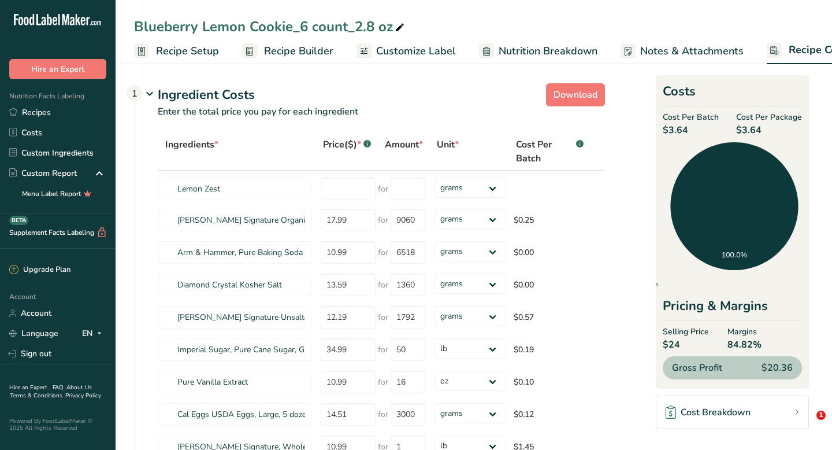
select select "12"
select select "5"
select select "12"
select select "5"
select select "12"
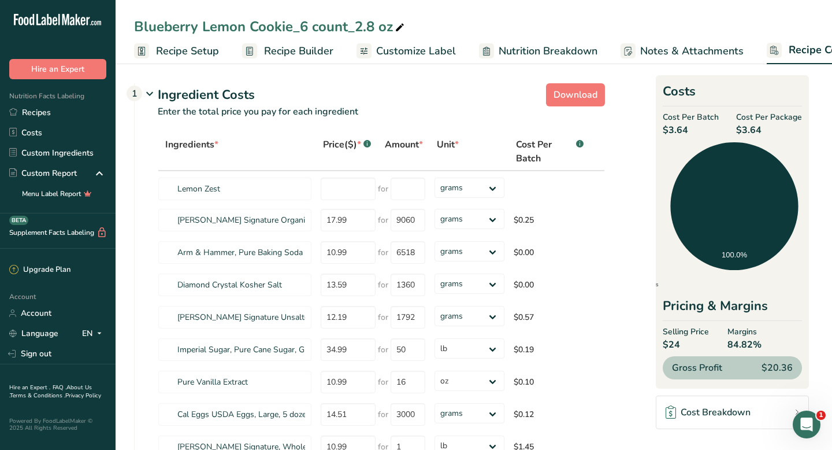
scroll to position [0, 47]
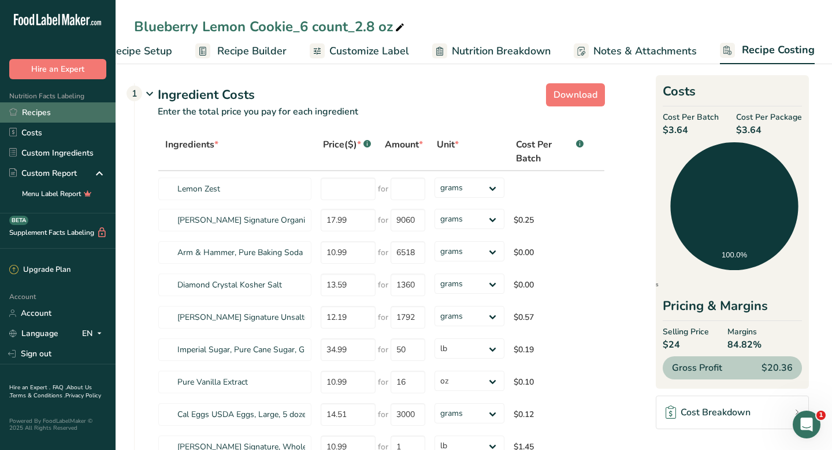
click at [29, 107] on link "Recipes" at bounding box center [58, 112] width 116 height 20
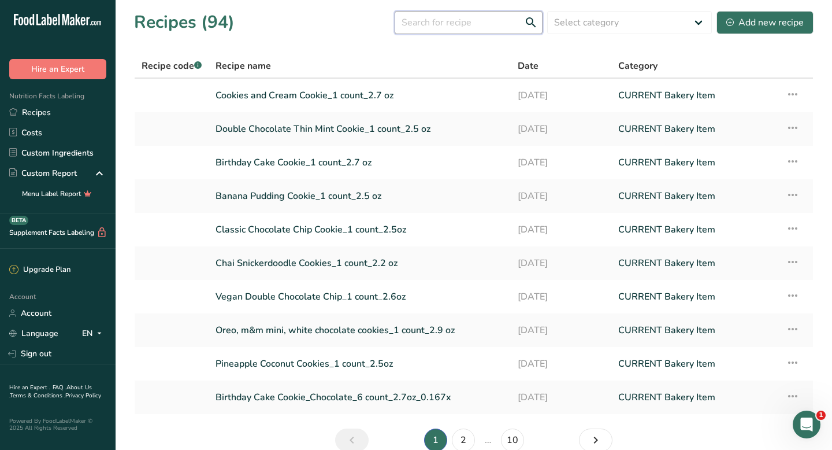
click at [435, 27] on input "text" at bounding box center [469, 22] width 148 height 23
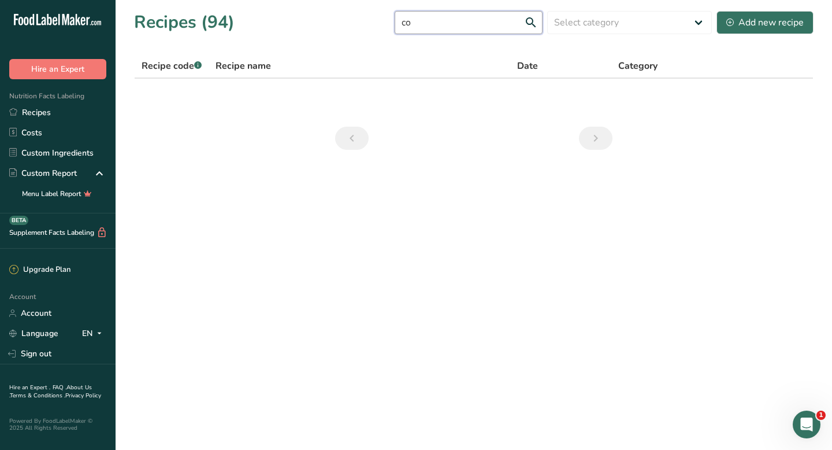
type input "c"
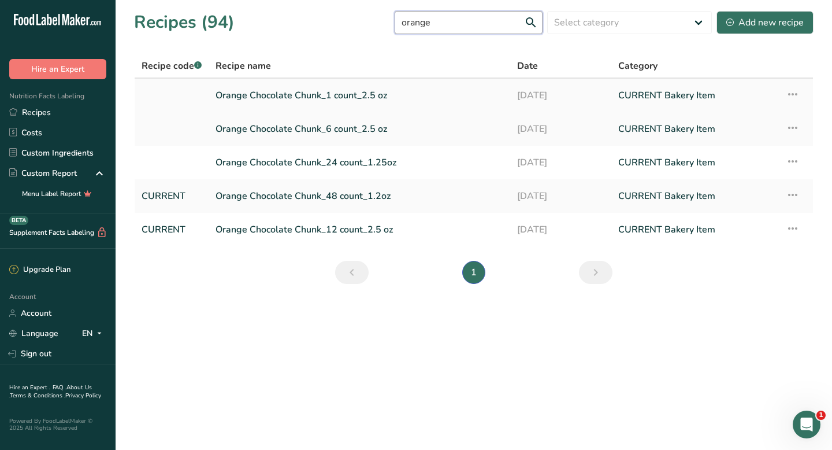
type input "orange"
click at [274, 92] on link "Orange Chocolate Chunk_1 count_2.5 oz" at bounding box center [360, 95] width 288 height 24
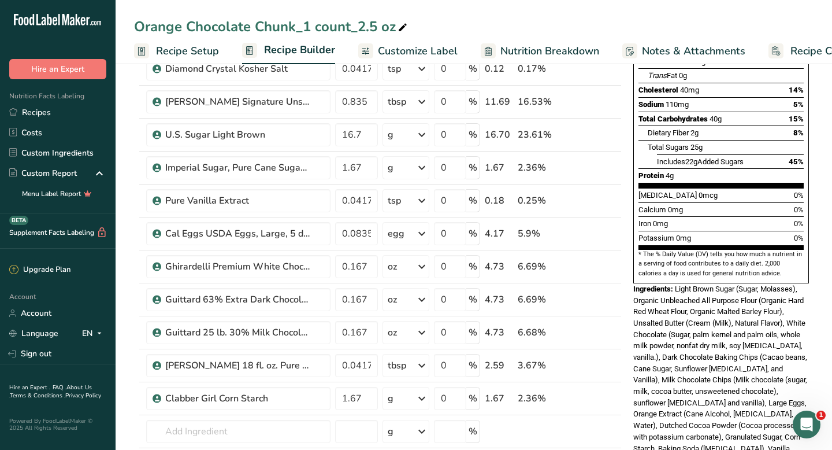
scroll to position [333, 0]
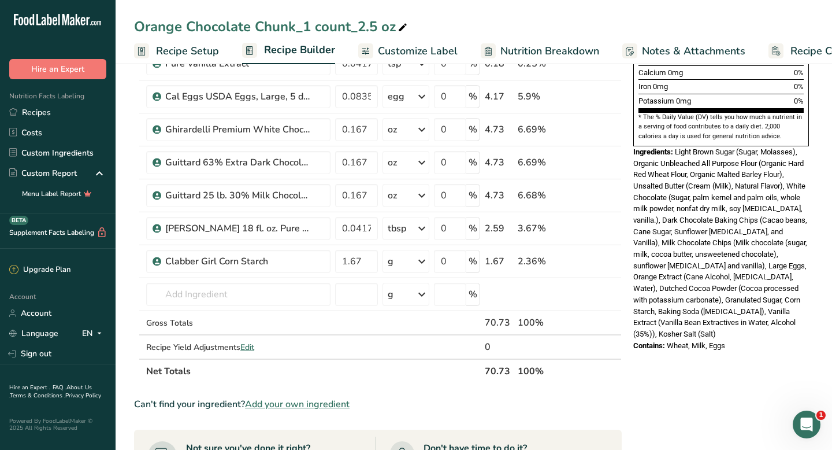
drag, startPoint x: 733, startPoint y: 322, endPoint x: 633, endPoint y: 123, distance: 222.5
click at [633, 123] on div "Nutrition Facts 1 Serving Per Container Serving Size 71g Amount Per Serving Cal…" at bounding box center [721, 51] width 185 height 610
copy div "Ingredients: Light Brown Sugar (Sugar, Molasses), Organic Unbleached All Purpos…"
click at [64, 113] on link "Recipes" at bounding box center [58, 112] width 116 height 20
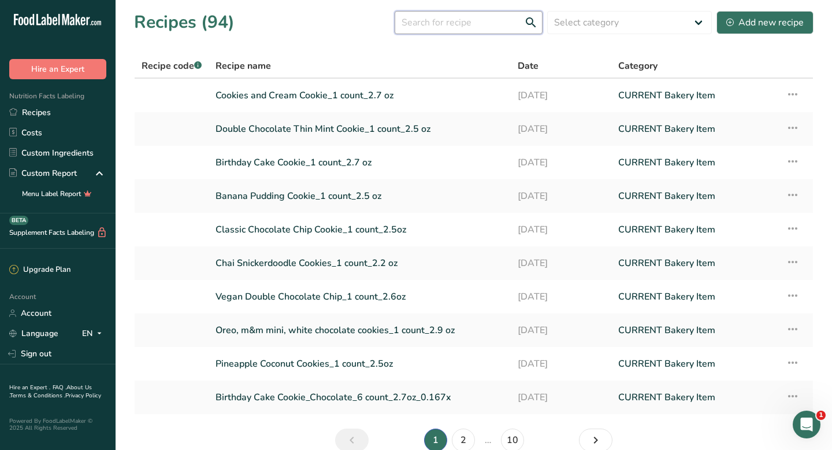
click at [426, 23] on input "text" at bounding box center [469, 22] width 148 height 23
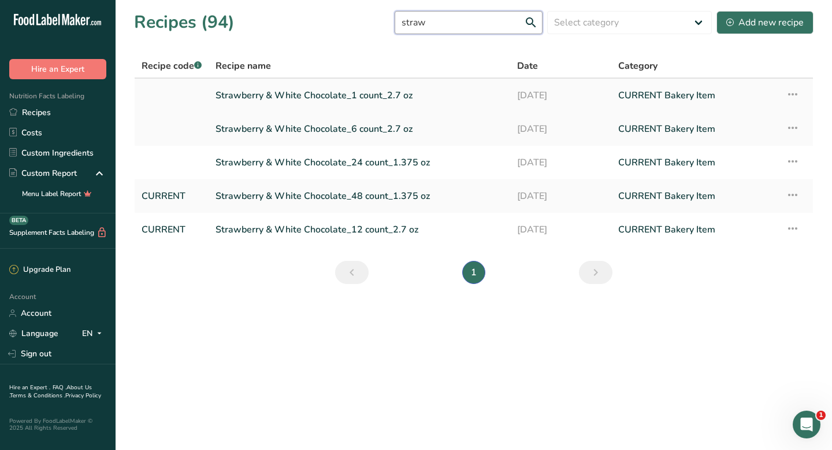
type input "straw"
click at [307, 92] on link "Strawberry & White Chocolate_1 count_2.7 oz" at bounding box center [360, 95] width 288 height 24
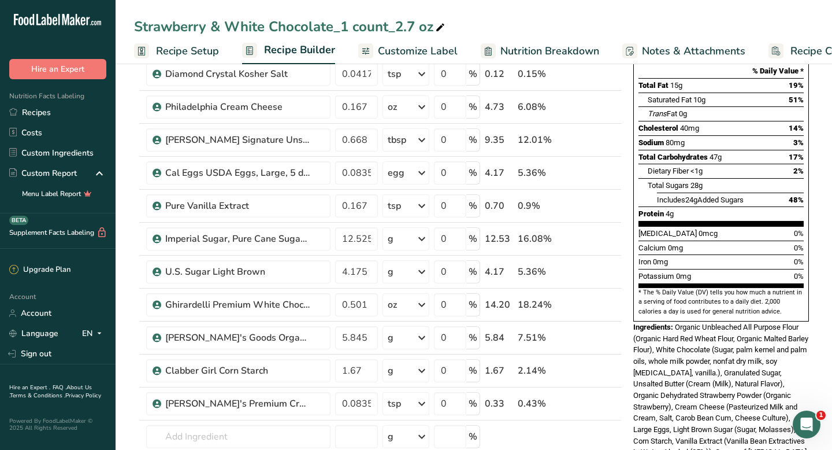
scroll to position [229, 0]
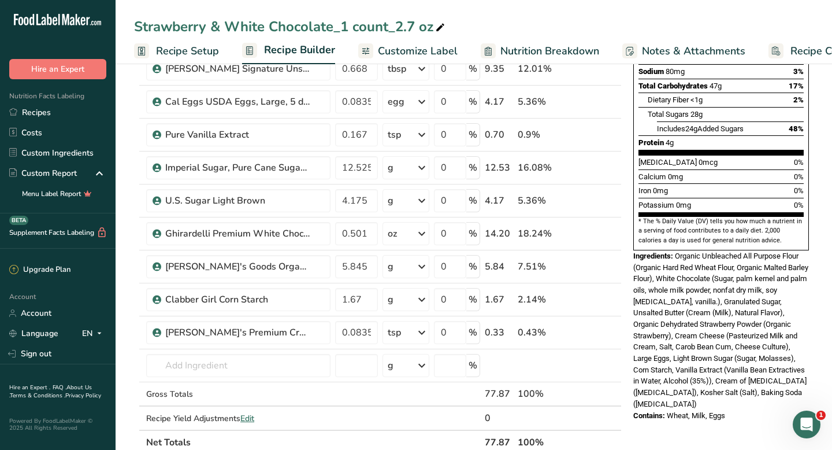
drag, startPoint x: 634, startPoint y: 231, endPoint x: 733, endPoint y: 389, distance: 186.6
click at [733, 389] on div "Nutrition Facts 1 Serving Per Container Serving Size 78g Amount Per Serving Cal…" at bounding box center [721, 138] width 185 height 576
copy div "Ingredients: Organic Unbleached All Purpose Flour (Organic Hard Red Wheat Flour…"
click at [44, 113] on link "Recipes" at bounding box center [58, 112] width 116 height 20
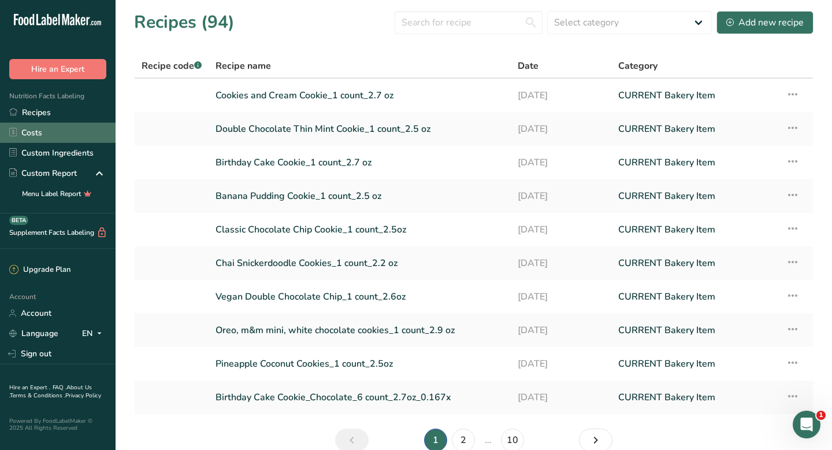
click at [47, 126] on link "Costs" at bounding box center [58, 133] width 116 height 20
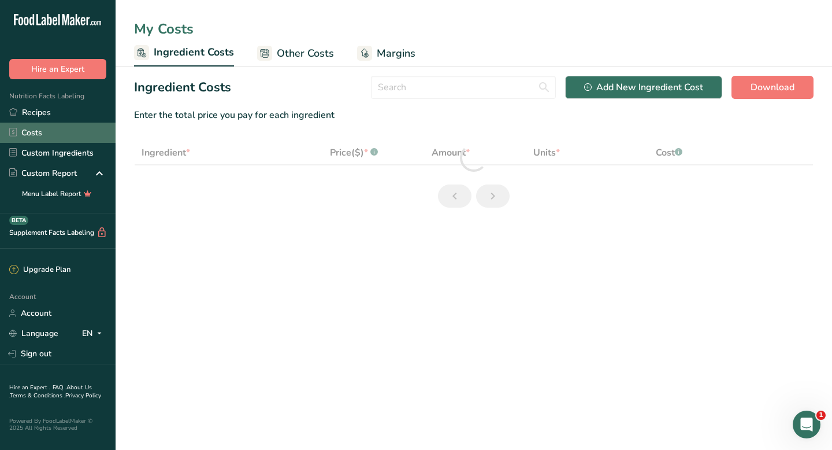
select select "12"
select select "5"
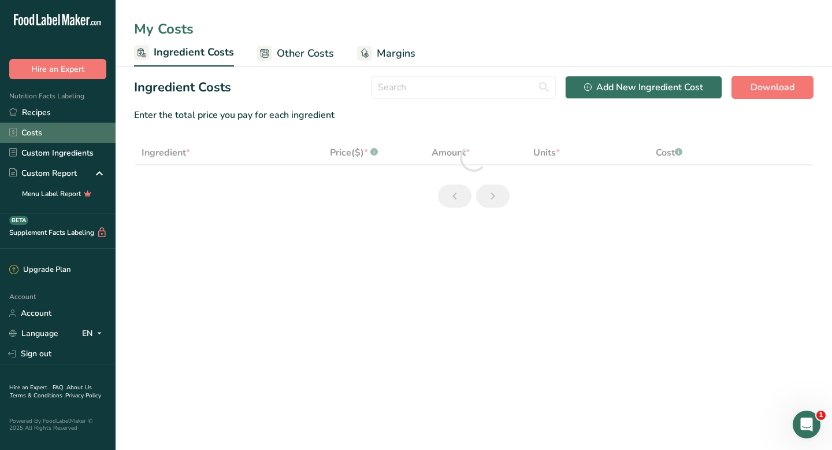
select select "5"
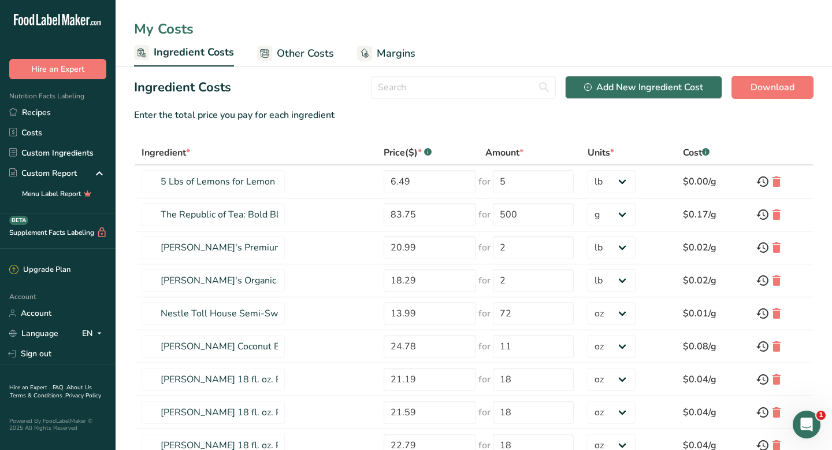
click at [381, 51] on span "Margins" at bounding box center [396, 54] width 39 height 16
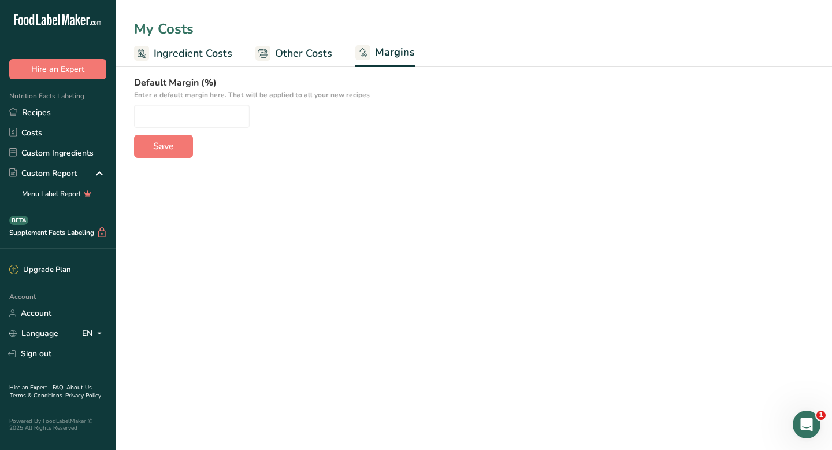
click at [183, 43] on link "Ingredient Costs" at bounding box center [183, 53] width 98 height 26
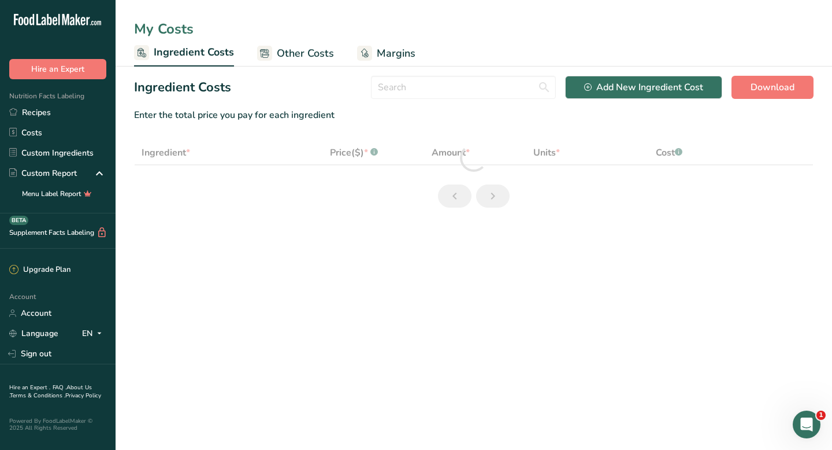
select select "12"
select select "5"
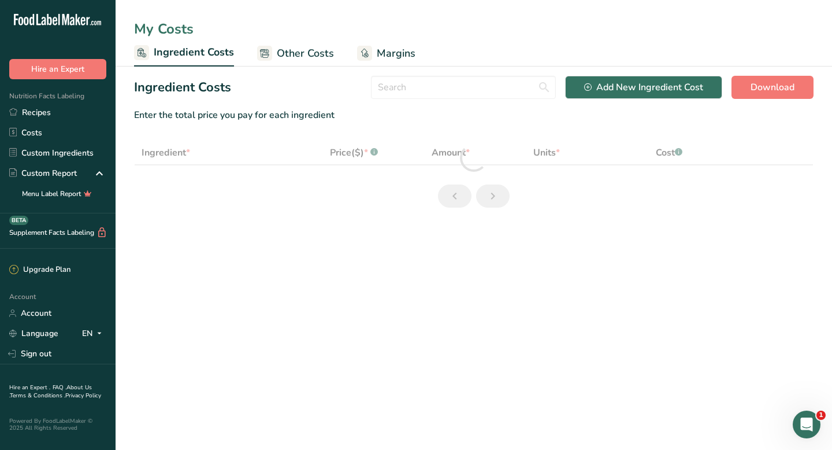
select select "5"
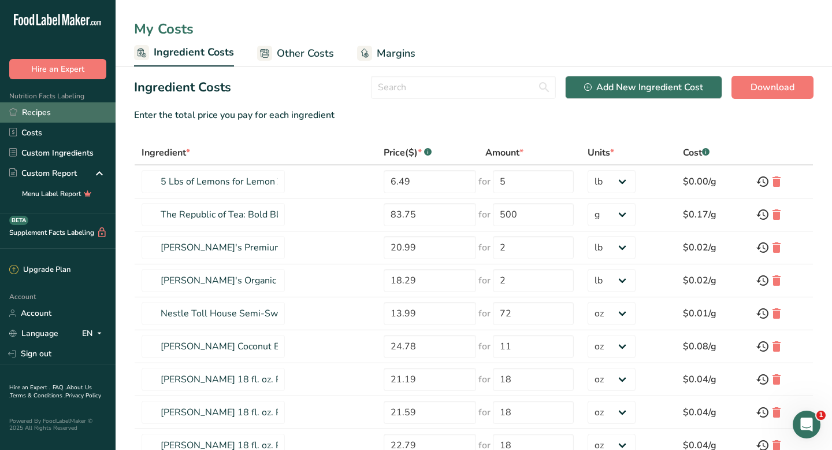
click at [49, 110] on link "Recipes" at bounding box center [58, 112] width 116 height 20
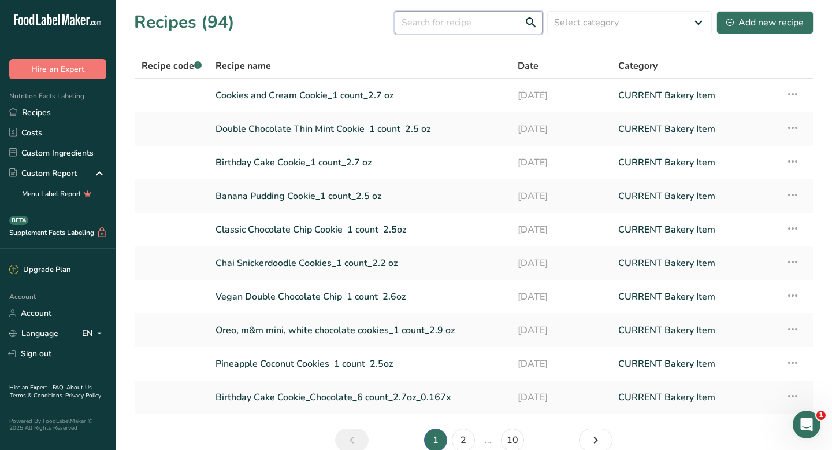
click at [465, 28] on input "text" at bounding box center [469, 22] width 148 height 23
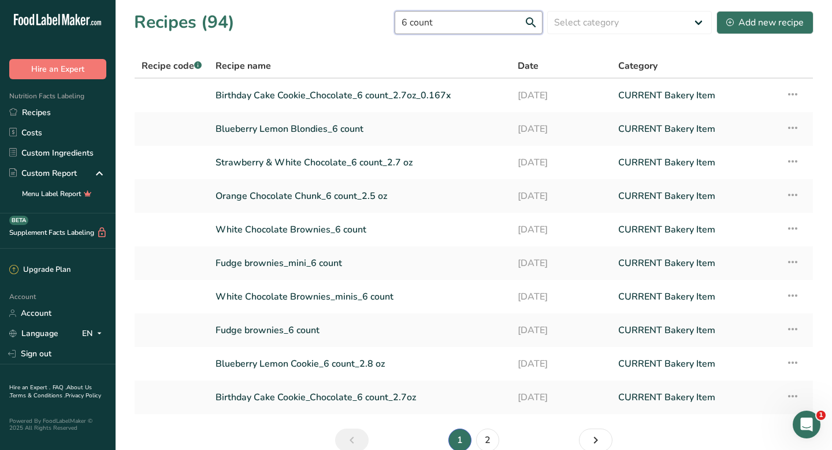
type input "6 count"
click at [788, 127] on icon at bounding box center [793, 127] width 14 height 21
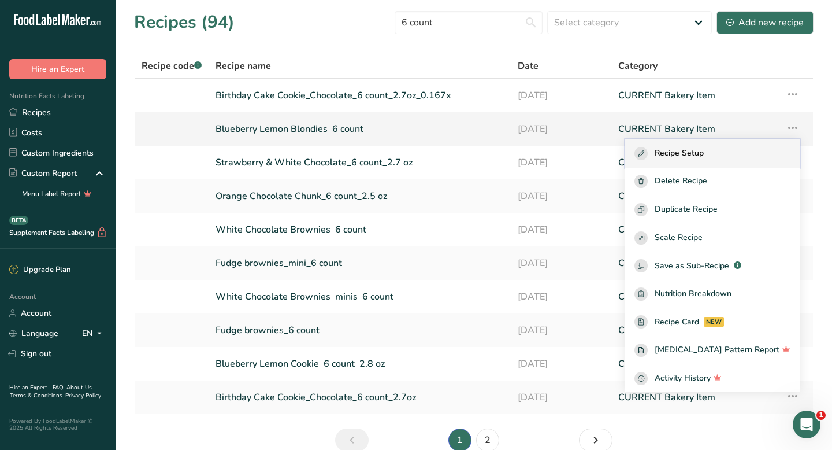
click at [704, 148] on span "Recipe Setup" at bounding box center [679, 153] width 49 height 13
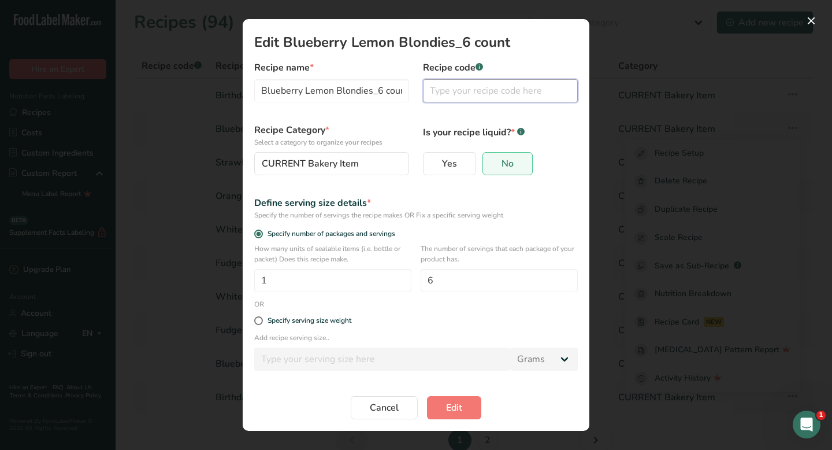
click at [435, 95] on input "Edit Recipe Modal" at bounding box center [500, 90] width 155 height 23
click at [361, 167] on div "CURRENT Bakery Item" at bounding box center [328, 164] width 133 height 14
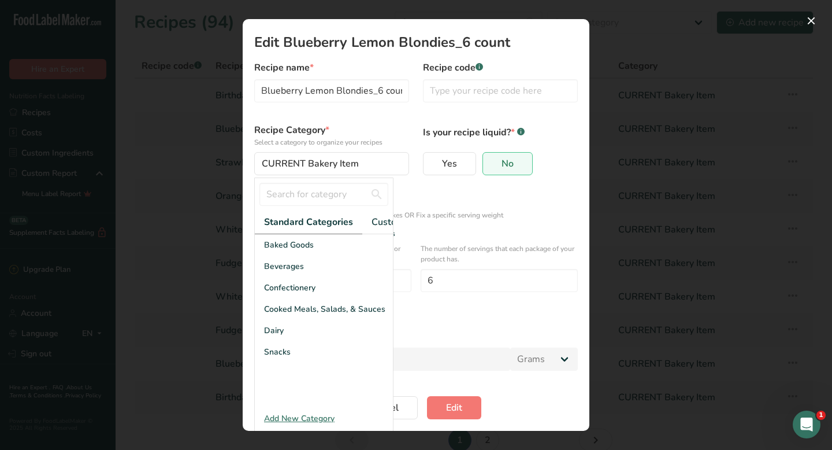
click at [291, 415] on div "Add New Category" at bounding box center [324, 418] width 138 height 12
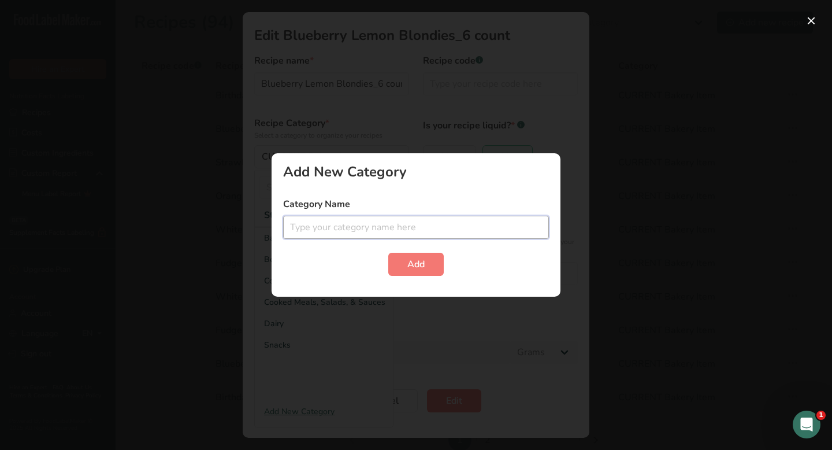
click at [400, 228] on input "Edit Recipe Modal" at bounding box center [416, 227] width 266 height 23
type input "DRAFT"
click at [418, 262] on span "Add" at bounding box center [415, 264] width 17 height 14
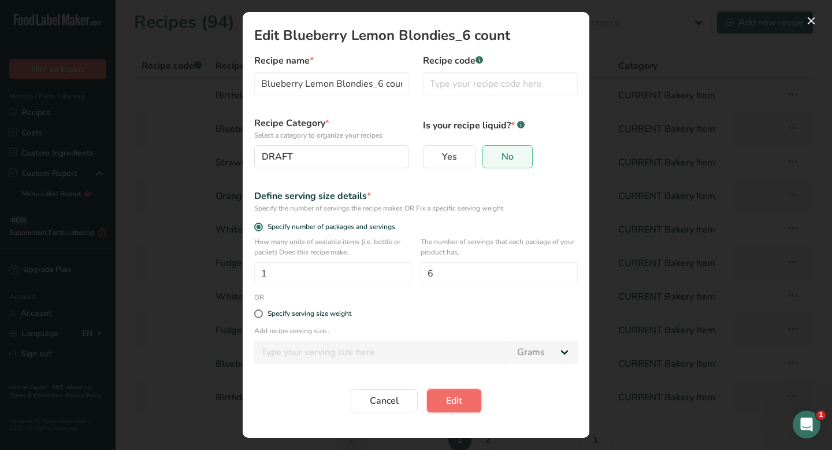
click at [451, 401] on span "Edit" at bounding box center [454, 401] width 16 height 14
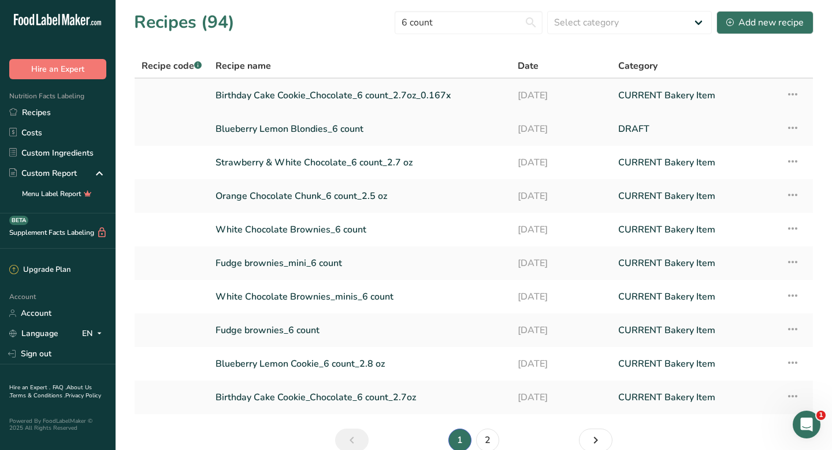
click at [380, 94] on link "Birthday Cake Cookie_Chocolate_6 count_2.7oz_0.167x" at bounding box center [360, 95] width 288 height 24
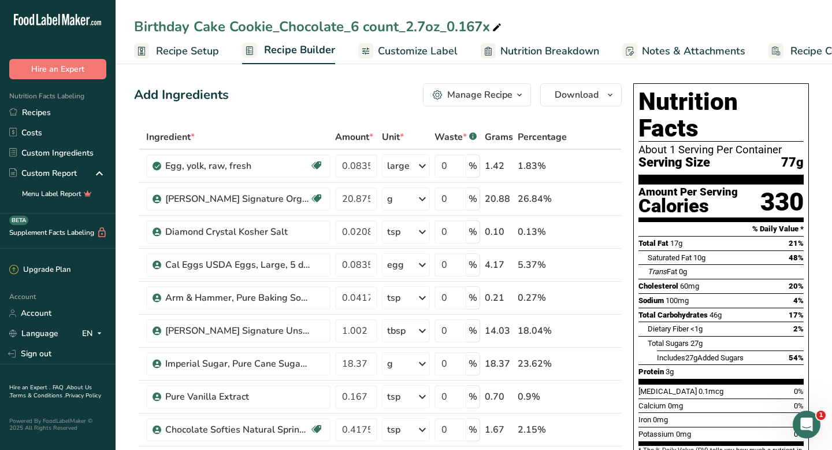
scroll to position [0, 47]
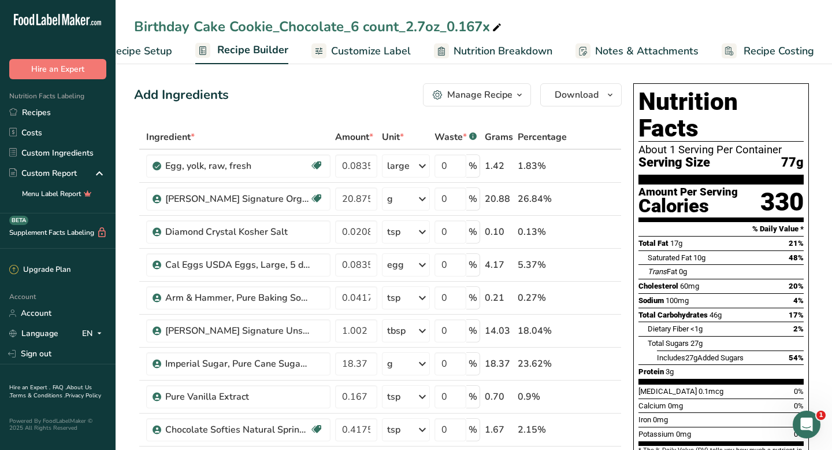
click at [780, 53] on span "Recipe Costing" at bounding box center [779, 51] width 71 height 16
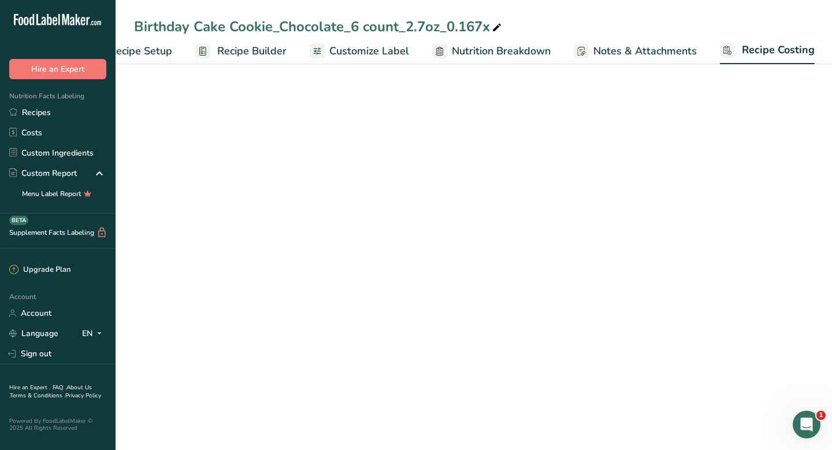
select select "12"
select select "5"
select select "12"
select select "5"
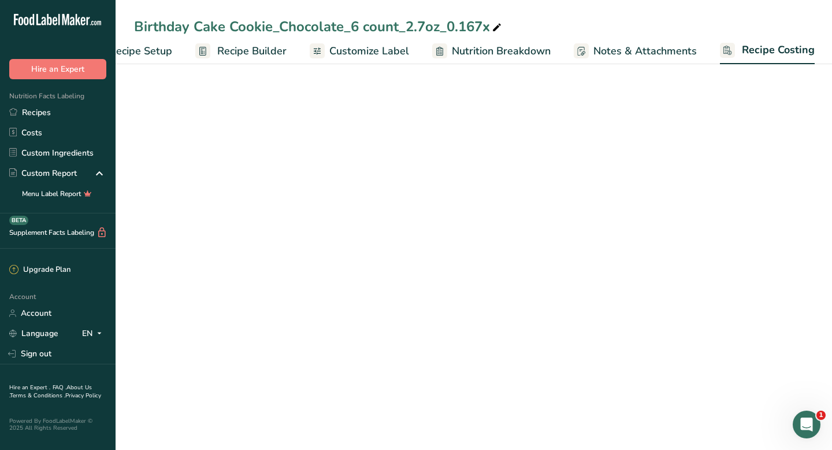
select select "5"
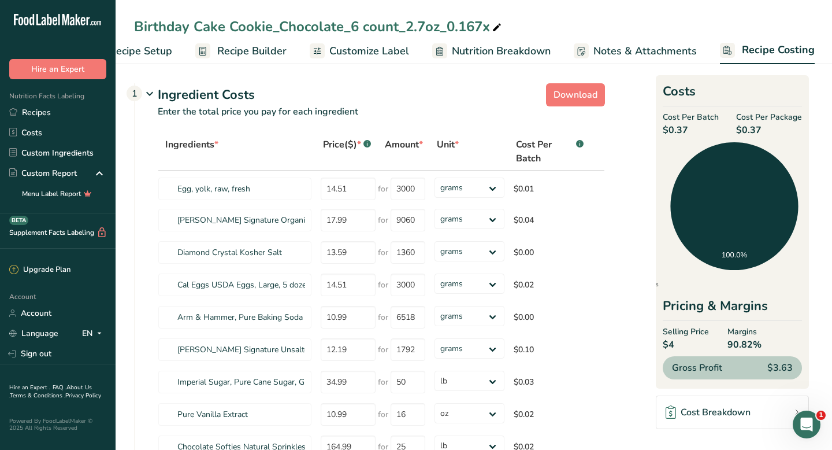
click at [354, 21] on div "Birthday Cake Cookie_Chocolate_6 count_2.7oz_0.167x" at bounding box center [319, 26] width 370 height 21
click at [355, 24] on input "Birthday Cake Cookie_Chocolate_6 count_2.7oz_0.167x" at bounding box center [474, 26] width 680 height 21
click at [443, 27] on input "Birthday Cake Cookie_Chocolate_1 count_2.7oz_0.167x" at bounding box center [474, 26] width 680 height 21
drag, startPoint x: 443, startPoint y: 27, endPoint x: 491, endPoint y: 26, distance: 48.0
click at [491, 26] on input "Birthday Cake Cookie_Chocolate_1 count_2.7oz_0.167x" at bounding box center [474, 26] width 680 height 21
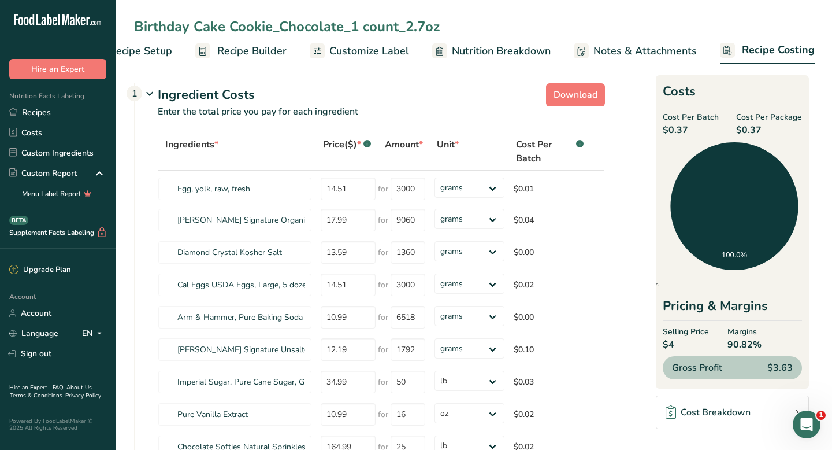
type input "Birthday Cake Cookie_Chocolate_1 count_2.7oz"
click at [381, 79] on section "Download Ingredient Costs 1 Enter the total price you pay for each ingredient I…" at bounding box center [474, 395] width 680 height 632
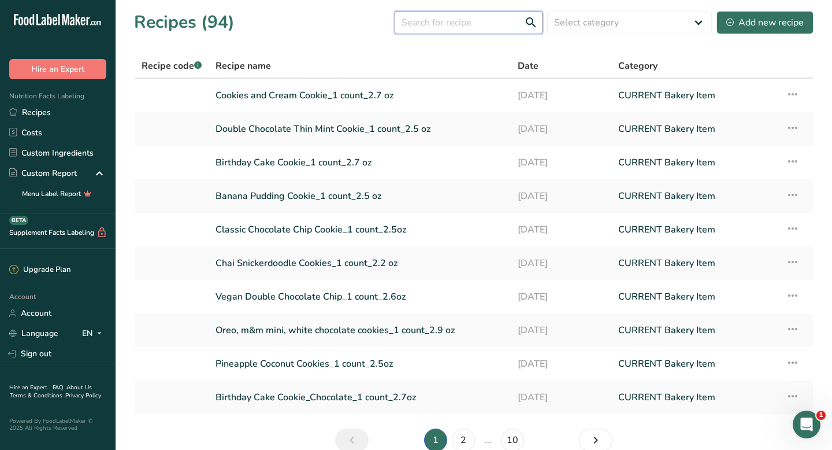
click at [460, 20] on input "text" at bounding box center [469, 22] width 148 height 23
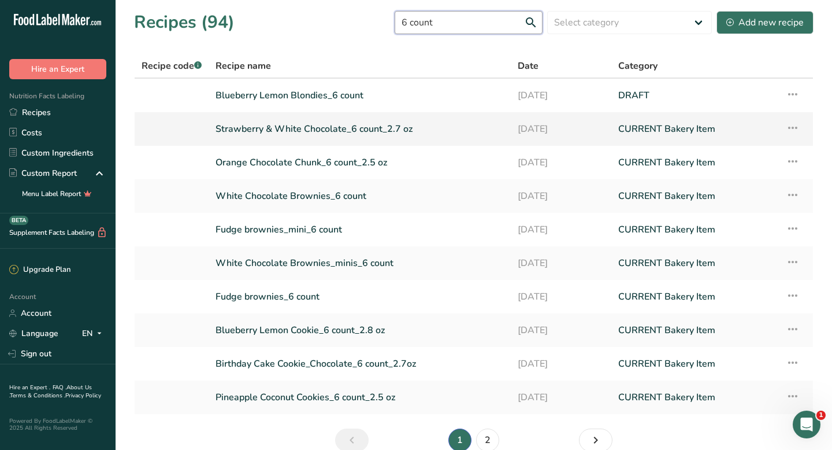
type input "6 count"
click at [292, 127] on link "Strawberry & White Chocolate_6 count_2.7 oz" at bounding box center [360, 129] width 288 height 24
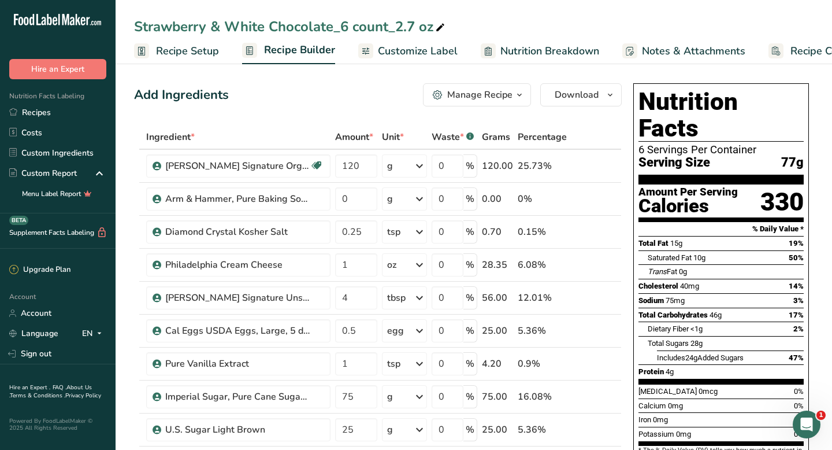
click at [795, 54] on span "Recipe Costing" at bounding box center [826, 51] width 71 height 16
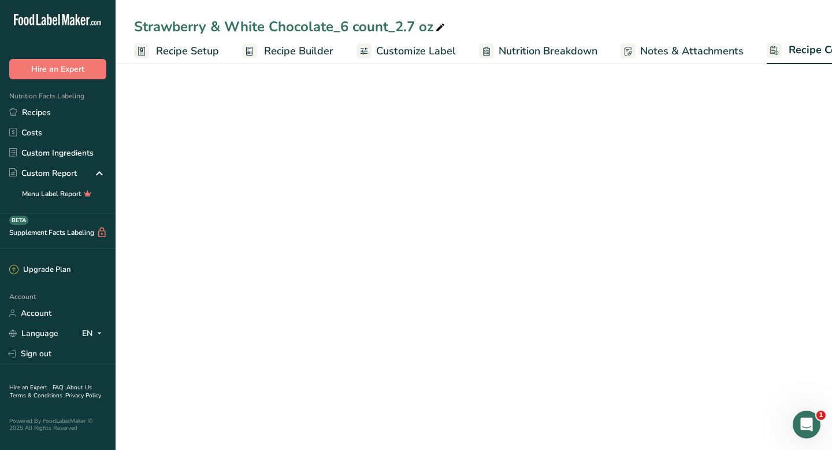
select select "5"
select select "12"
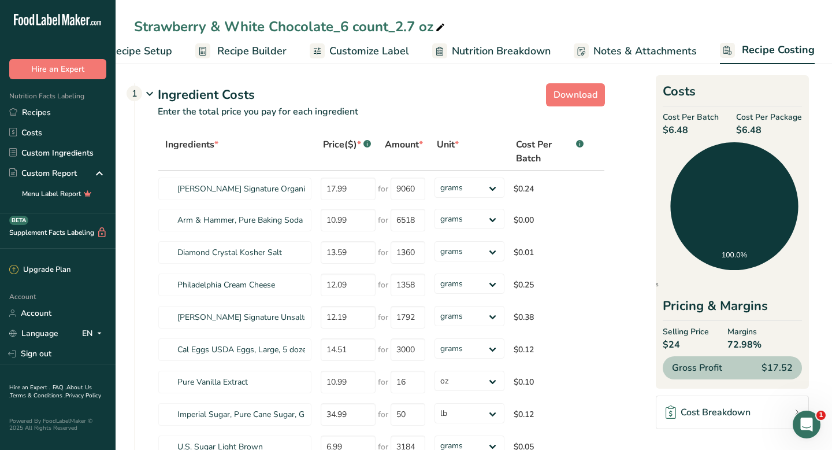
click at [233, 31] on div "Strawberry & White Chocolate_6 count_2.7 oz" at bounding box center [290, 26] width 313 height 21
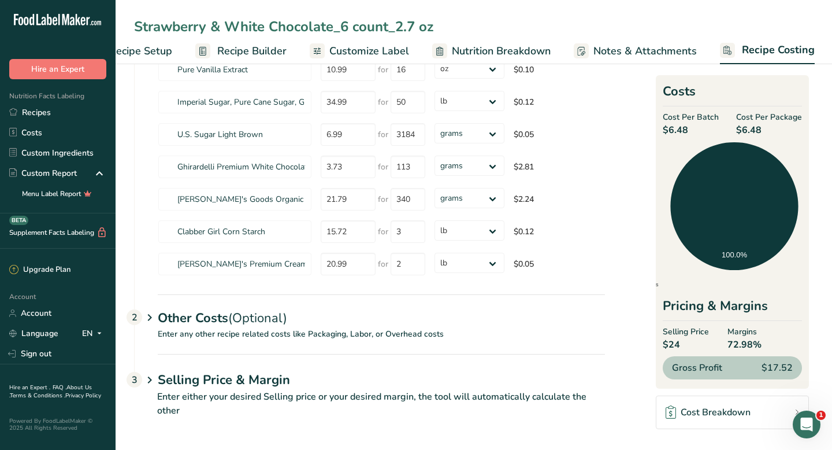
scroll to position [0, 0]
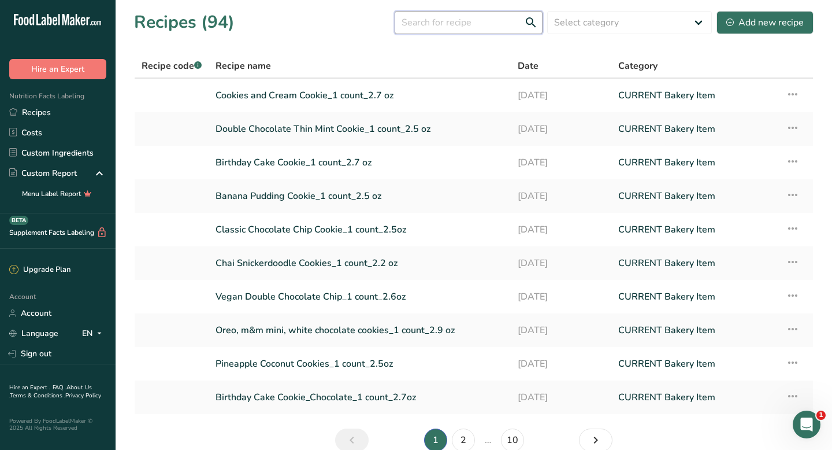
click at [462, 27] on input "text" at bounding box center [469, 22] width 148 height 23
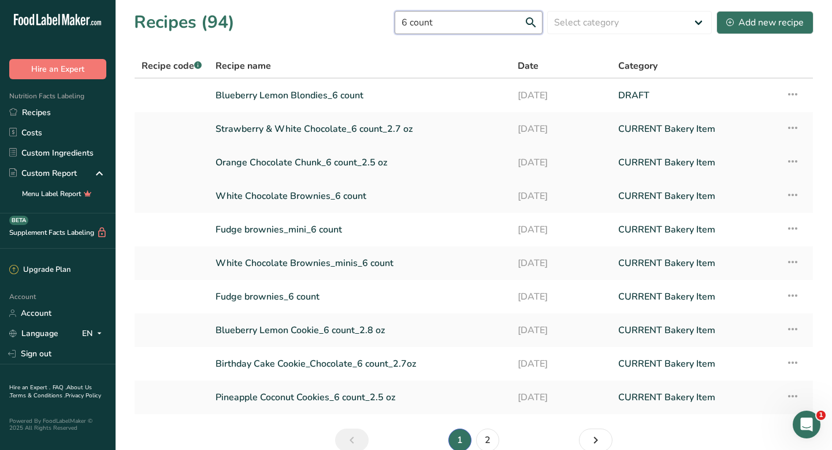
type input "6 count"
click at [332, 162] on link "Orange Chocolate Chunk_6 count_2.5 oz" at bounding box center [360, 162] width 288 height 24
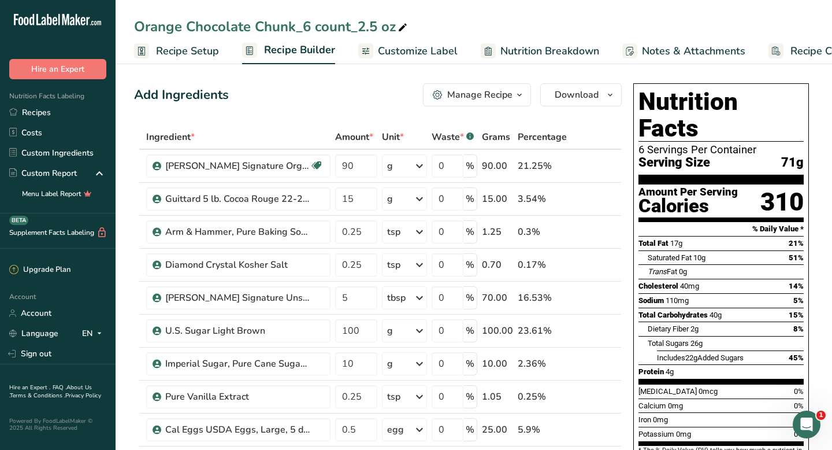
click at [805, 52] on span "Recipe Costing" at bounding box center [826, 51] width 71 height 16
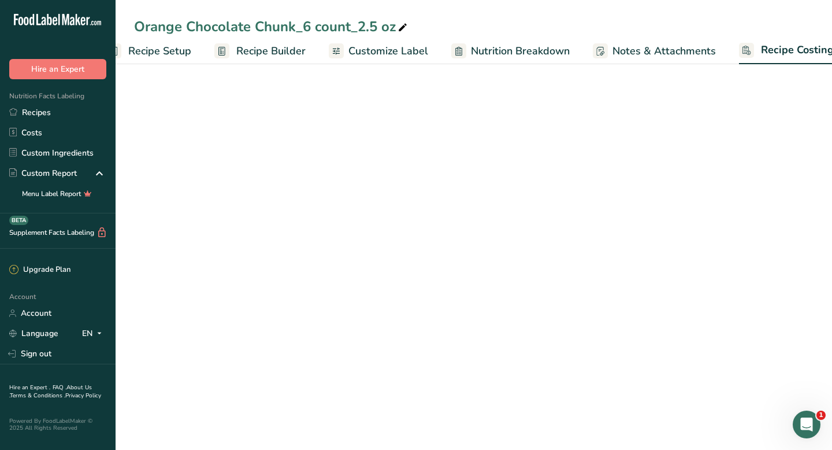
select select "12"
select select "5"
select select "12"
select select "5"
select select "12"
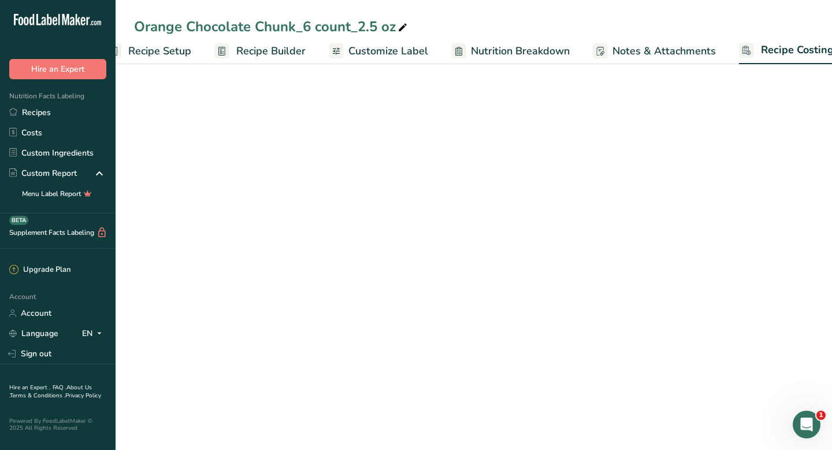
scroll to position [0, 47]
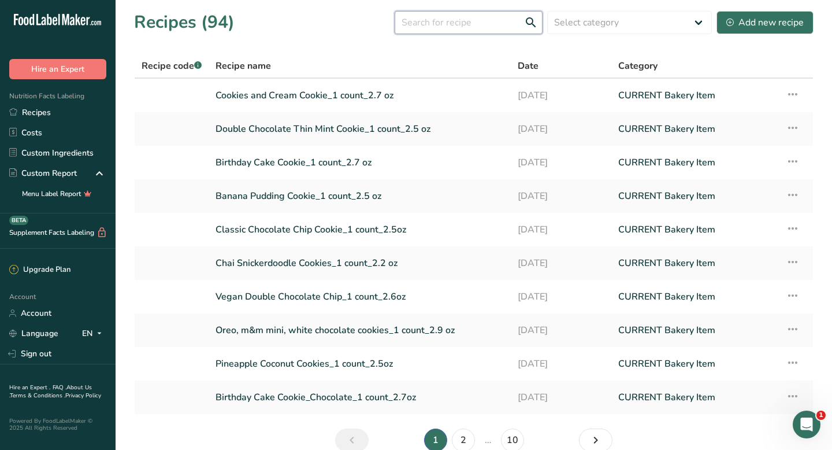
click at [429, 27] on input "text" at bounding box center [469, 22] width 148 height 23
type input "c"
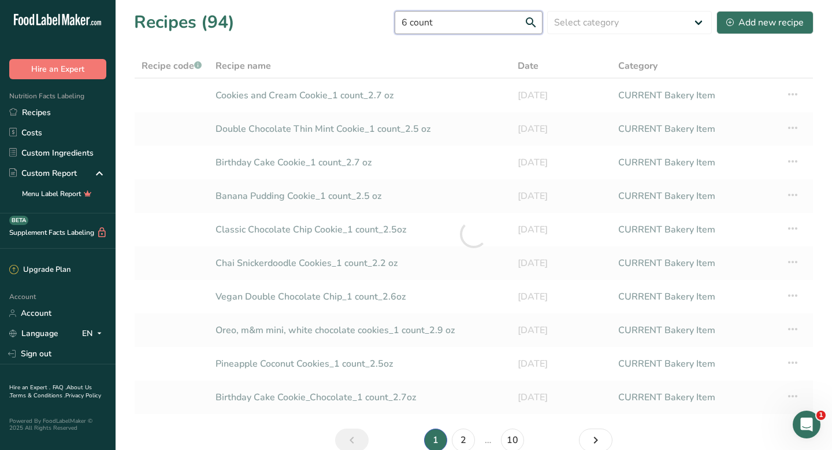
type input "6 count"
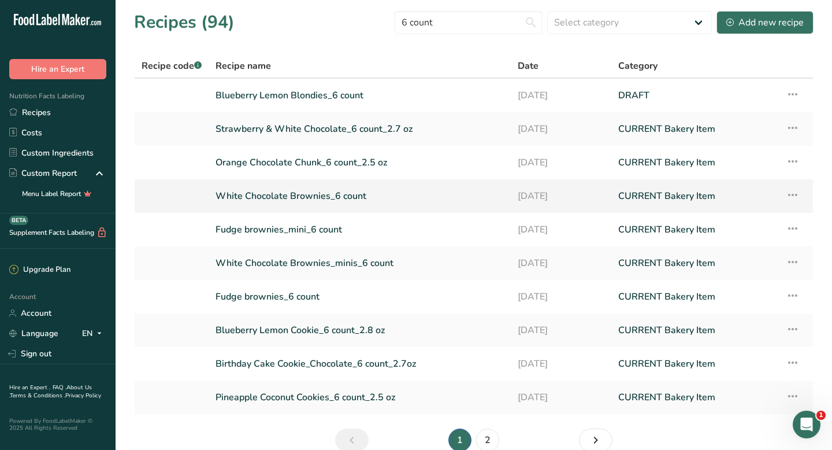
click at [309, 195] on link "White Chocolate Brownies_6 count" at bounding box center [360, 196] width 288 height 24
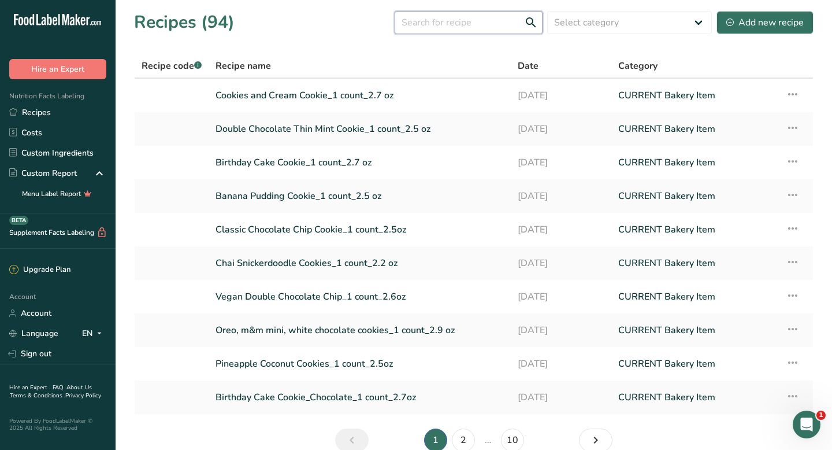
click at [437, 13] on input "text" at bounding box center [469, 22] width 148 height 23
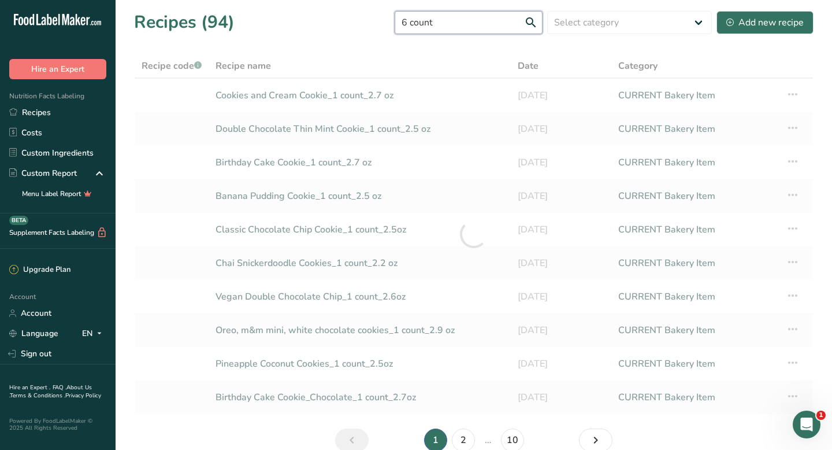
type input "6 count"
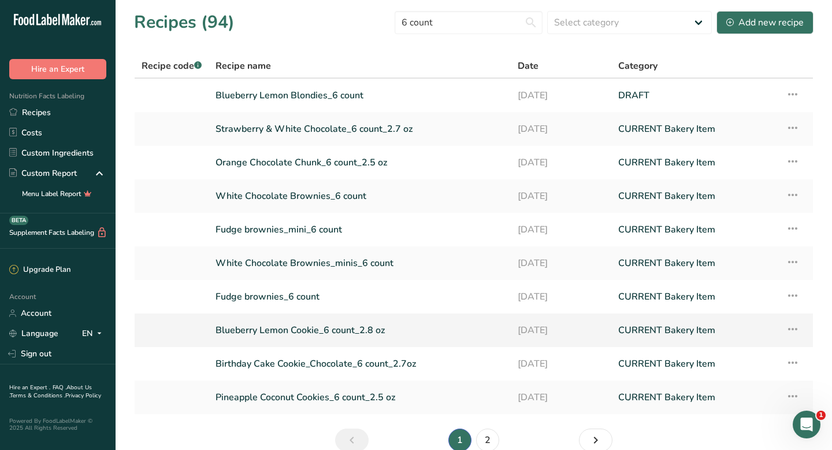
click at [296, 330] on link "Blueberry Lemon Cookie_6 count_2.8 oz" at bounding box center [360, 330] width 288 height 24
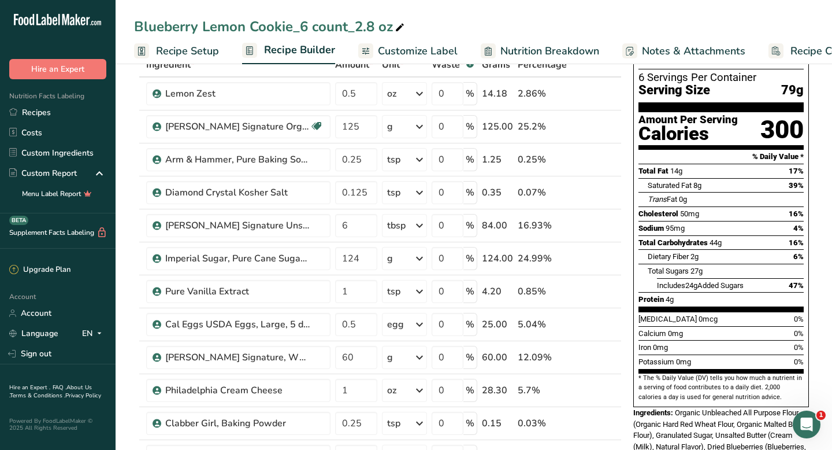
scroll to position [71, 0]
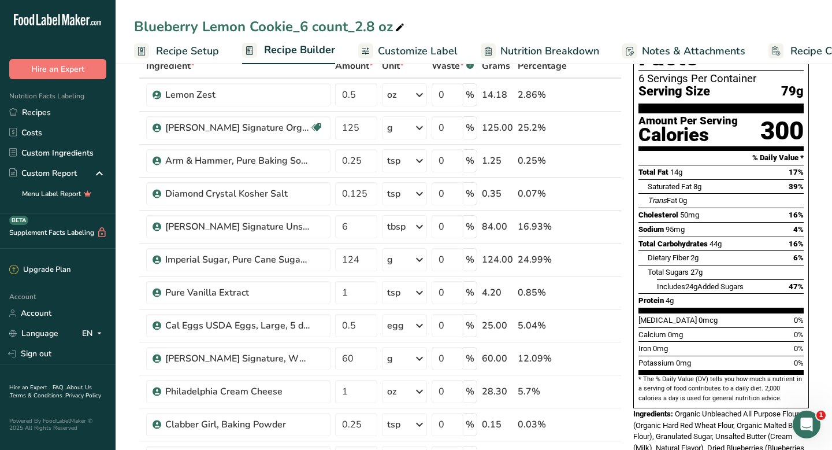
click at [807, 44] on span "Recipe Costing" at bounding box center [826, 51] width 71 height 16
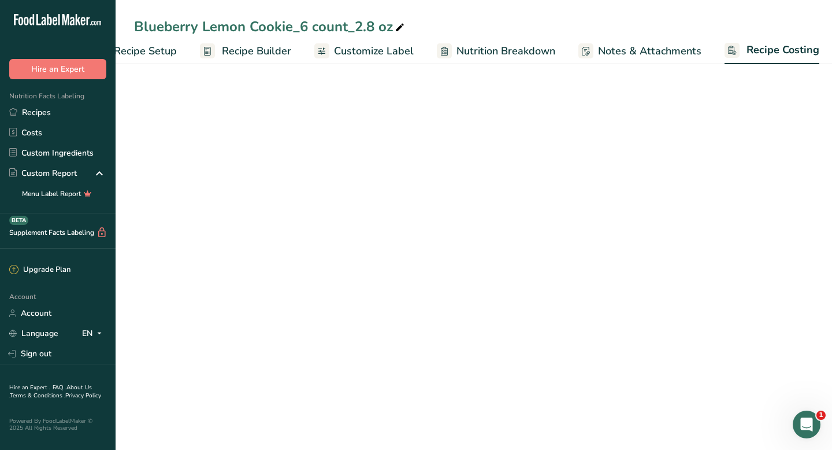
scroll to position [0, 47]
select select "12"
select select "5"
select select "12"
select select "5"
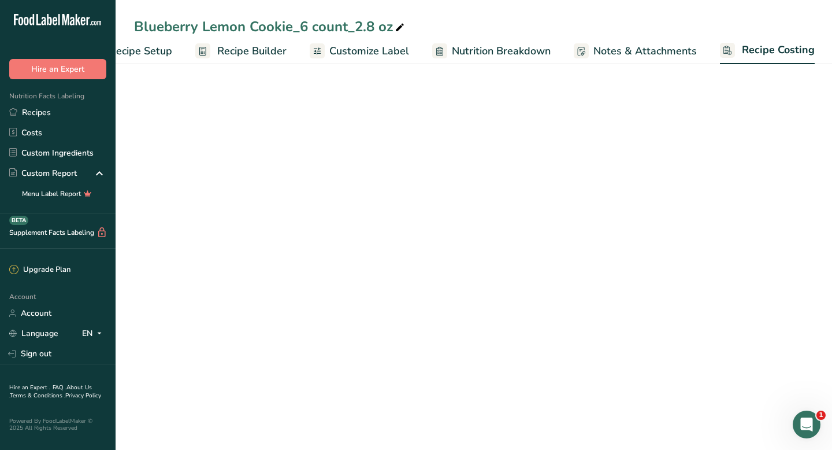
select select "12"
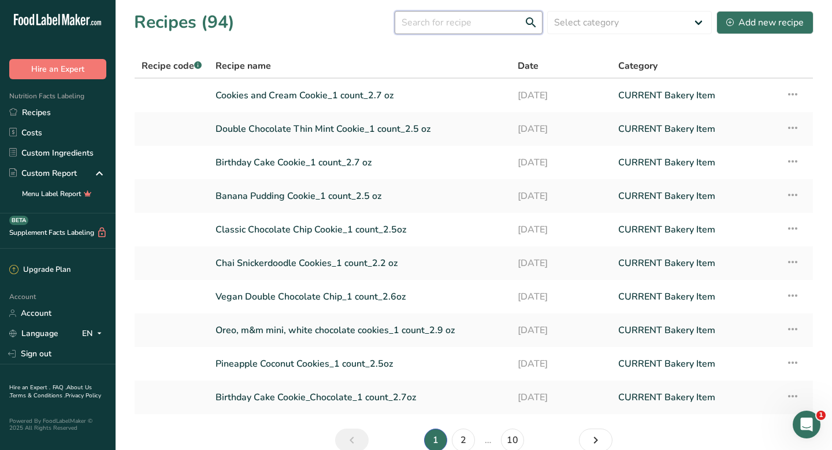
click at [430, 27] on input "text" at bounding box center [469, 22] width 148 height 23
type input "6 count"
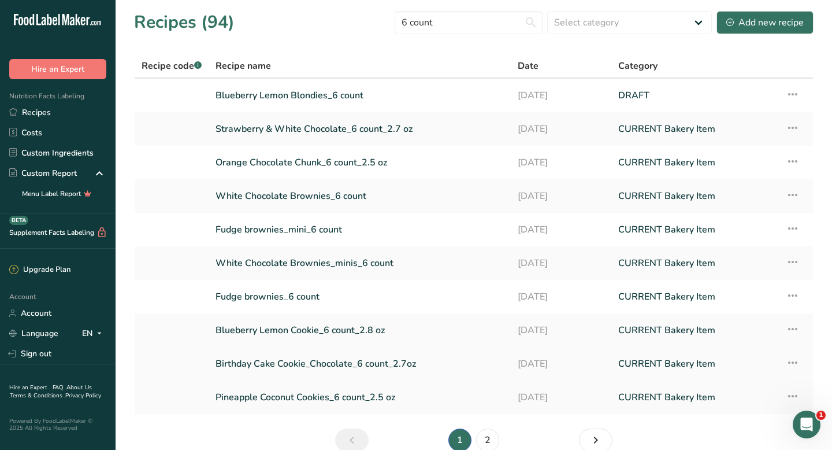
click at [347, 363] on link "Birthday Cake Cookie_Chocolate_6 count_2.7oz" at bounding box center [360, 363] width 288 height 24
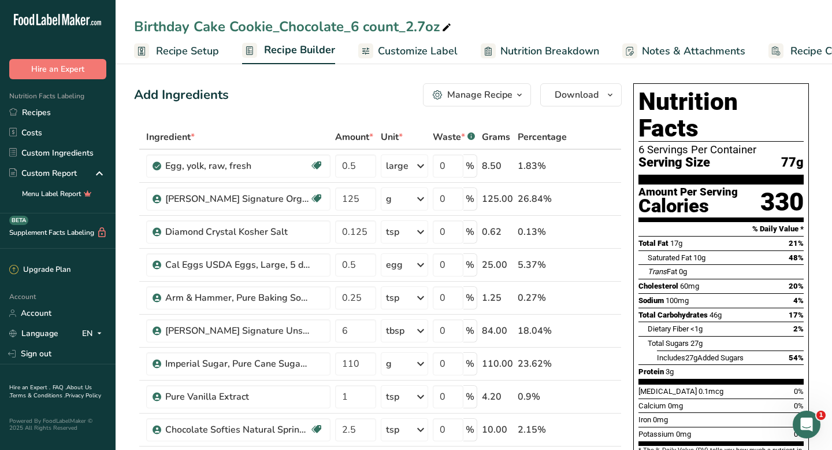
click at [794, 60] on link "Recipe Costing" at bounding box center [815, 51] width 92 height 26
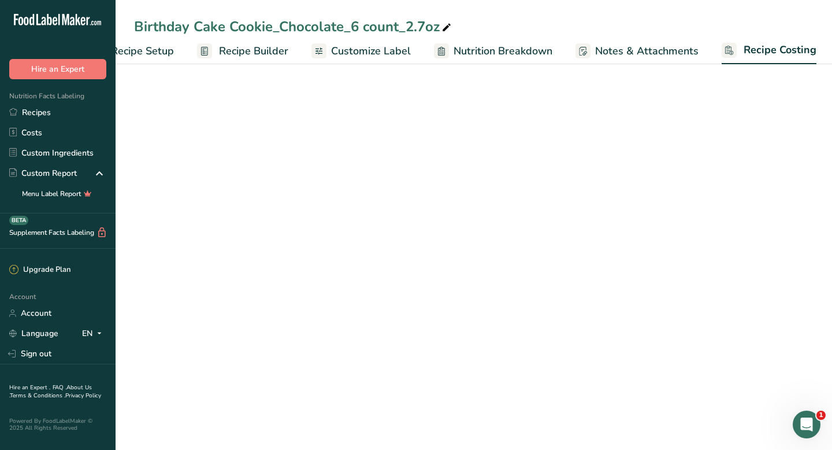
select select "12"
select select "5"
select select "12"
select select "5"
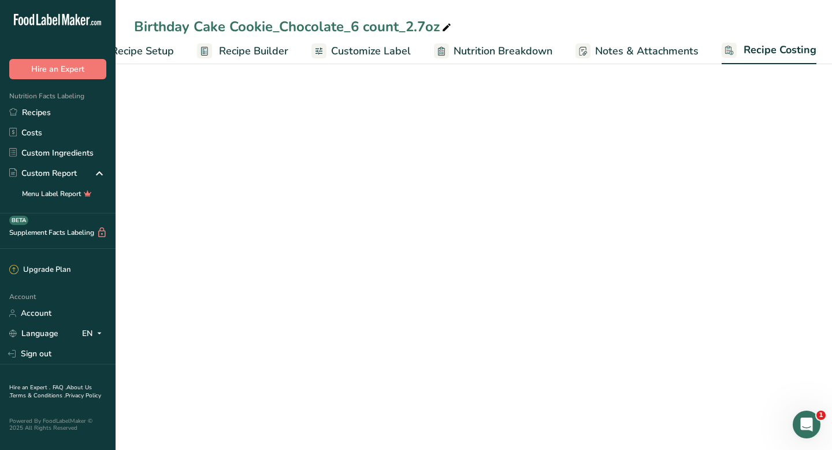
select select "5"
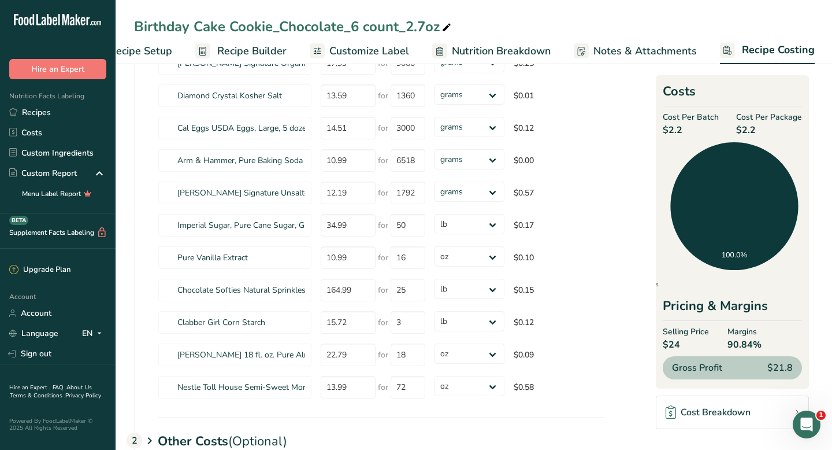
scroll to position [185, 0]
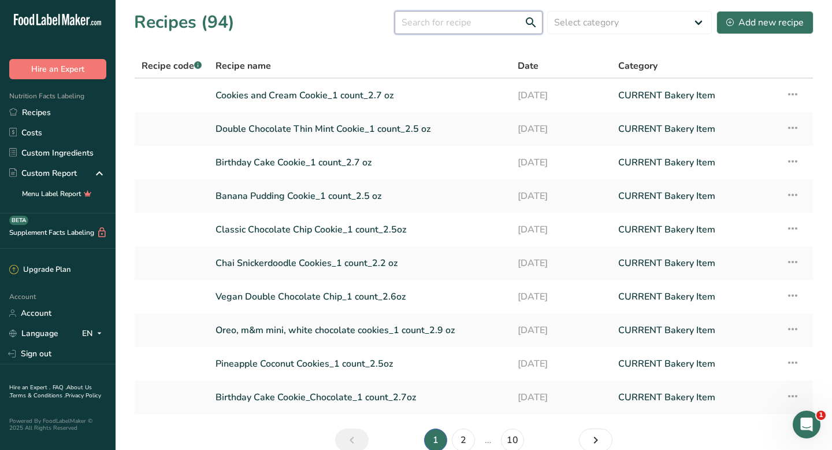
click at [442, 20] on input "text" at bounding box center [469, 22] width 148 height 23
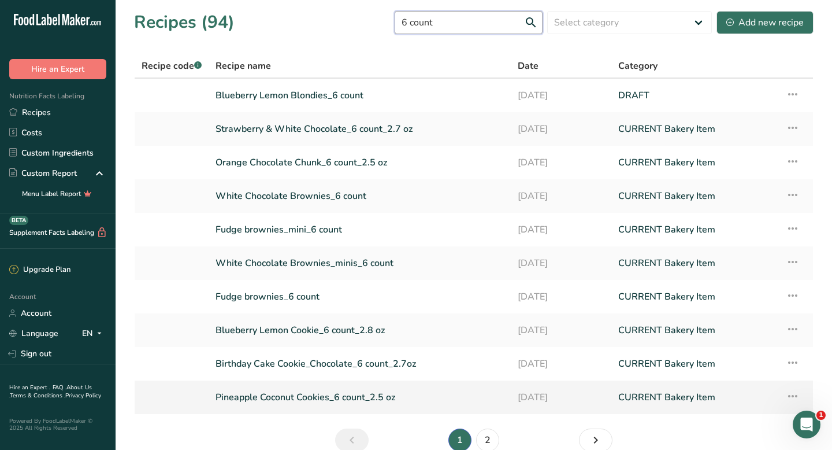
type input "6 count"
click at [333, 393] on link "Pineapple Coconut Cookies_6 count_2.5 oz" at bounding box center [360, 397] width 288 height 24
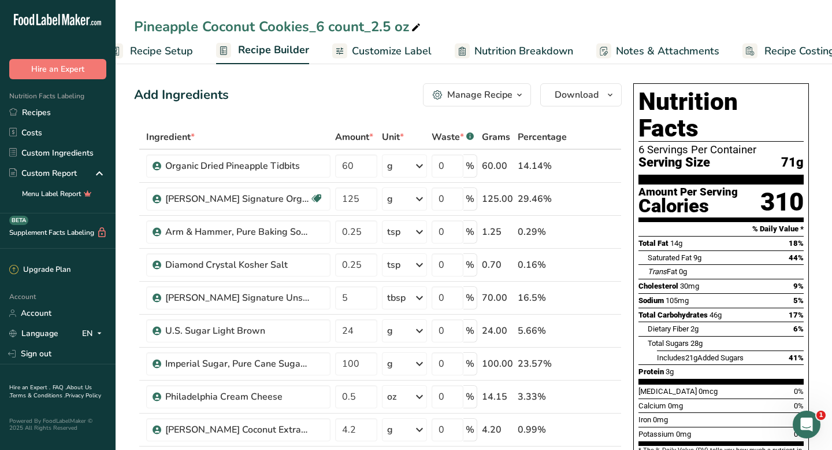
scroll to position [0, 47]
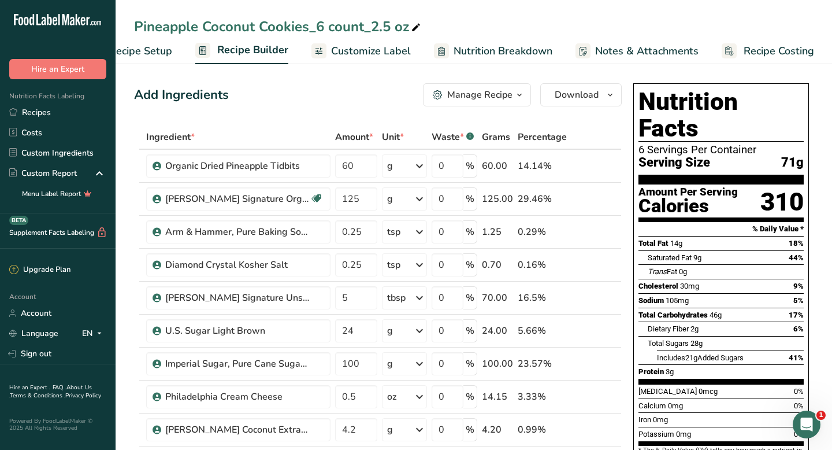
click at [776, 57] on span "Recipe Costing" at bounding box center [779, 51] width 71 height 16
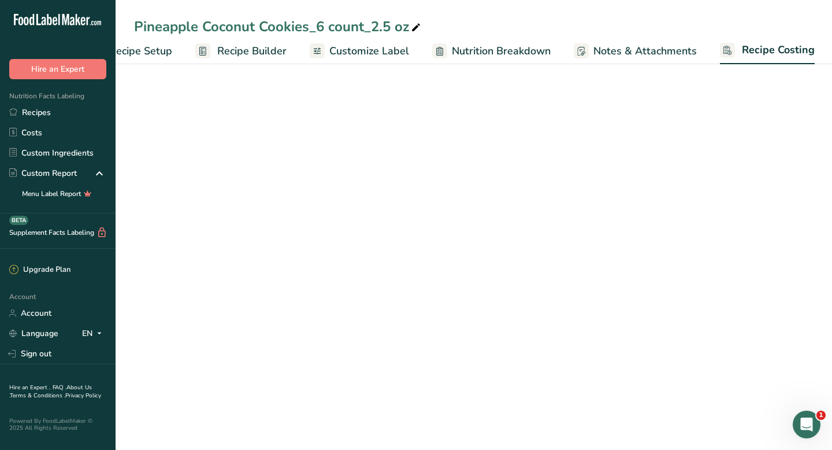
select select "5"
select select "12"
select select "5"
select select "12"
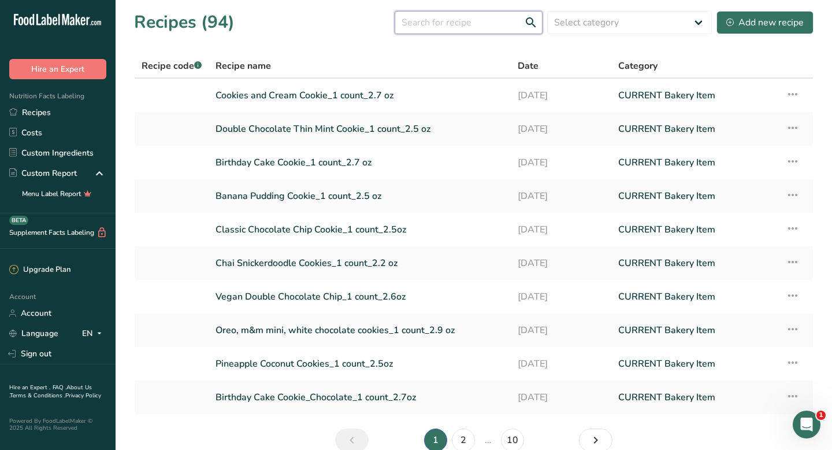
click at [425, 21] on input "text" at bounding box center [469, 22] width 148 height 23
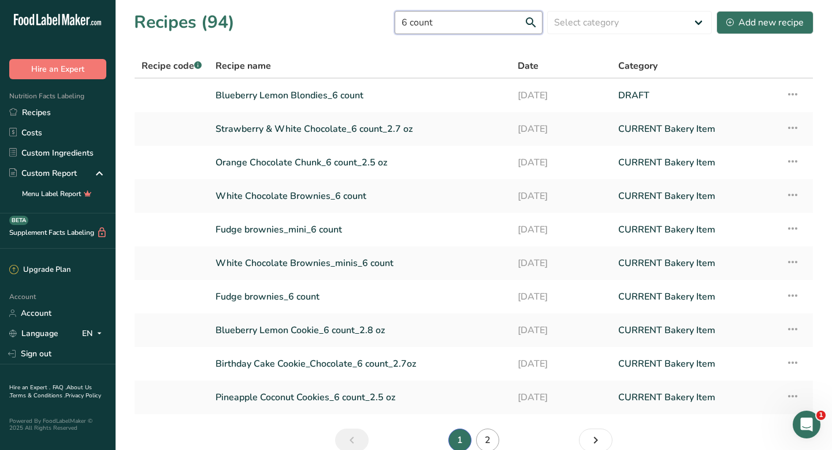
type input "6 count"
click at [480, 440] on link "2" at bounding box center [487, 439] width 23 height 23
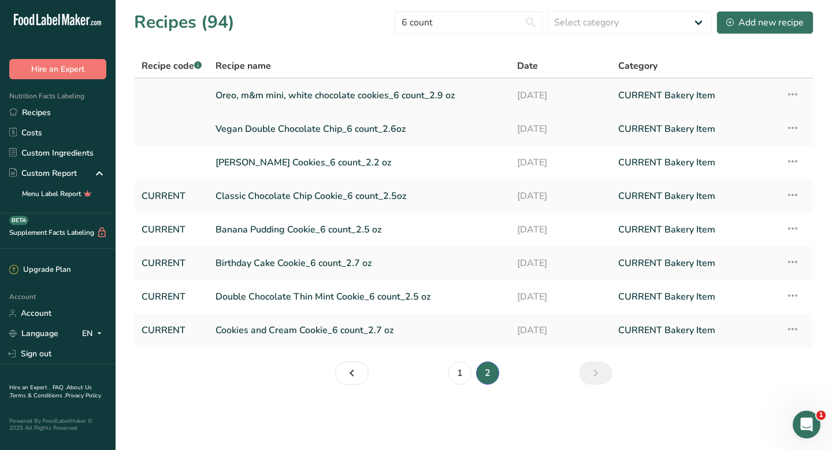
click at [351, 96] on link "Oreo, m&m mini, white chocolate cookies_6 count_2.9 oz" at bounding box center [360, 95] width 288 height 24
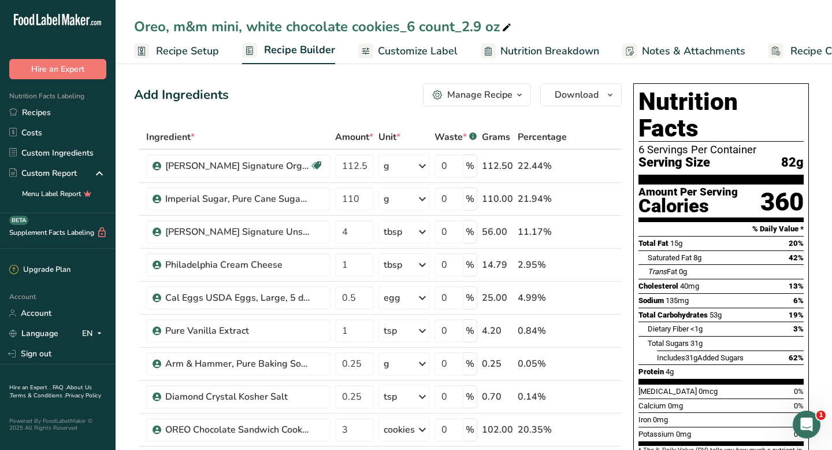
click at [802, 47] on span "Recipe Costing" at bounding box center [826, 51] width 71 height 16
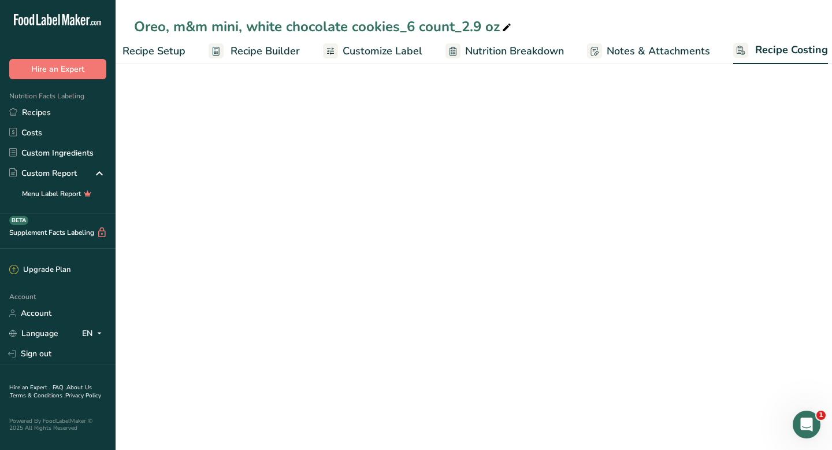
select select "12"
select select "5"
select select "1"
select select "5"
select select "12"
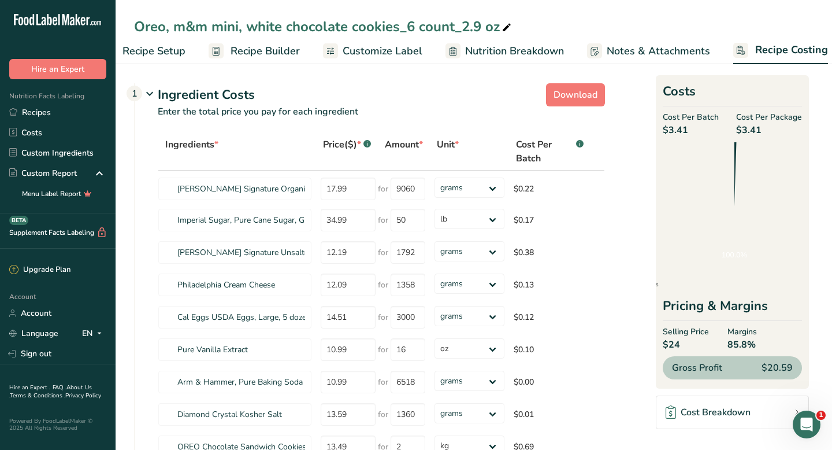
scroll to position [0, 47]
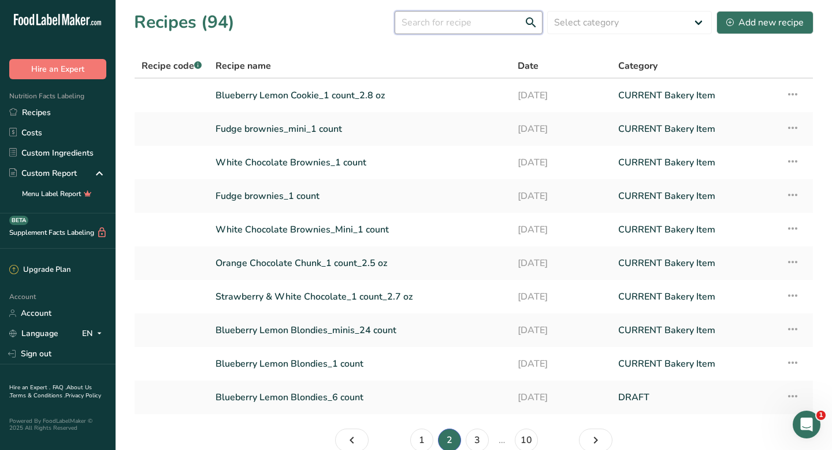
click at [438, 19] on input "text" at bounding box center [469, 22] width 148 height 23
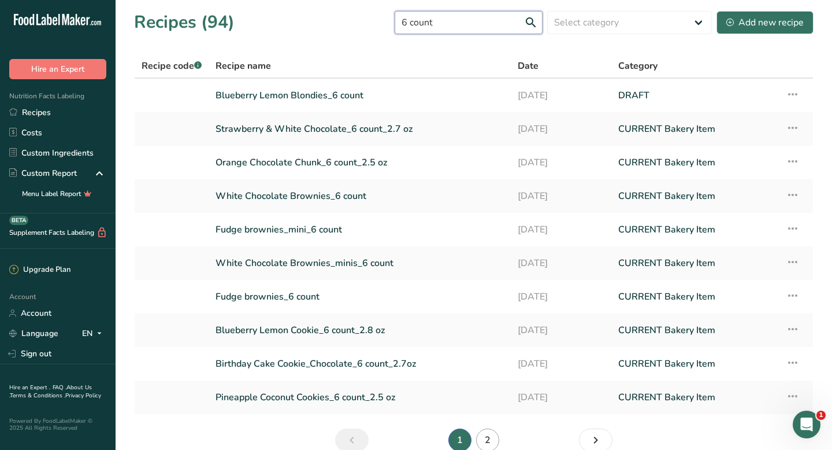
type input "6 count"
click at [490, 436] on link "2" at bounding box center [487, 439] width 23 height 23
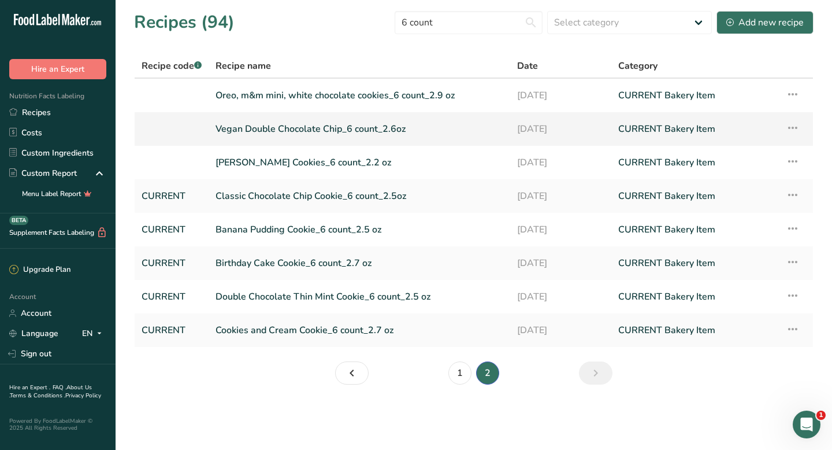
click at [331, 129] on link "Vegan Double Chocolate Chip_6 count_2.6oz" at bounding box center [360, 129] width 288 height 24
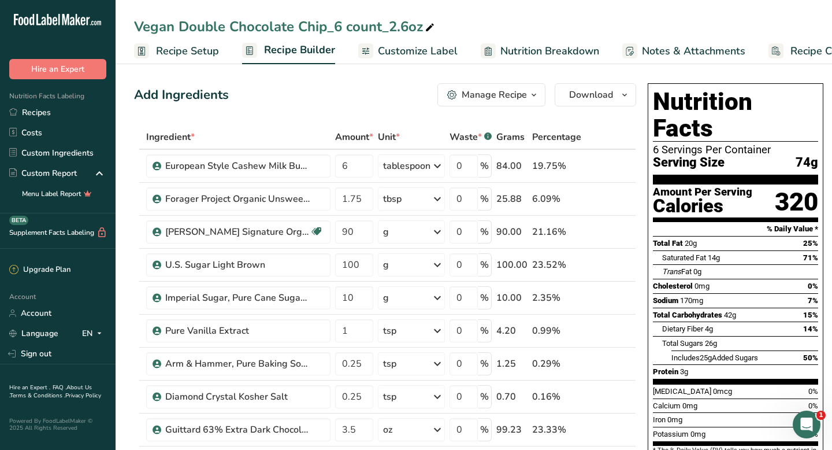
click at [803, 54] on span "Recipe Costing" at bounding box center [826, 51] width 71 height 16
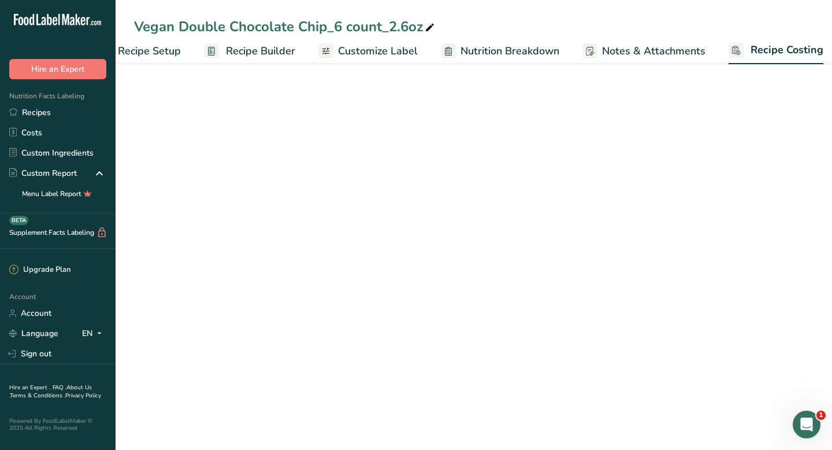
scroll to position [0, 47]
select select "5"
select select "12"
select select "5"
select select "12"
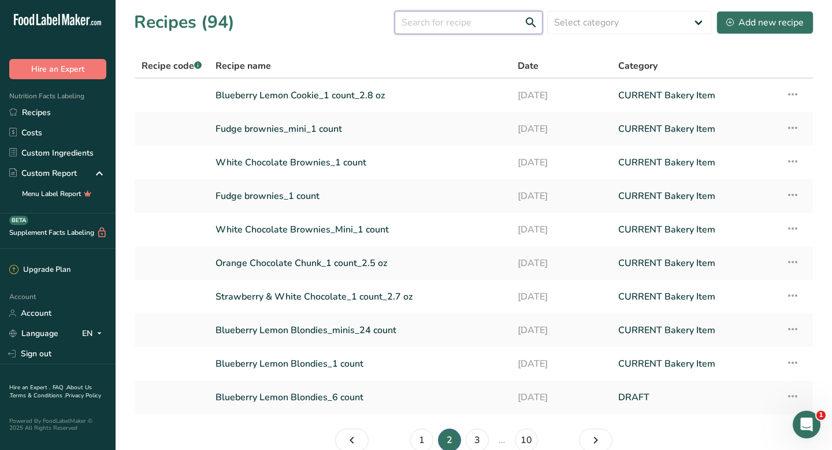
click at [480, 29] on input "text" at bounding box center [469, 22] width 148 height 23
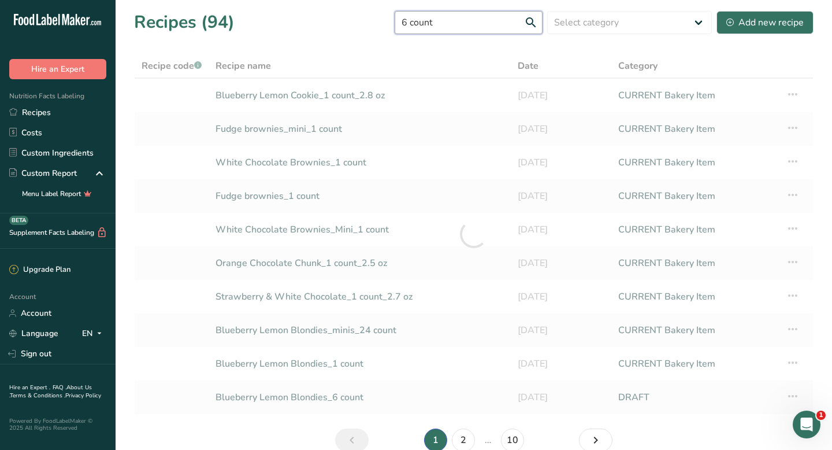
type input "6 count"
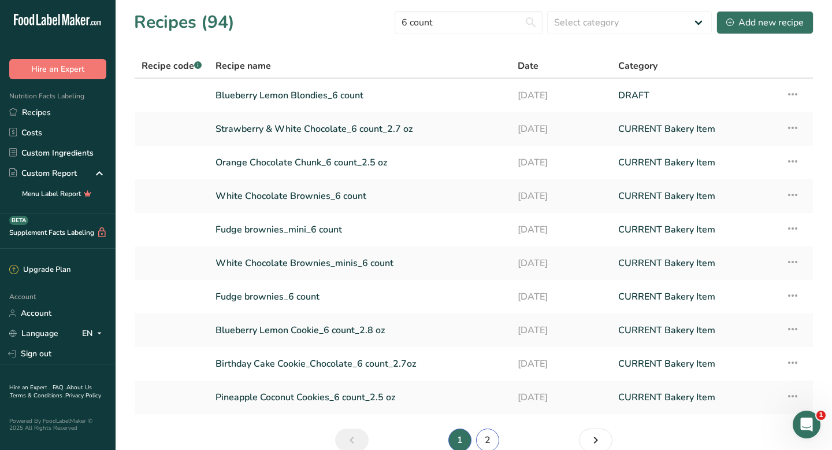
click at [487, 439] on link "2" at bounding box center [487, 439] width 23 height 23
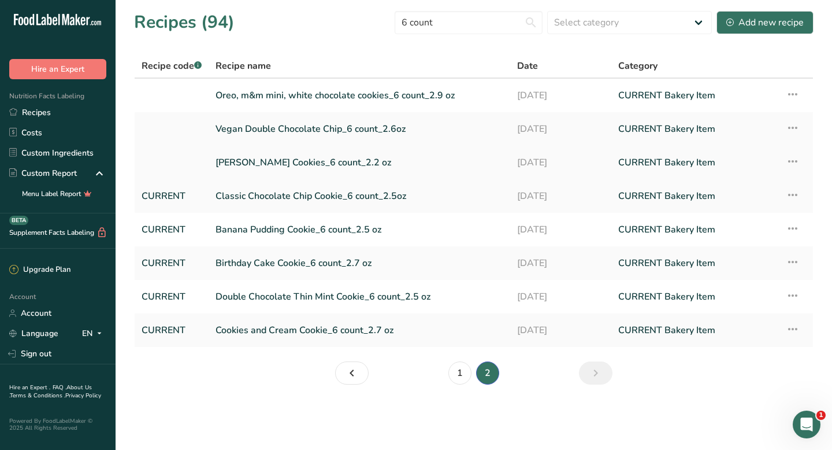
click at [273, 161] on link "[PERSON_NAME] Cookies_6 count_2.2 oz" at bounding box center [360, 162] width 288 height 24
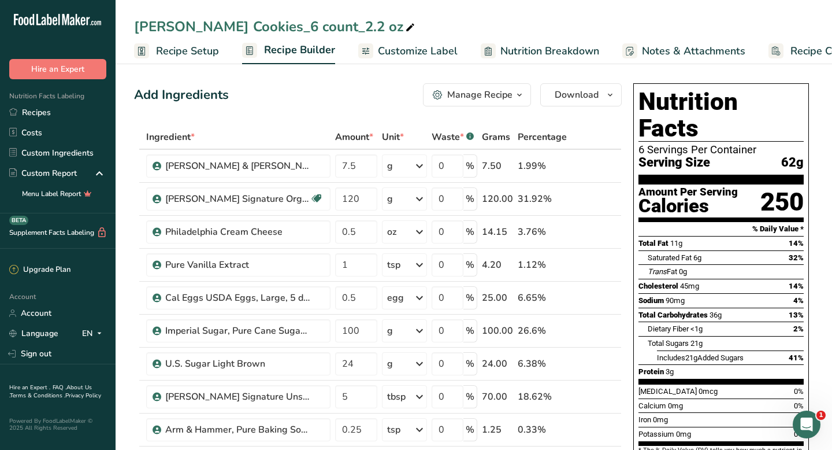
click at [799, 51] on span "Recipe Costing" at bounding box center [826, 51] width 71 height 16
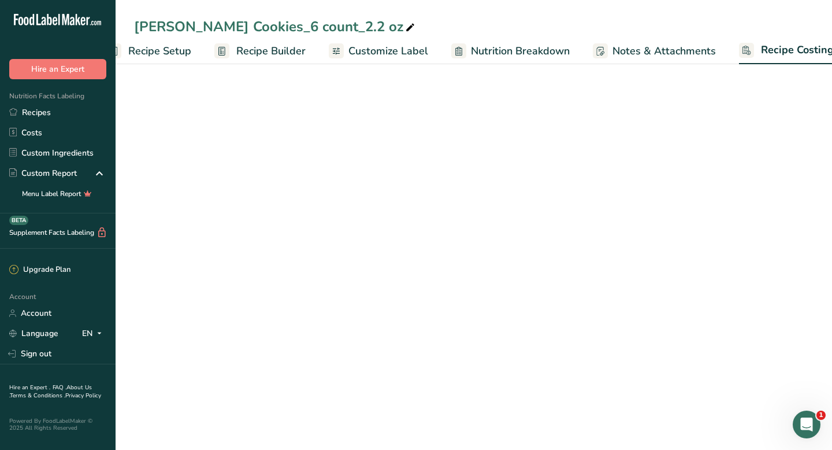
scroll to position [0, 47]
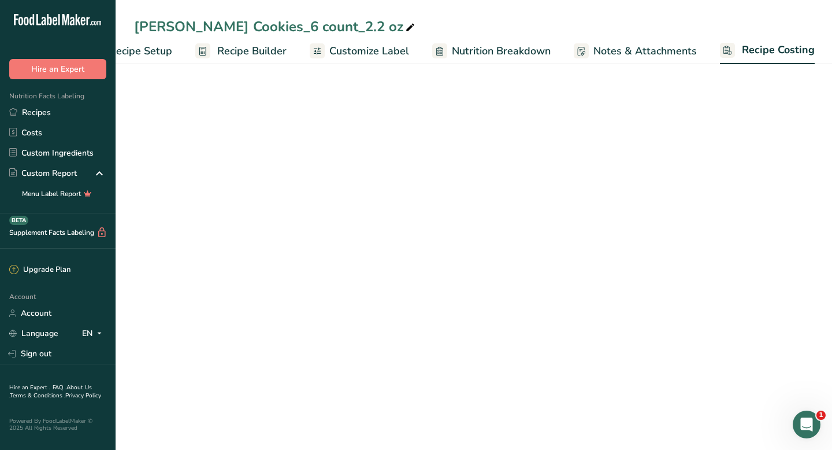
select select "5"
select select "12"
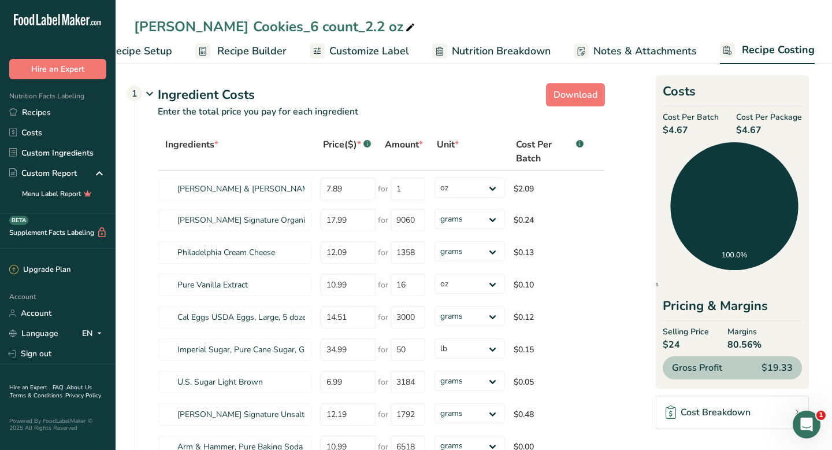
drag, startPoint x: 685, startPoint y: 128, endPoint x: 666, endPoint y: 128, distance: 19.1
click at [666, 128] on span "$4.67" at bounding box center [691, 130] width 56 height 14
drag, startPoint x: 663, startPoint y: 128, endPoint x: 690, endPoint y: 128, distance: 27.2
click at [690, 128] on span "$4.67" at bounding box center [691, 130] width 56 height 14
copy span "$4.67"
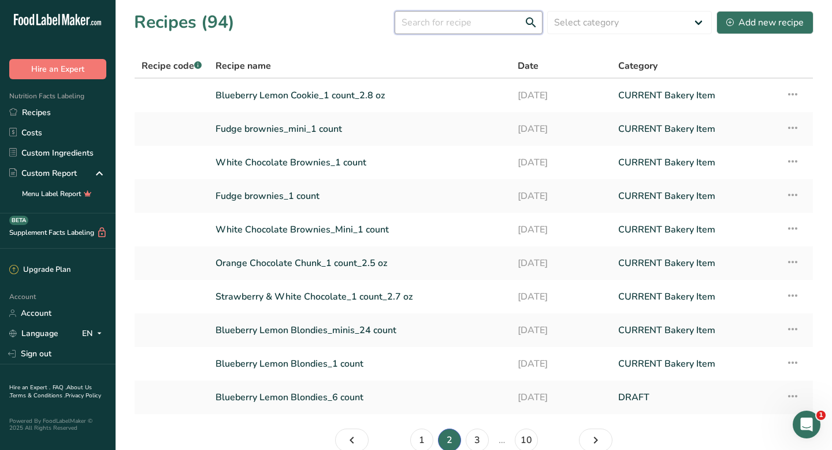
click at [432, 26] on input "text" at bounding box center [469, 22] width 148 height 23
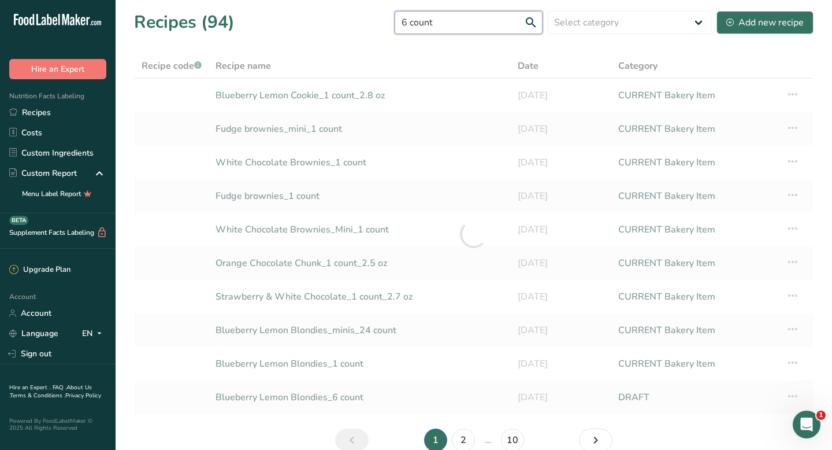
type input "6 count"
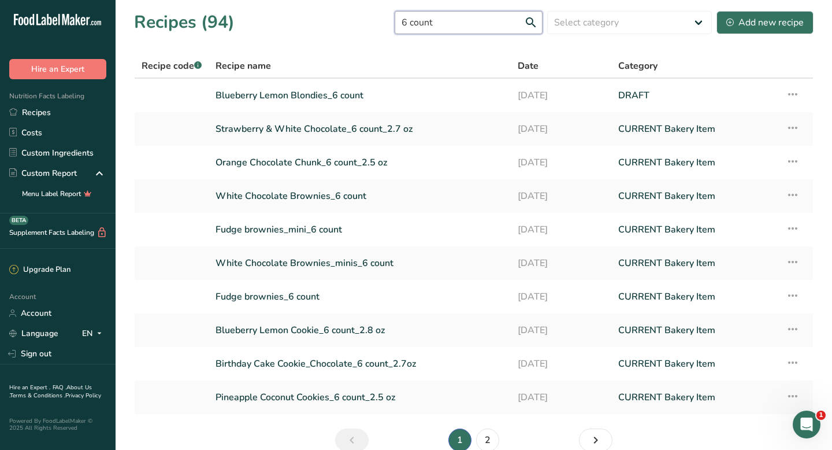
click at [530, 17] on input "6 count" at bounding box center [469, 22] width 148 height 23
click at [488, 440] on link "2" at bounding box center [487, 439] width 23 height 23
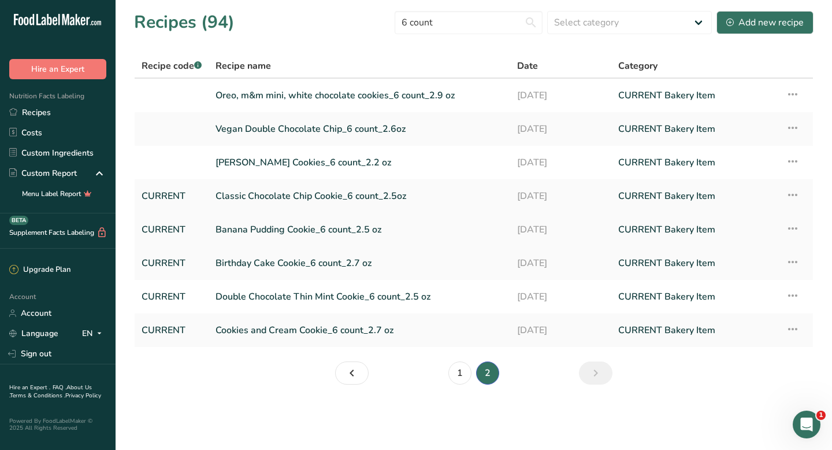
click at [297, 229] on link "Banana Pudding Cookie_6 count_2.5 oz" at bounding box center [360, 229] width 288 height 24
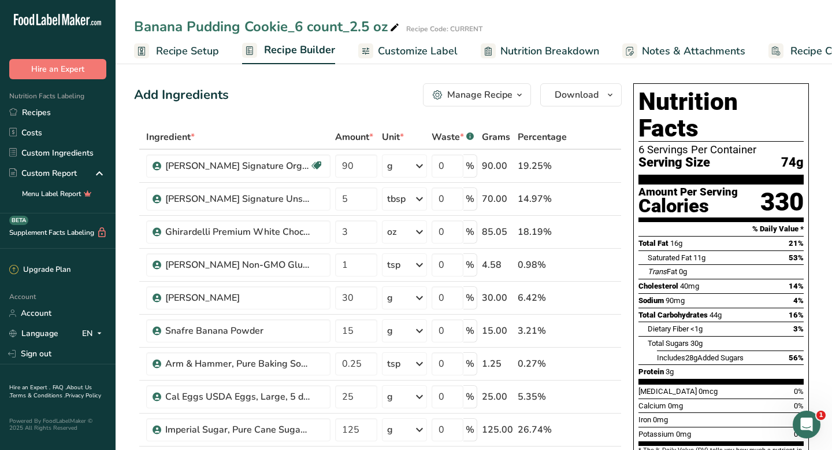
click at [799, 47] on span "Recipe Costing" at bounding box center [826, 51] width 71 height 16
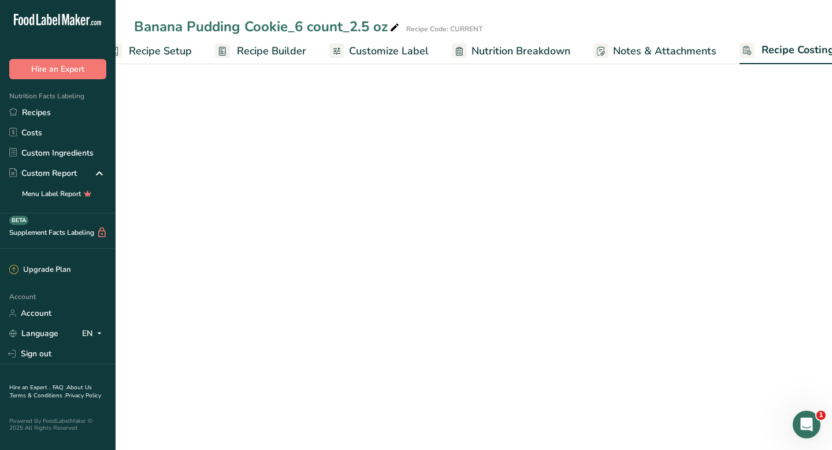
select select "5"
select select "12"
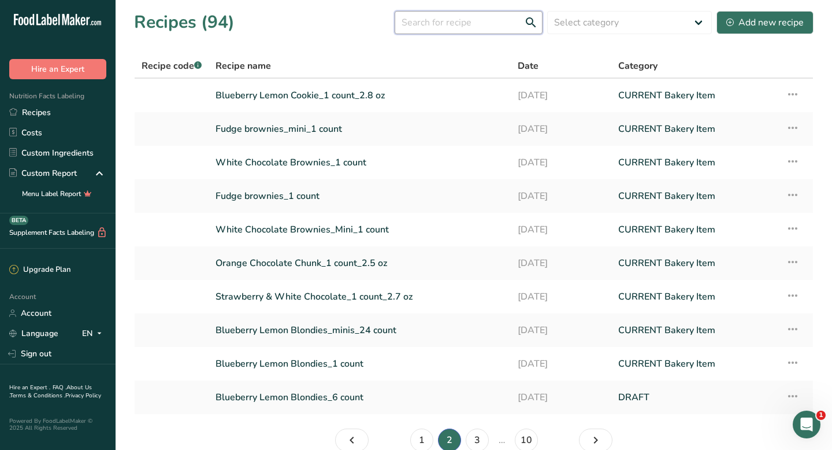
click at [447, 23] on input "text" at bounding box center [469, 22] width 148 height 23
type input "6 count"
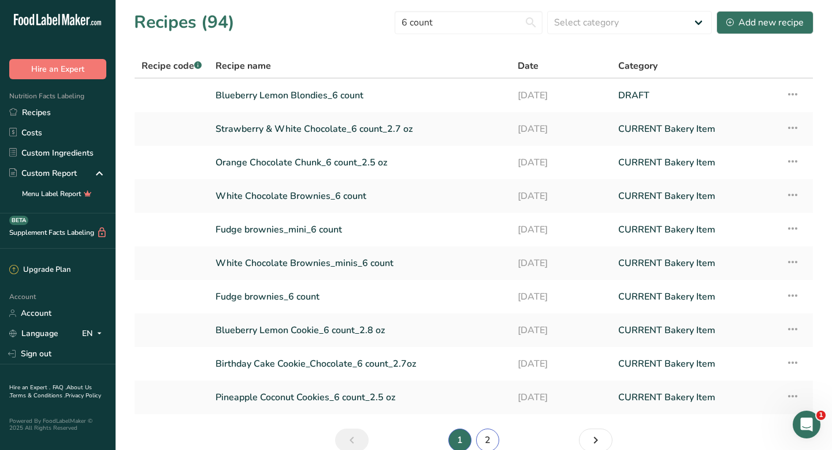
click at [491, 441] on link "2" at bounding box center [487, 439] width 23 height 23
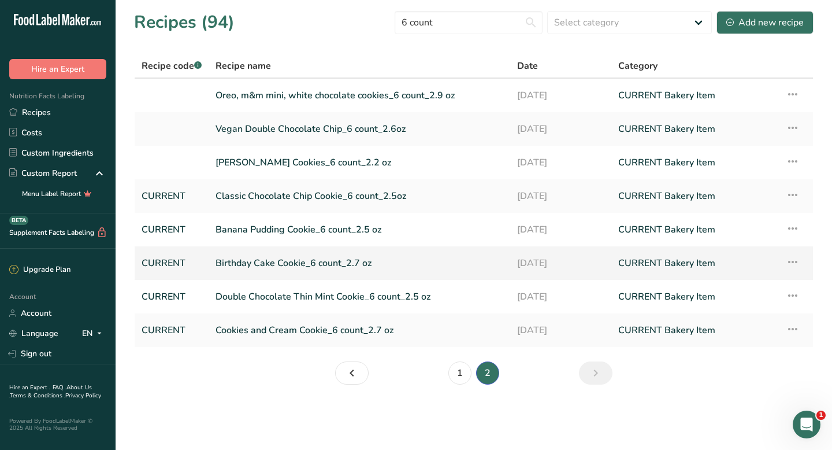
click at [301, 262] on link "Birthday Cake Cookie_6 count_2.7 oz" at bounding box center [360, 263] width 288 height 24
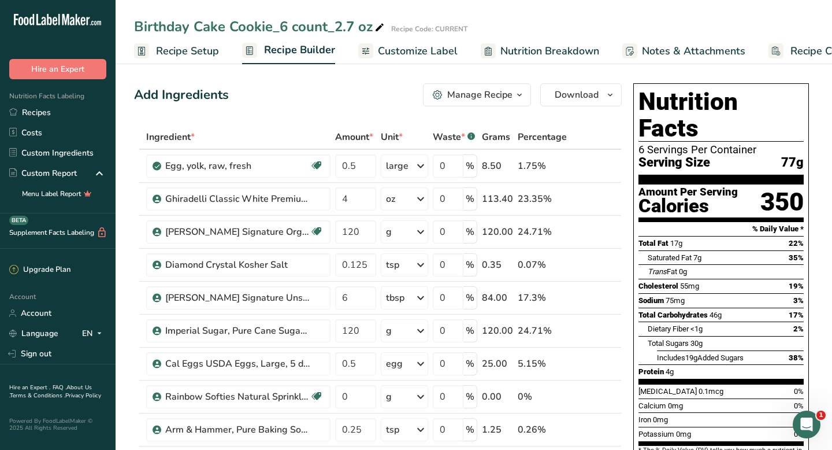
click at [818, 49] on span "Recipe Costing" at bounding box center [826, 51] width 71 height 16
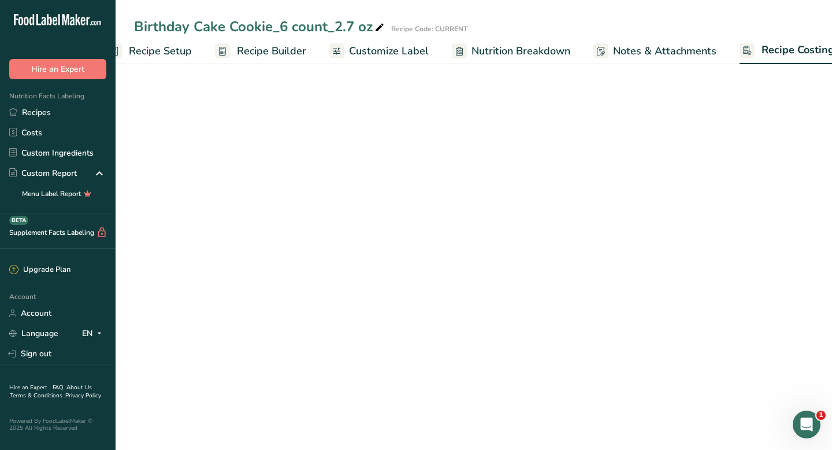
select select "12"
select select "5"
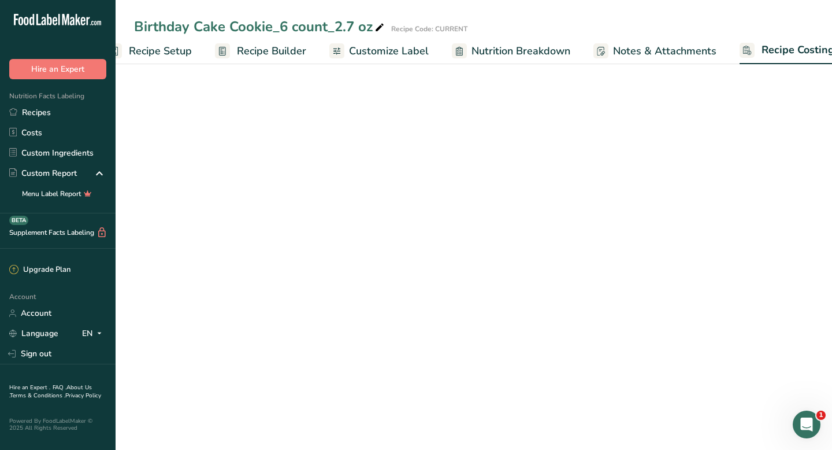
select select "12"
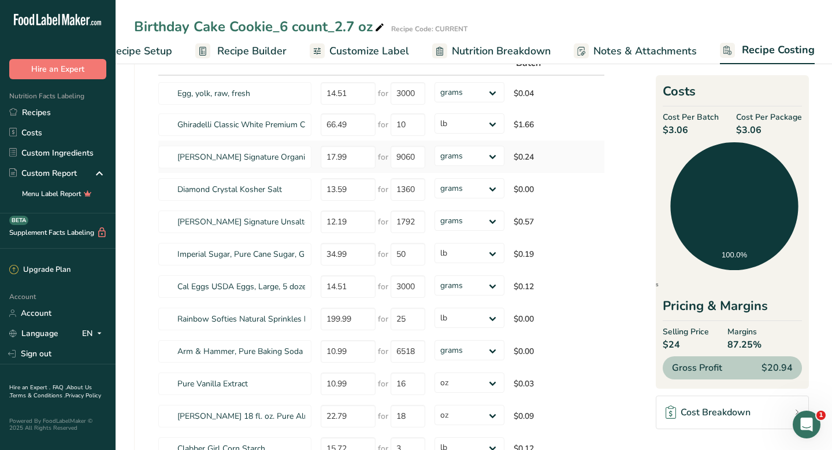
scroll to position [98, 0]
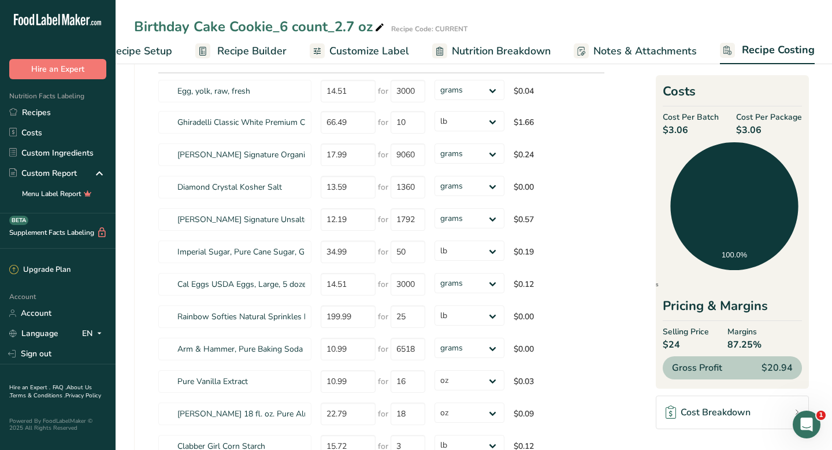
click at [135, 216] on div "Ingredients * Price($) * .a-a{fill:#347362;}.b-a{fill:#fff;} Amount * Unit * Co…" at bounding box center [370, 255] width 470 height 441
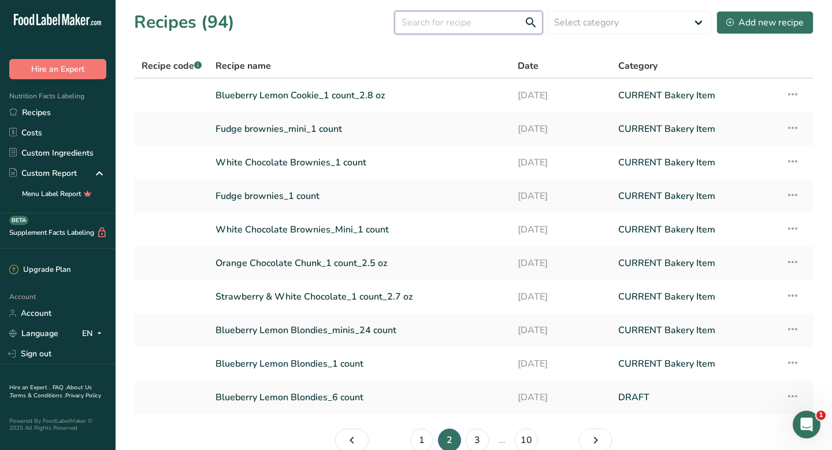
click at [452, 23] on input "text" at bounding box center [469, 22] width 148 height 23
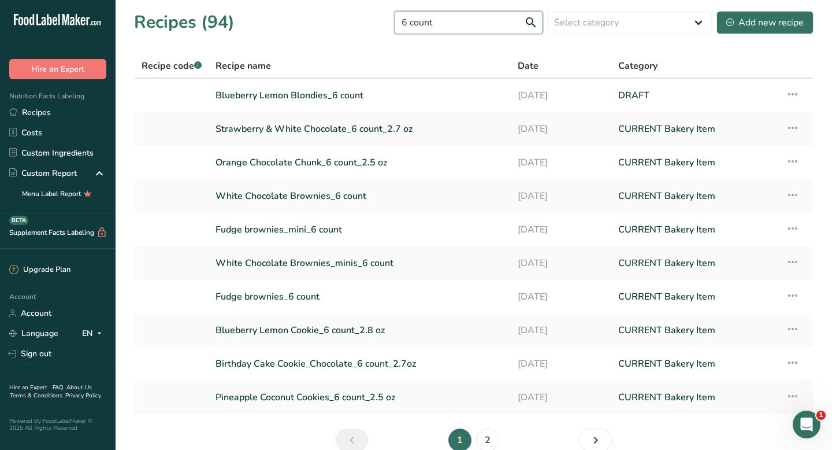
type input "6 count"
click at [488, 440] on link "2" at bounding box center [487, 439] width 23 height 23
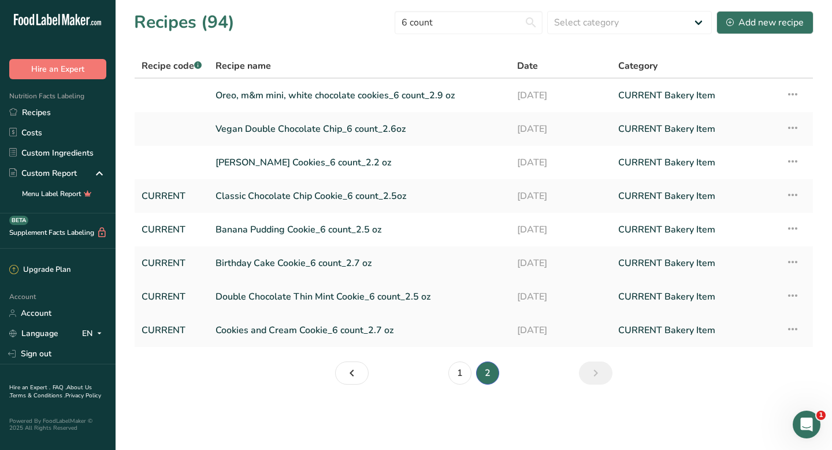
click at [296, 296] on link "Double Chocolate Thin Mint Cookie_6 count_2.5 oz" at bounding box center [360, 296] width 288 height 24
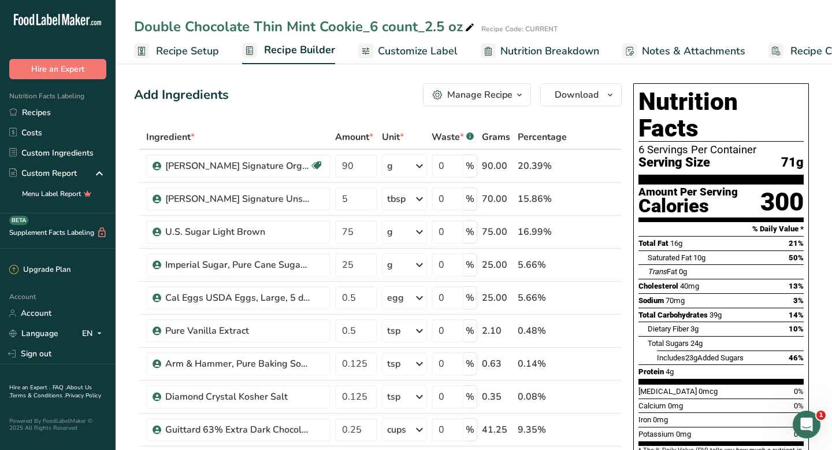
click at [798, 53] on span "Recipe Costing" at bounding box center [826, 51] width 71 height 16
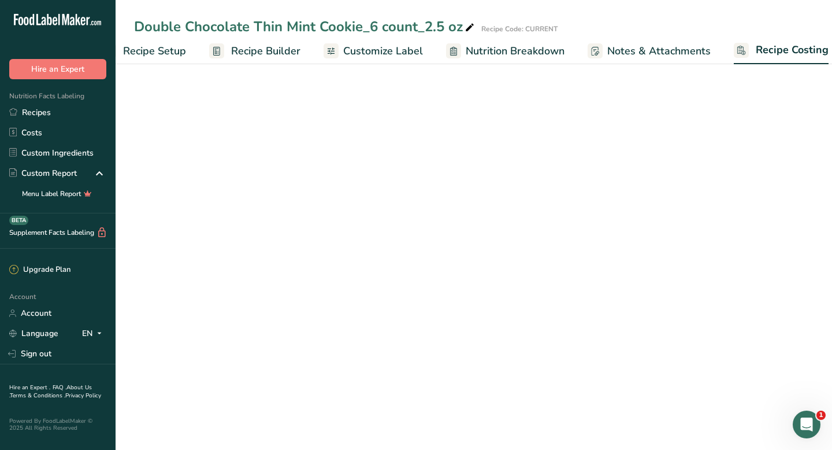
select select "12"
select select "5"
select select "12"
select select "5"
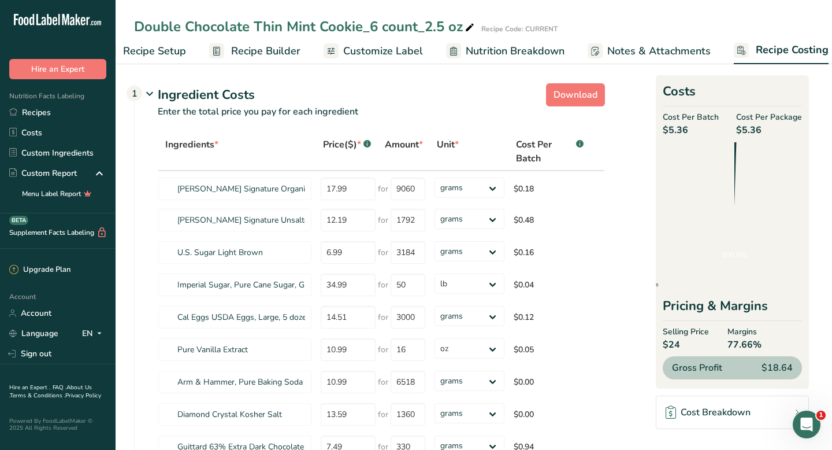
scroll to position [0, 47]
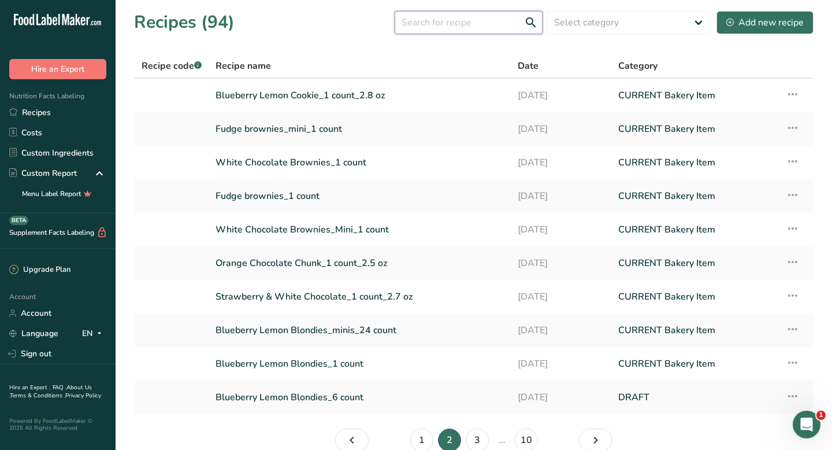
click at [441, 21] on input "text" at bounding box center [469, 22] width 148 height 23
type input "6 count"
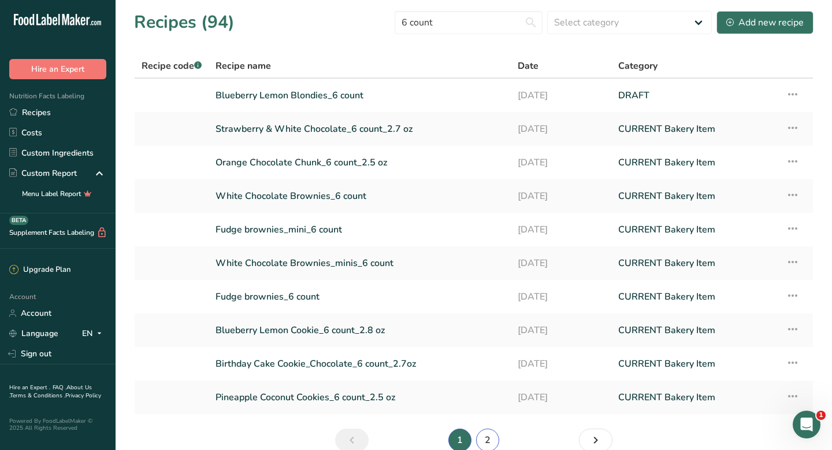
click at [490, 442] on link "2" at bounding box center [487, 439] width 23 height 23
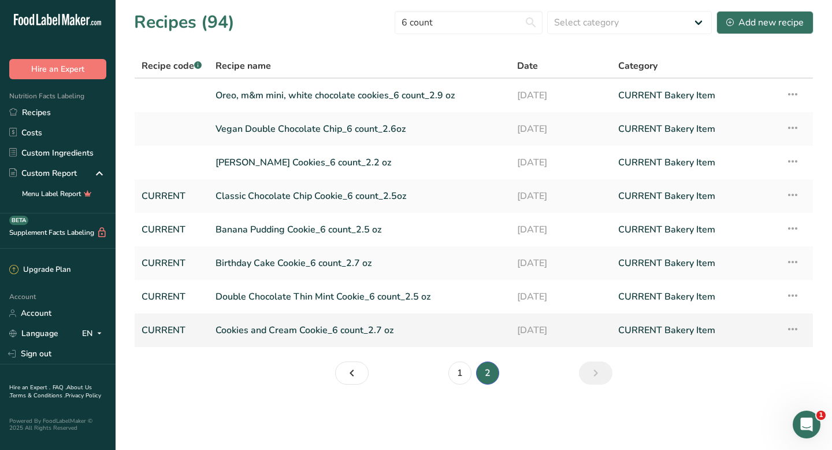
click at [290, 328] on link "Cookies and Cream Cookie_6 count_2.7 oz" at bounding box center [360, 330] width 288 height 24
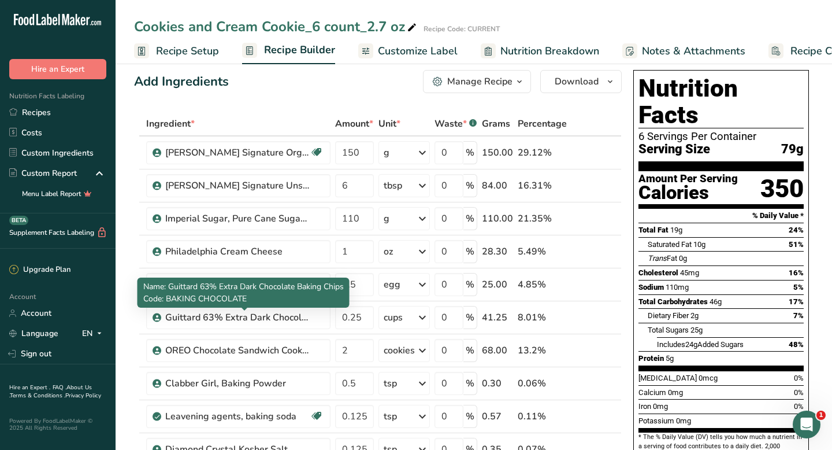
scroll to position [16, 0]
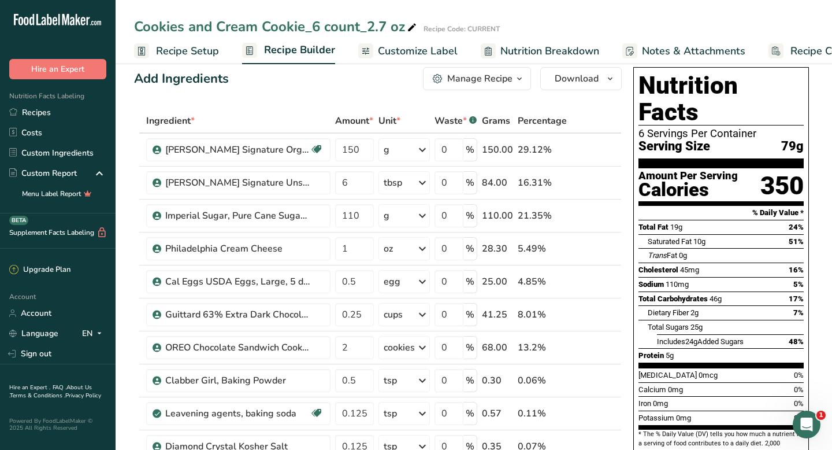
click at [802, 49] on span "Recipe Costing" at bounding box center [826, 51] width 71 height 16
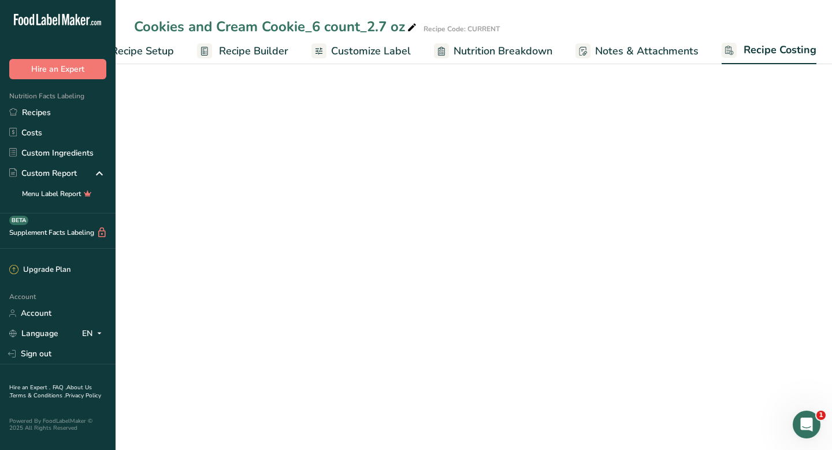
select select "12"
select select "1"
select select "5"
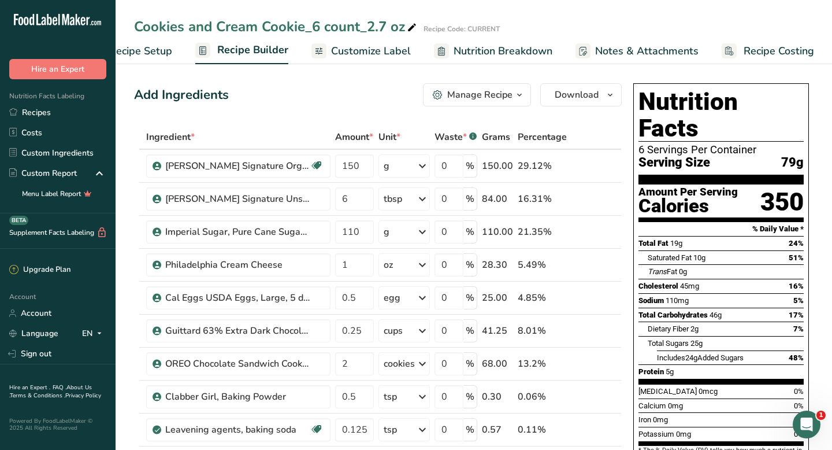
scroll to position [16, 0]
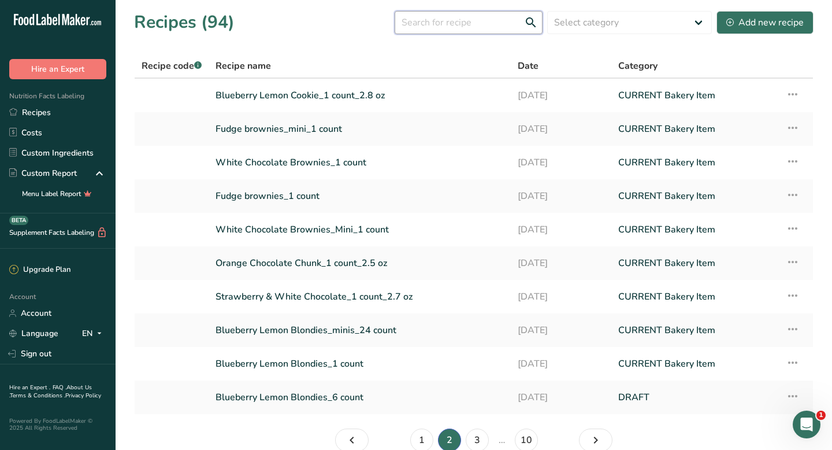
click at [446, 13] on input "text" at bounding box center [469, 22] width 148 height 23
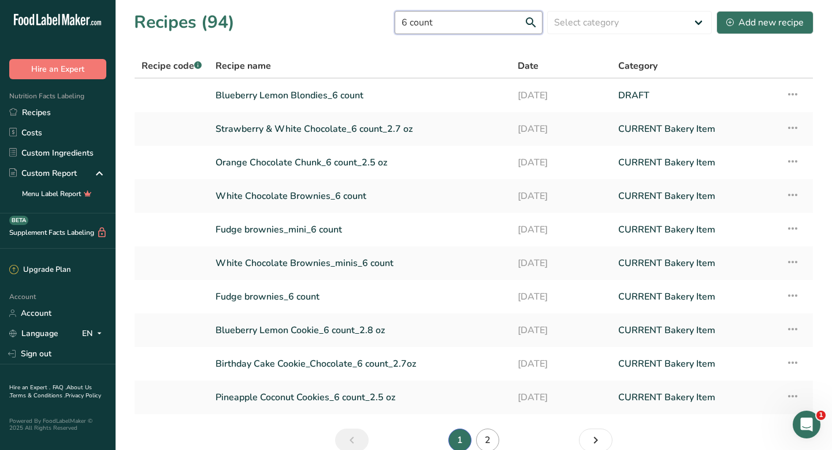
type input "6 count"
click at [487, 441] on link "2" at bounding box center [487, 439] width 23 height 23
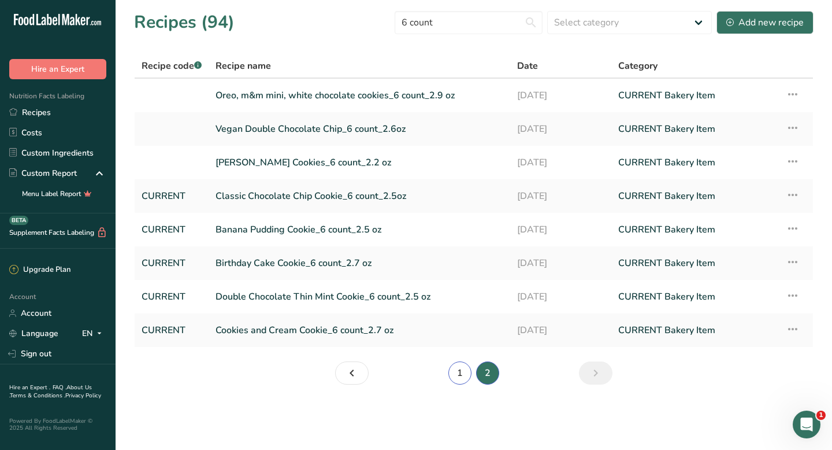
click at [468, 377] on link "1" at bounding box center [459, 372] width 23 height 23
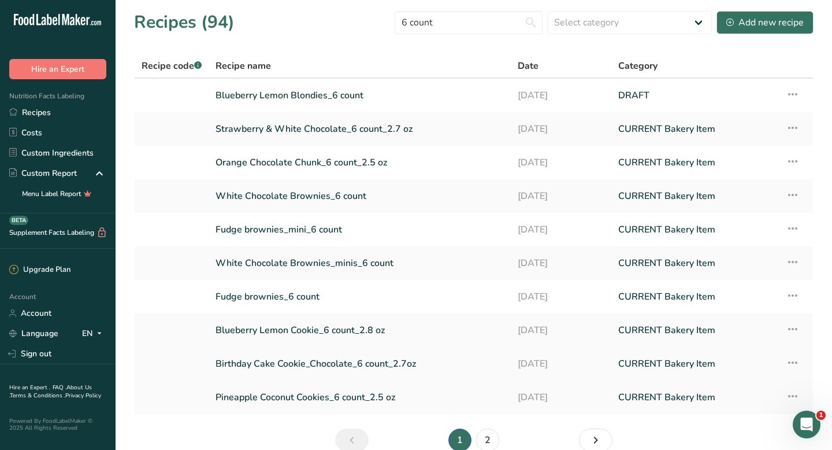
click at [309, 360] on link "Birthday Cake Cookie_Chocolate_6 count_2.7oz" at bounding box center [360, 363] width 288 height 24
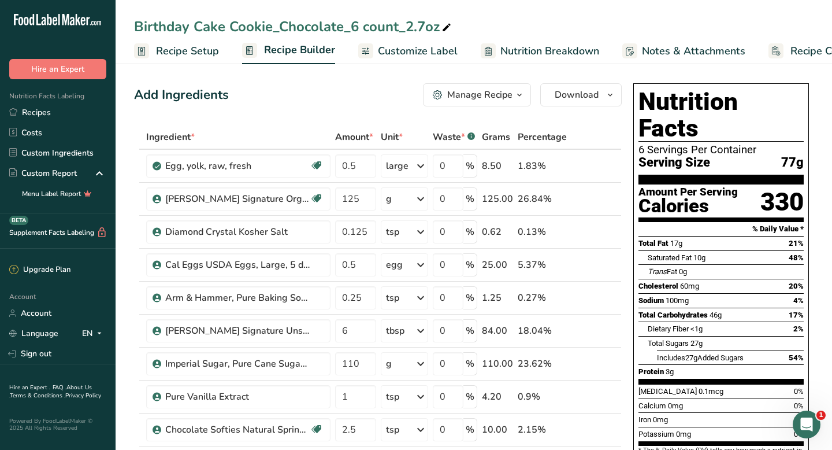
click at [795, 53] on span "Recipe Costing" at bounding box center [826, 51] width 71 height 16
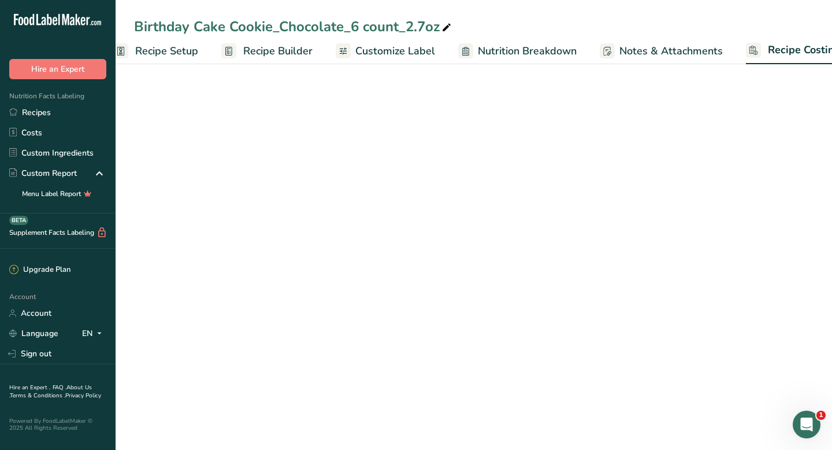
select select "12"
select select "5"
select select "12"
select select "5"
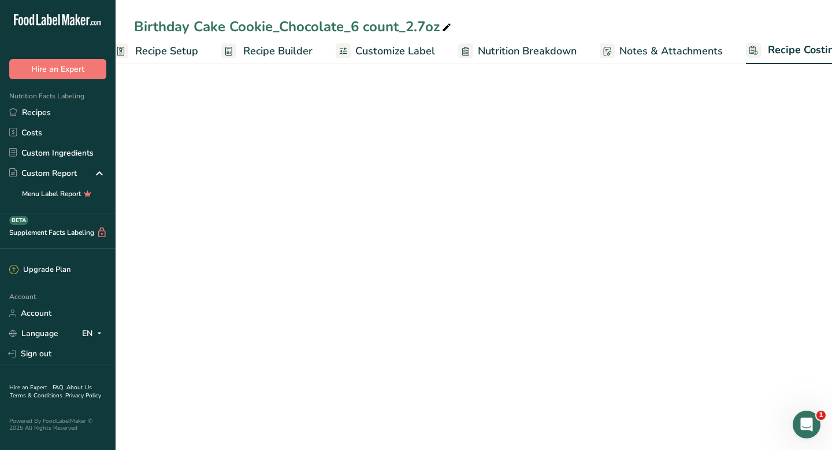
select select "5"
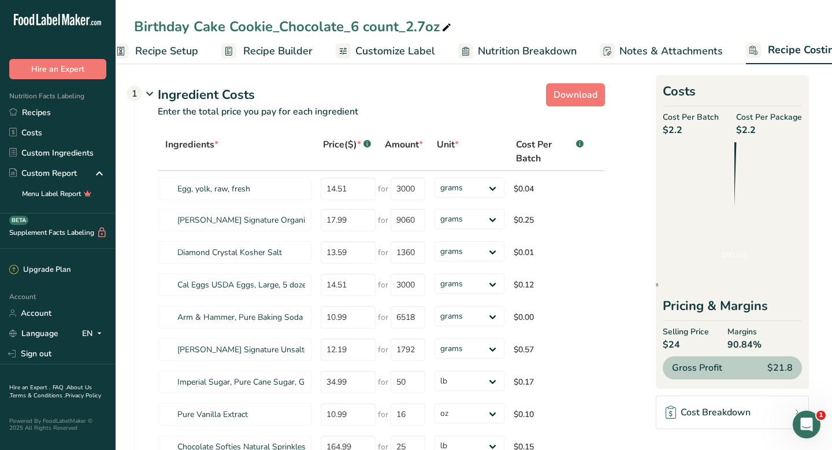
scroll to position [0, 47]
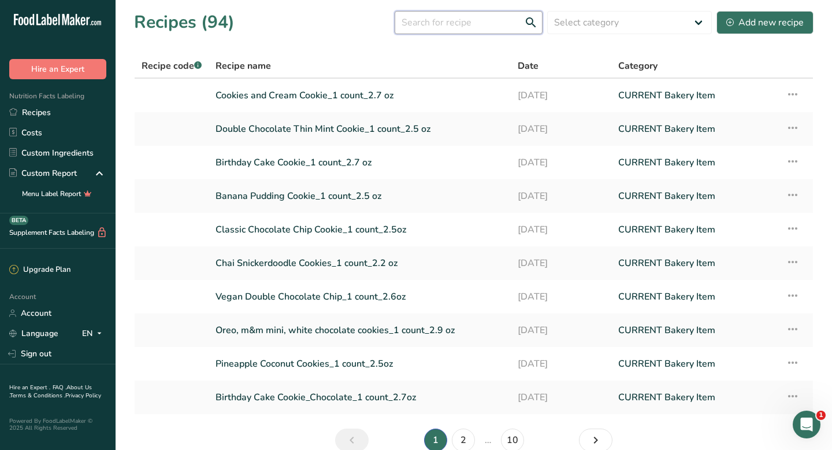
click at [450, 29] on input "text" at bounding box center [469, 22] width 148 height 23
type input "6 count"
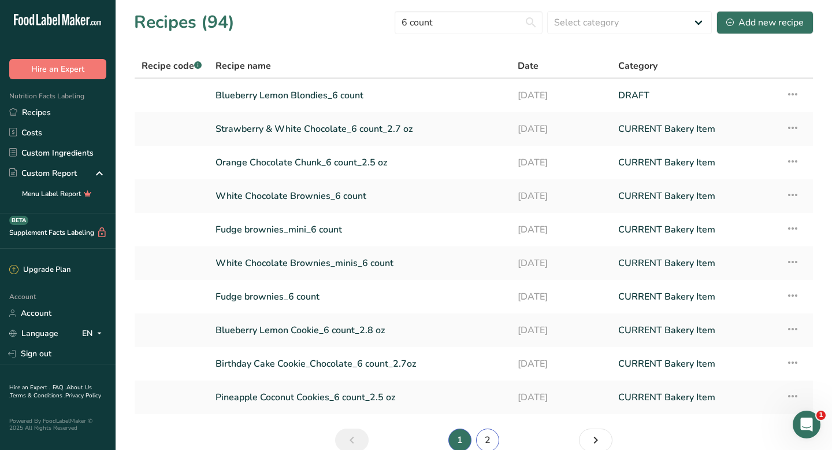
click at [481, 438] on link "2" at bounding box center [487, 439] width 23 height 23
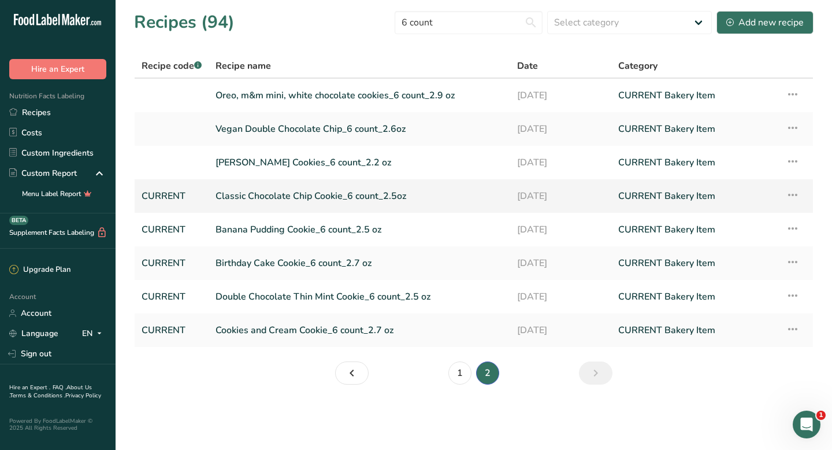
click at [344, 196] on link "Classic Chocolate Chip Cookie_6 count_2.5oz" at bounding box center [360, 196] width 288 height 24
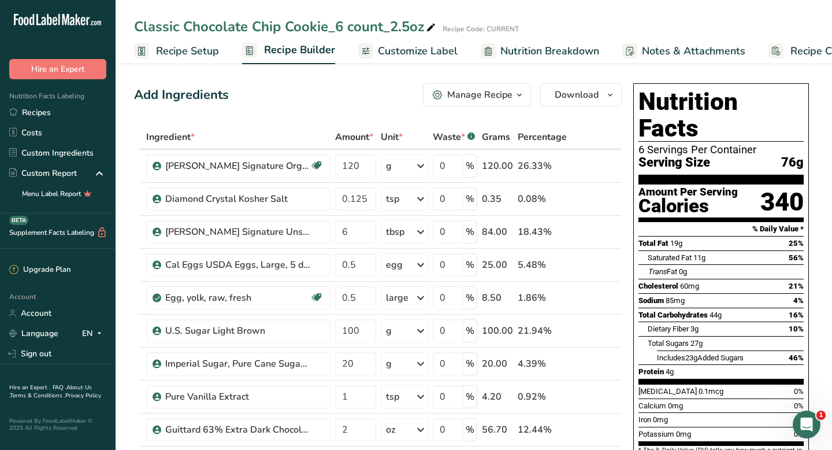
click at [800, 52] on span "Recipe Costing" at bounding box center [826, 51] width 71 height 16
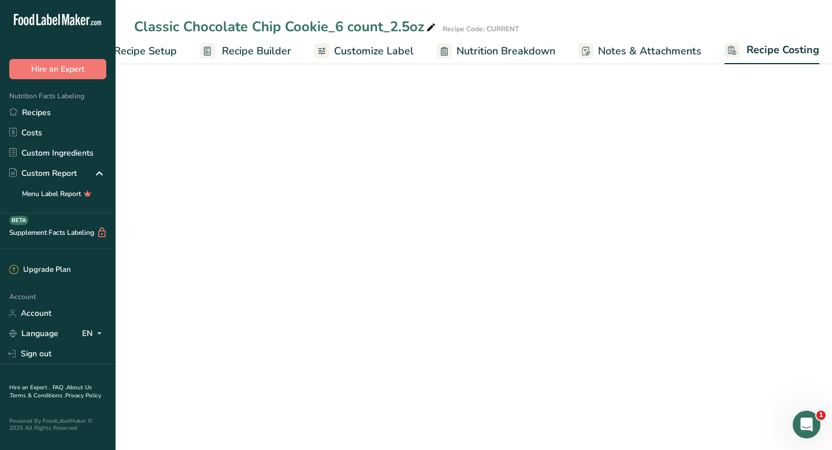
select select "12"
select select "5"
select select "12"
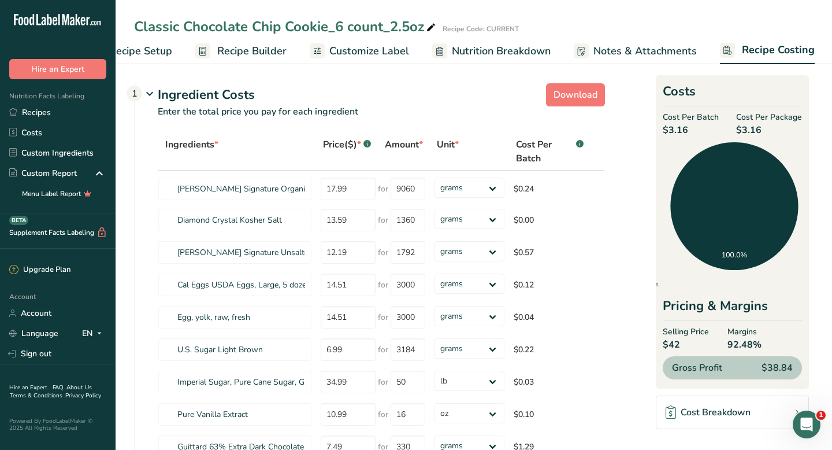
click at [155, 50] on span "Recipe Setup" at bounding box center [140, 51] width 63 height 16
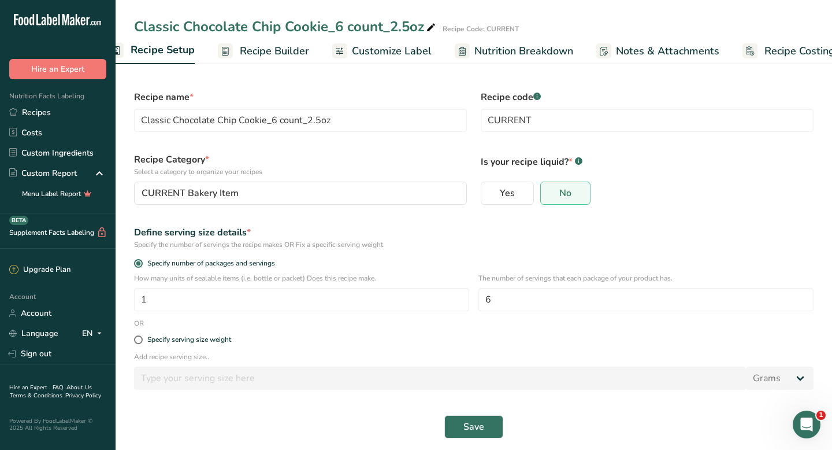
scroll to position [0, 4]
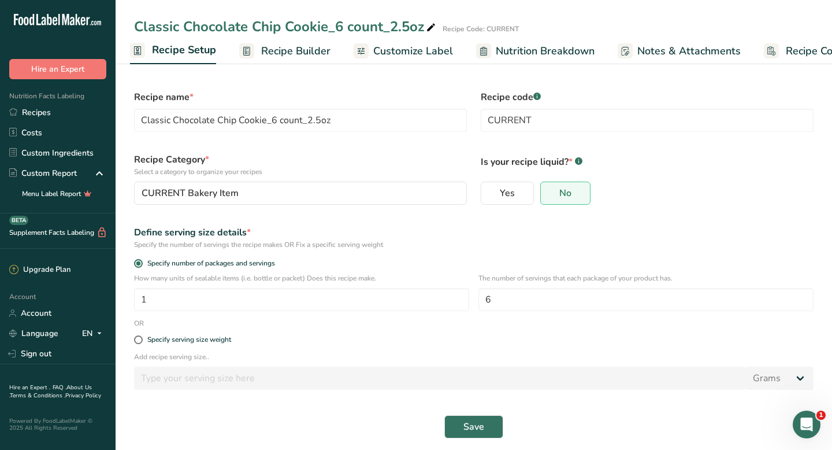
click at [797, 51] on span "Recipe Costing" at bounding box center [821, 51] width 71 height 16
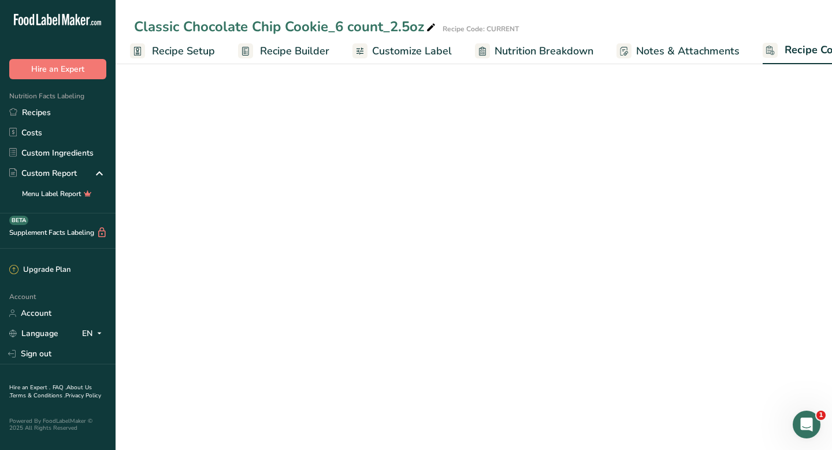
select select "12"
select select "5"
select select "12"
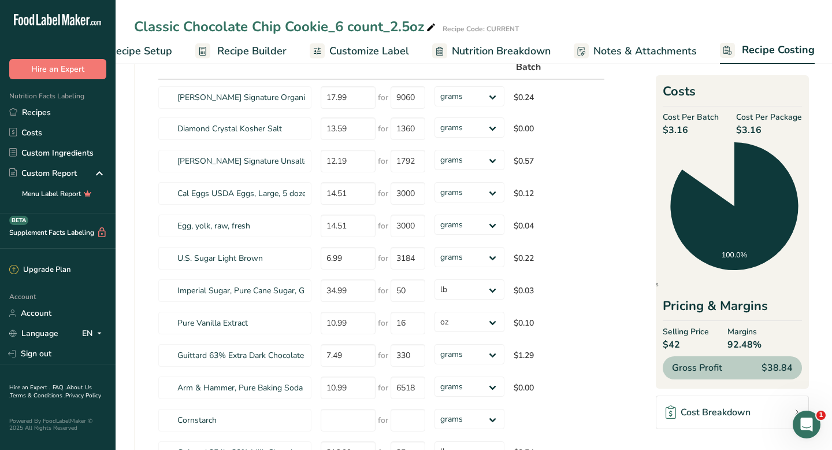
scroll to position [280, 0]
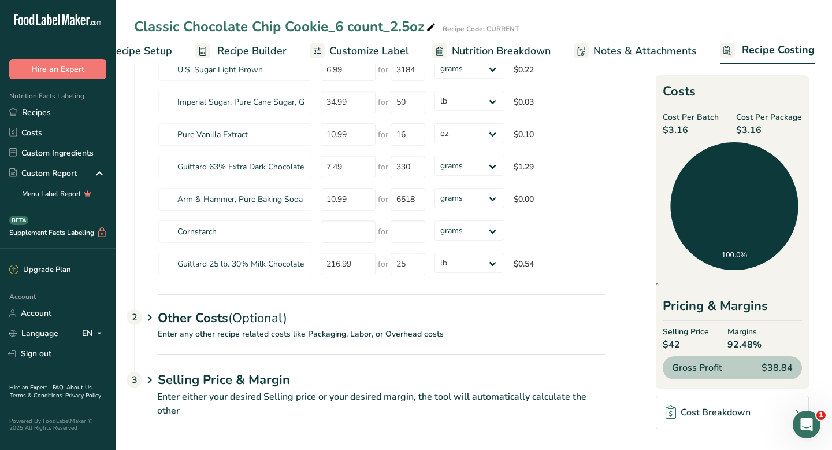
click at [177, 398] on p "Enter either your desired Selling price or your desired margin, the tool will a…" at bounding box center [369, 410] width 471 height 42
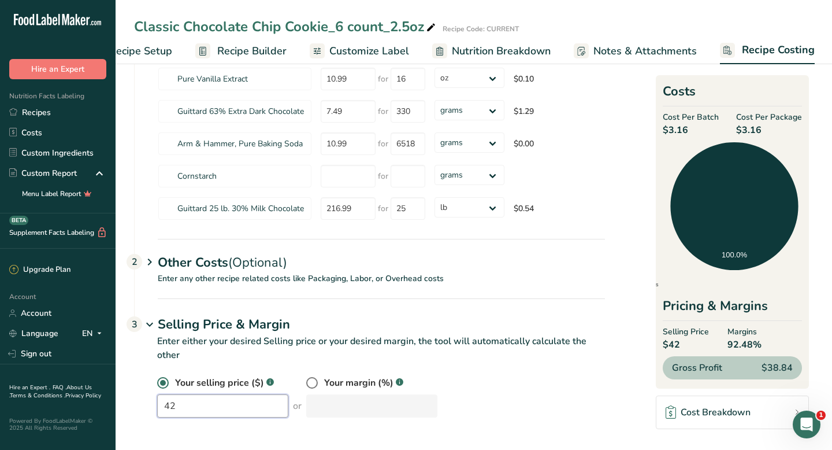
drag, startPoint x: 181, startPoint y: 405, endPoint x: 149, endPoint y: 404, distance: 32.9
click at [149, 404] on div "Your selling price ($) .a-a{fill:#347362;}.b-a{fill:#fff;} 42 or Your margin (%…" at bounding box center [369, 403] width 471 height 55
type input "24"
click at [595, 386] on div "Your selling price ($) .a-a{fill:#347362;}.b-a{fill:#fff;} 24 or Your margin (%…" at bounding box center [381, 397] width 448 height 42
click at [581, 395] on div "Your selling price ($) .a-a{fill:#347362;}.b-a{fill:#fff;} 24 or Your margin (%…" at bounding box center [381, 397] width 448 height 42
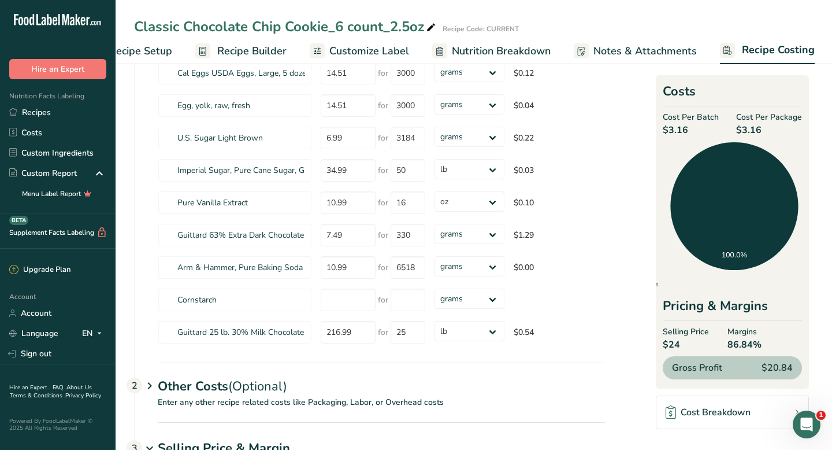
scroll to position [0, 0]
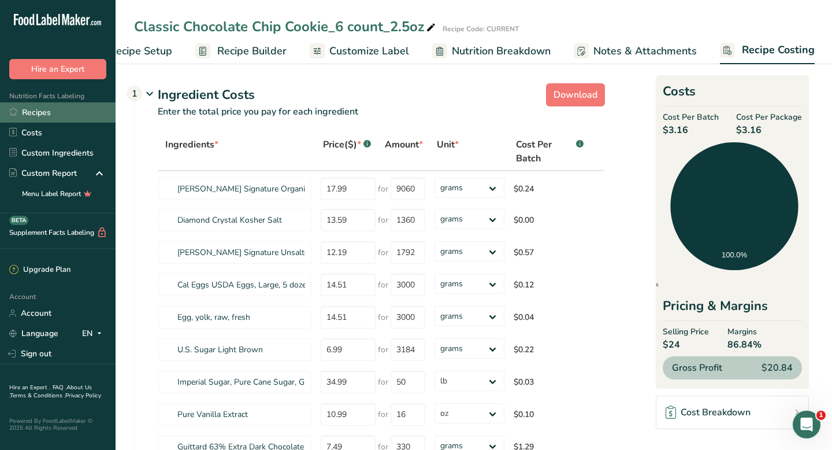
click at [24, 118] on link "Recipes" at bounding box center [58, 112] width 116 height 20
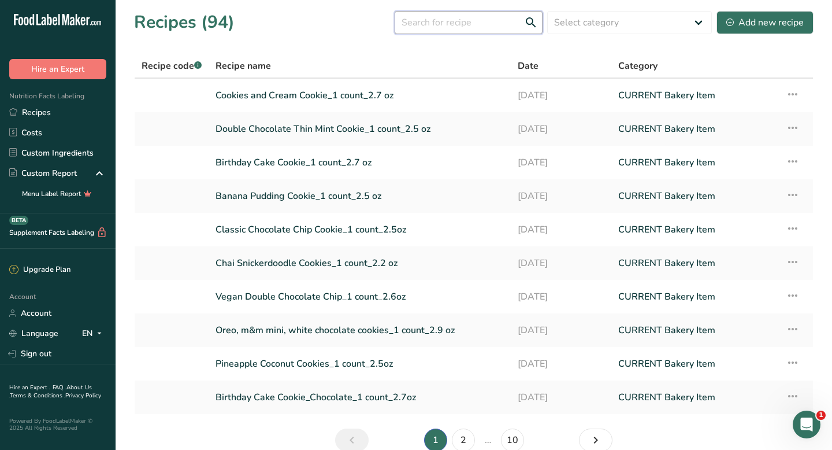
click at [442, 26] on input "text" at bounding box center [469, 22] width 148 height 23
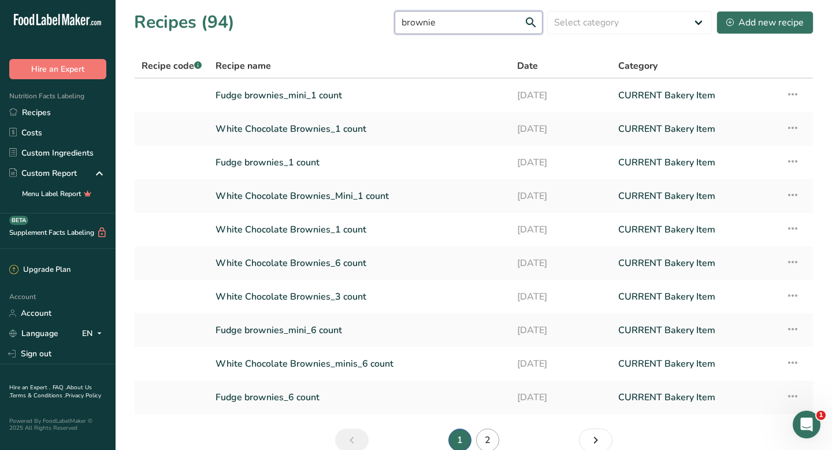
type input "brownie"
click at [483, 441] on link "2" at bounding box center [487, 439] width 23 height 23
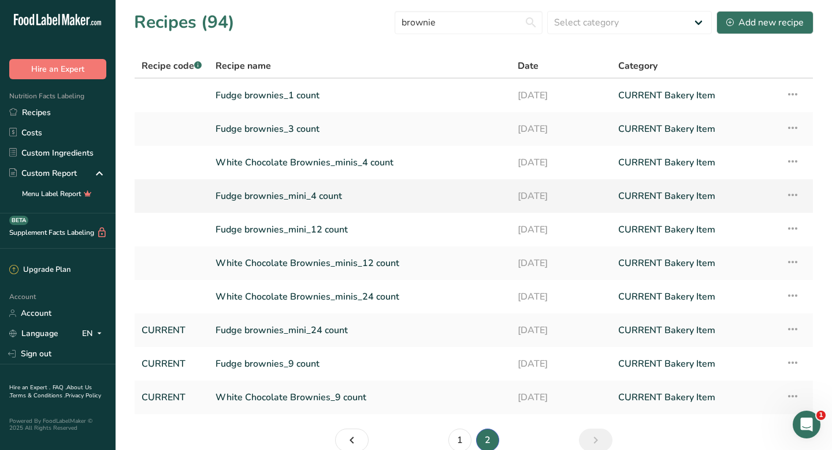
click at [329, 196] on link "Fudge brownies_mini_4 count" at bounding box center [360, 196] width 288 height 24
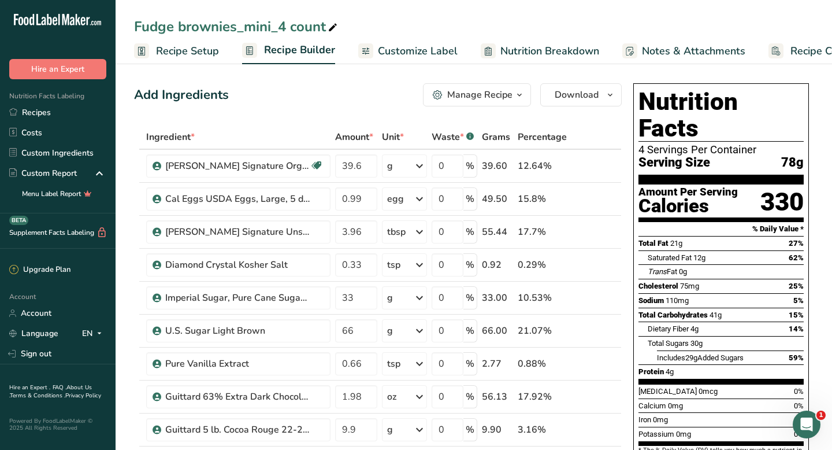
click at [797, 47] on span "Recipe Costing" at bounding box center [826, 51] width 71 height 16
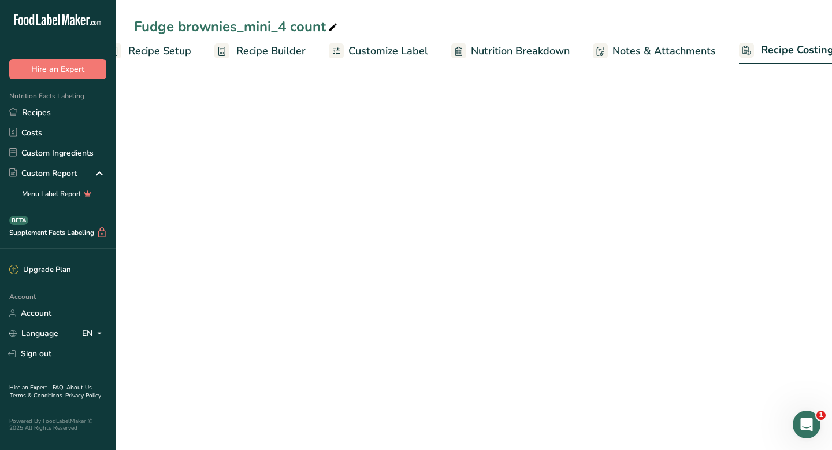
scroll to position [0, 47]
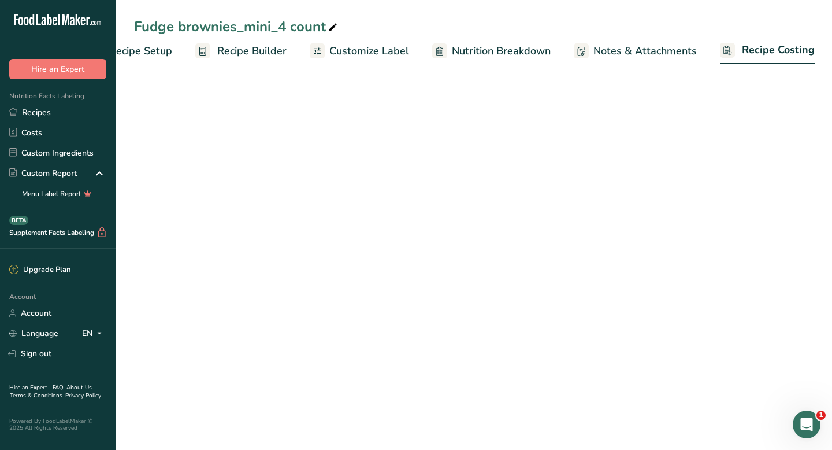
select select "12"
select select "5"
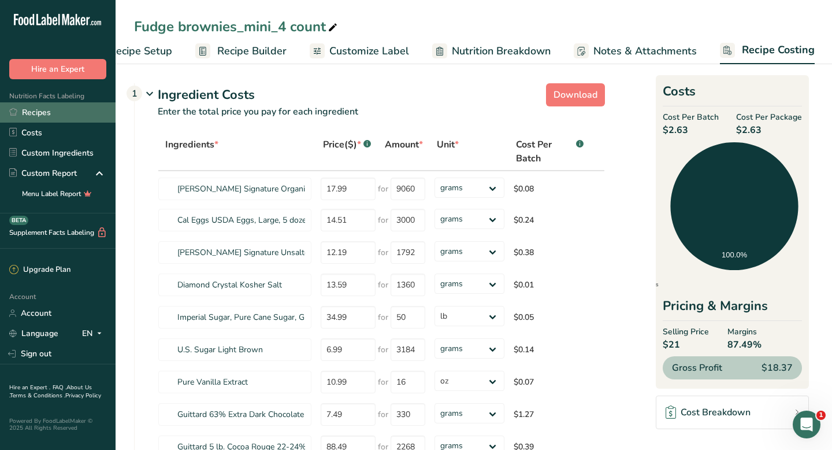
click at [61, 108] on link "Recipes" at bounding box center [58, 112] width 116 height 20
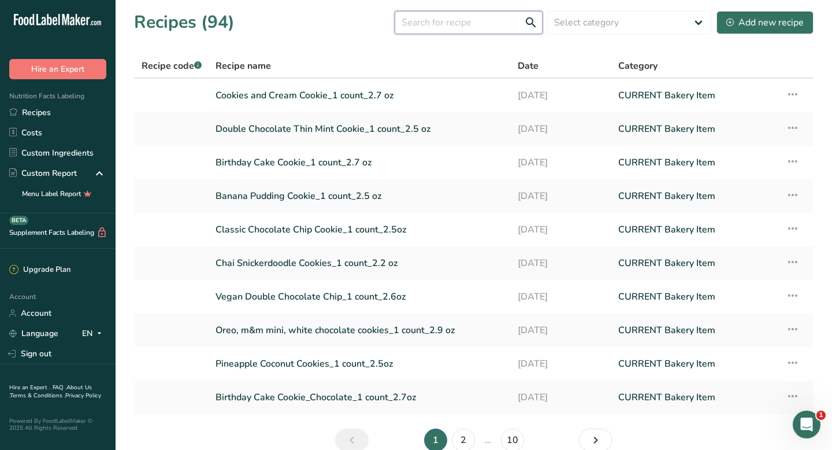
click at [476, 22] on input "text" at bounding box center [469, 22] width 148 height 23
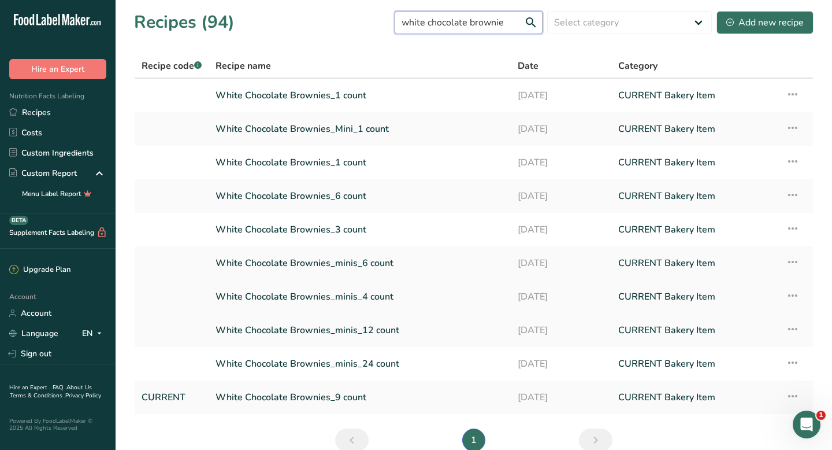
type input "white chocolate brownie"
click at [348, 296] on link "White Chocolate Brownies_minis_4 count" at bounding box center [360, 296] width 288 height 24
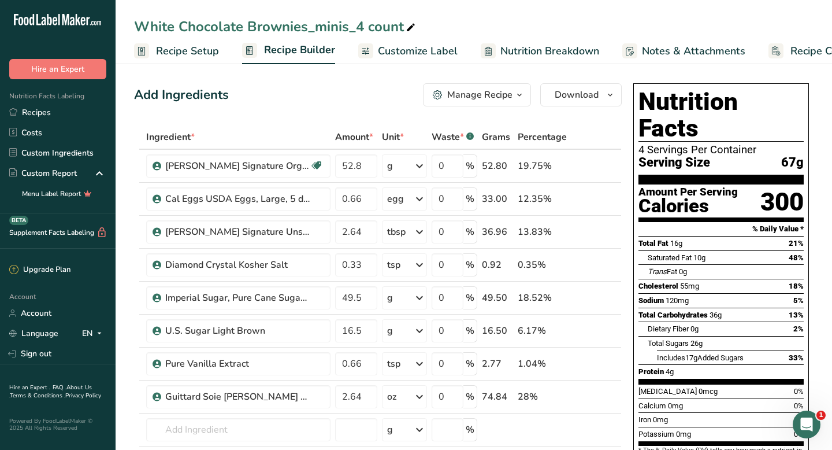
click at [804, 53] on span "Recipe Costing" at bounding box center [826, 51] width 71 height 16
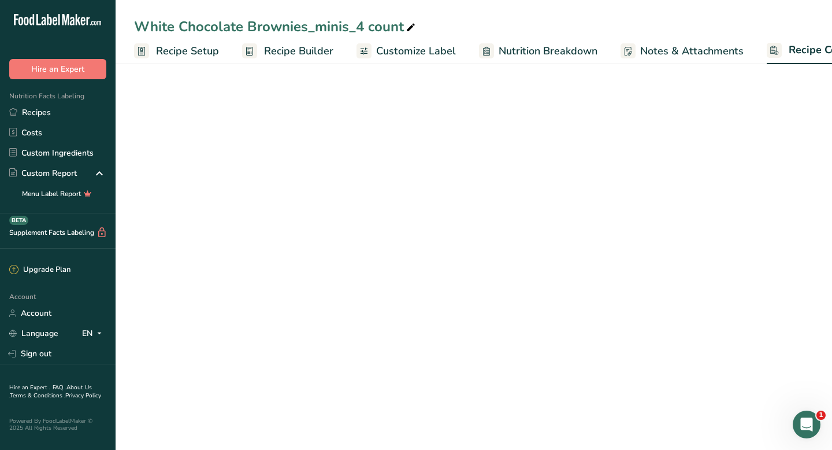
scroll to position [0, 47]
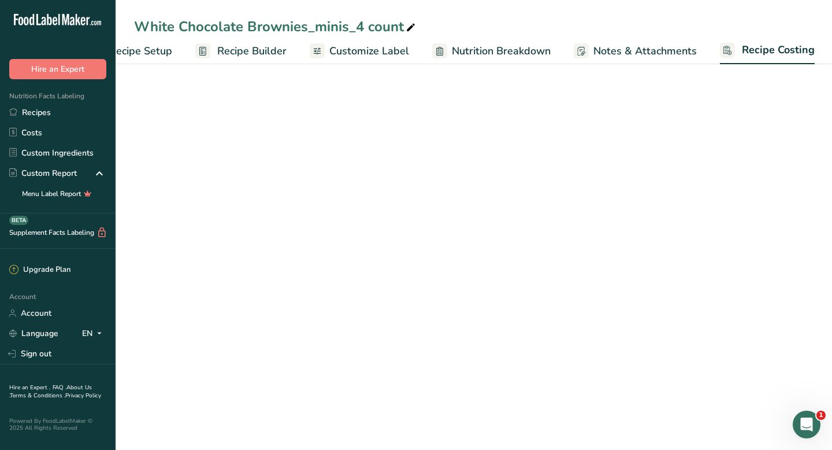
select select "12"
select select "5"
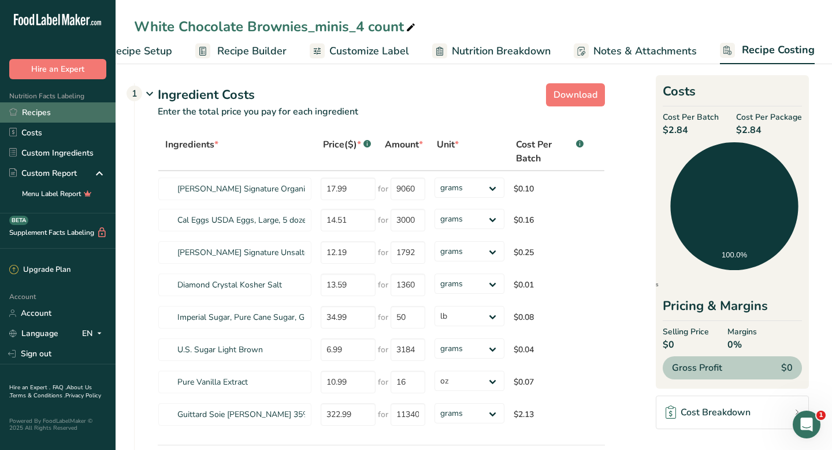
click at [31, 112] on link "Recipes" at bounding box center [58, 112] width 116 height 20
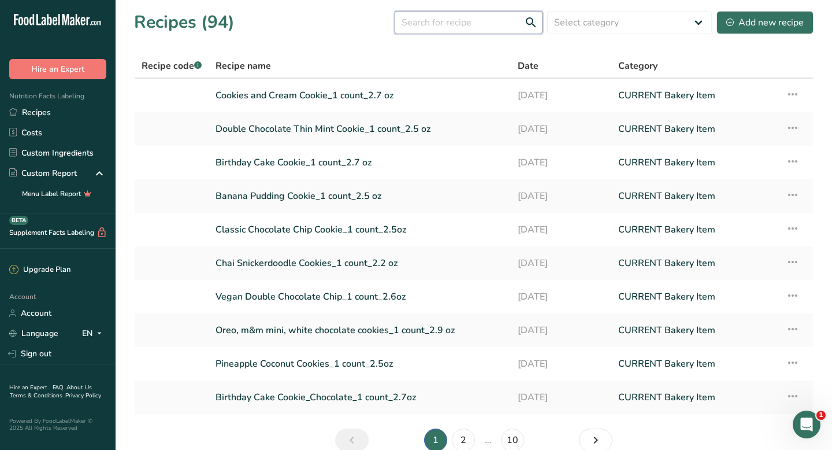
click at [478, 23] on input "text" at bounding box center [469, 22] width 148 height 23
type input "48 count"
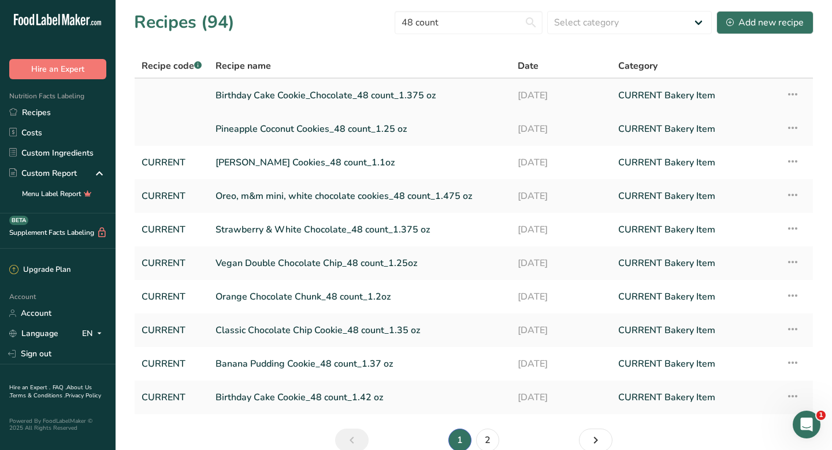
click at [278, 97] on link "Birthday Cake Cookie_Chocolate_48 count_1.375 oz" at bounding box center [360, 95] width 288 height 24
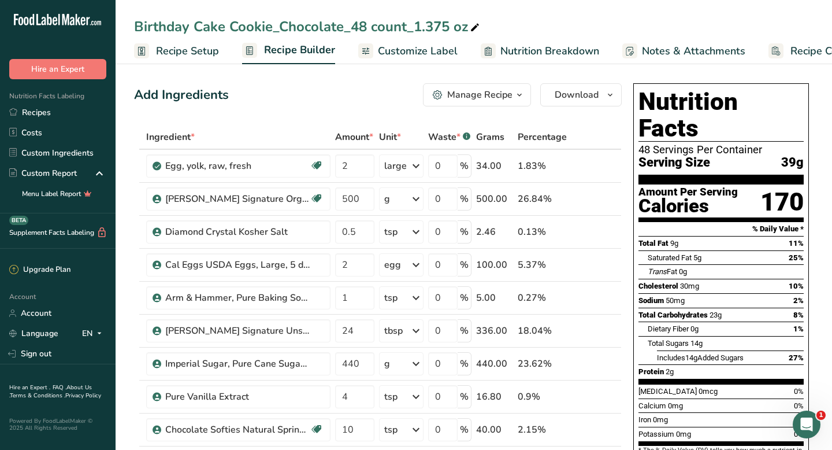
click at [800, 49] on span "Recipe Costing" at bounding box center [826, 51] width 71 height 16
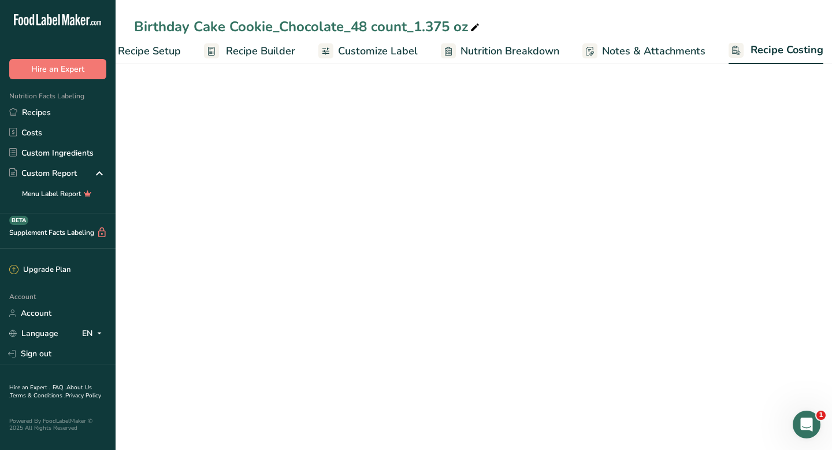
select select "12"
select select "5"
select select "12"
select select "5"
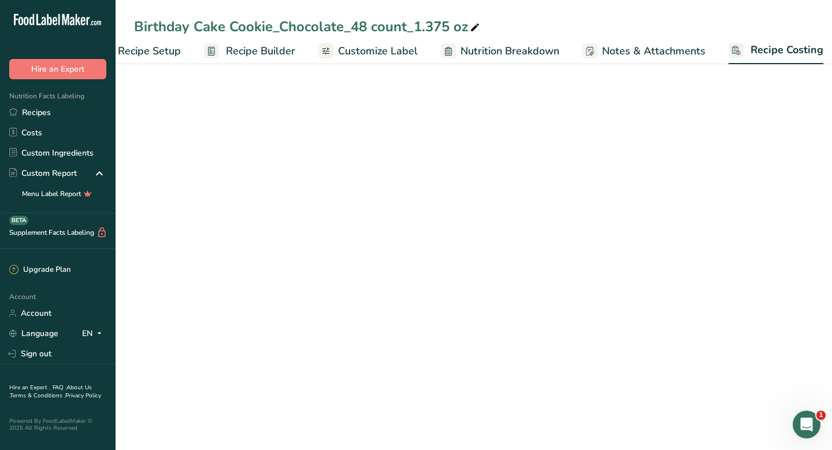
select select "5"
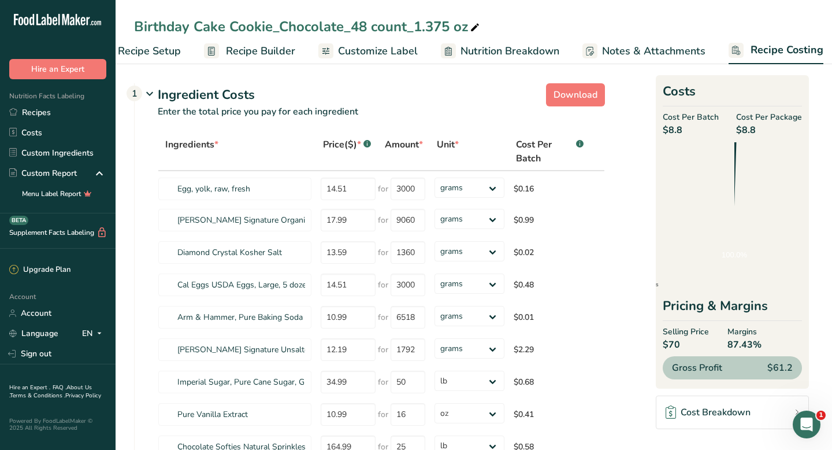
scroll to position [0, 47]
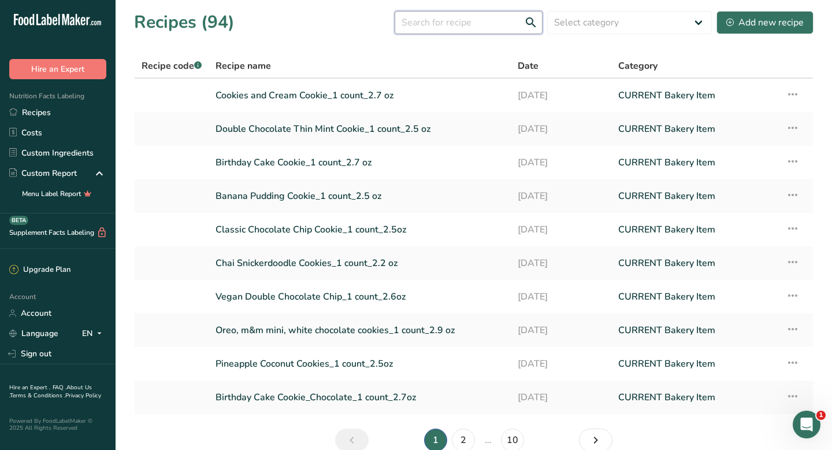
click at [452, 23] on input "text" at bounding box center [469, 22] width 148 height 23
type input "48"
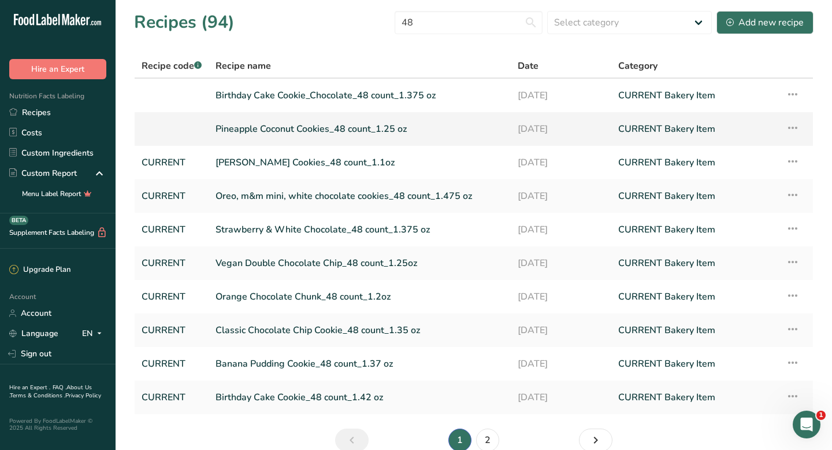
click at [367, 124] on link "Pineapple Coconut Cookies_48 count_1.25 oz" at bounding box center [360, 129] width 288 height 24
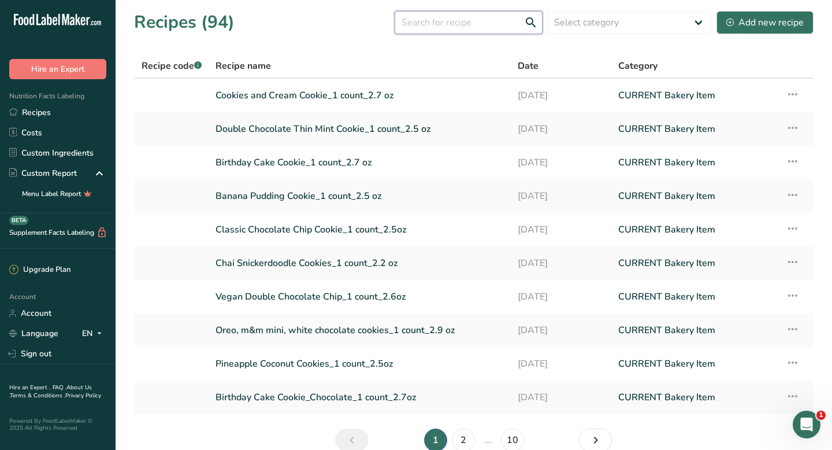
click at [454, 25] on input "text" at bounding box center [469, 22] width 148 height 23
type input "24"
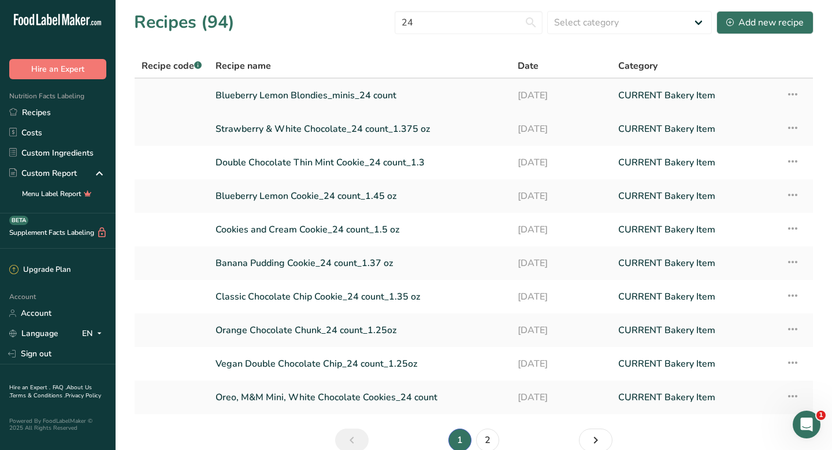
click at [273, 92] on link "Blueberry Lemon Blondies_minis_24 count" at bounding box center [360, 95] width 288 height 24
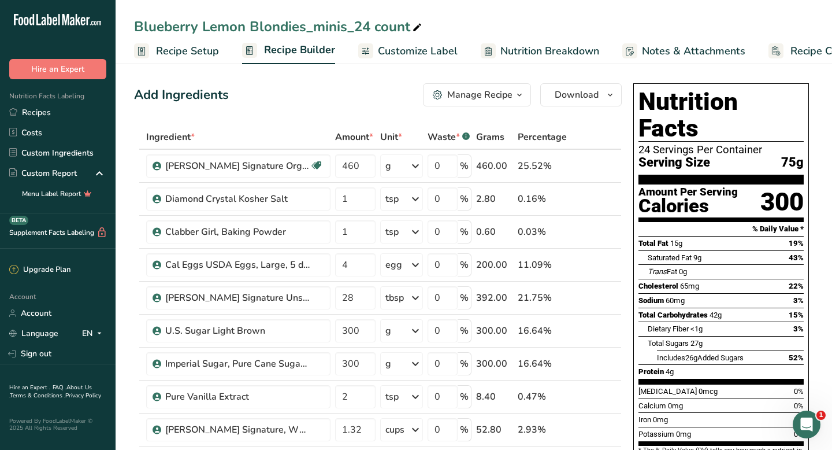
click at [811, 50] on span "Recipe Costing" at bounding box center [826, 51] width 71 height 16
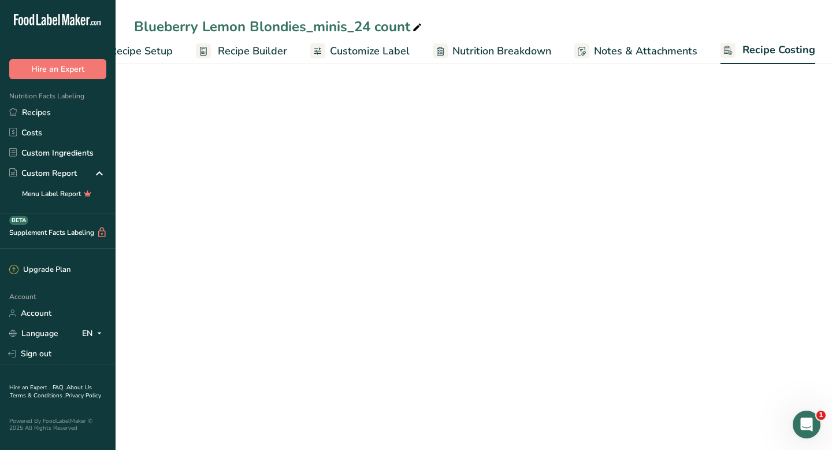
select select "12"
select select "5"
select select "12"
select select "5"
select select "12"
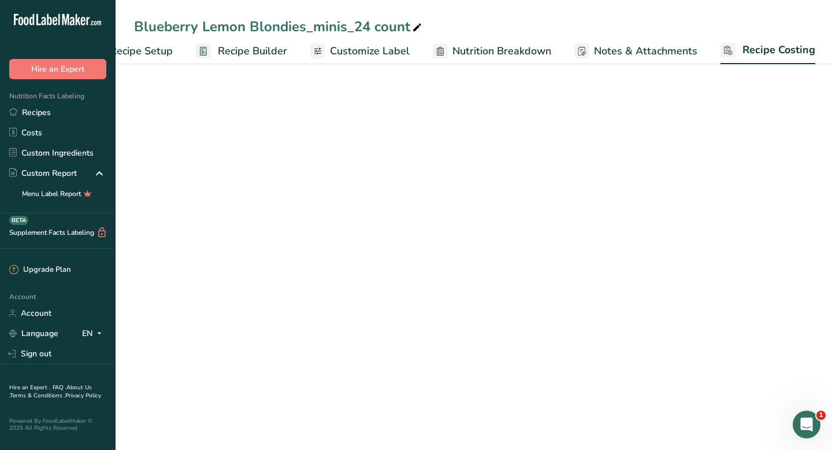
scroll to position [0, 47]
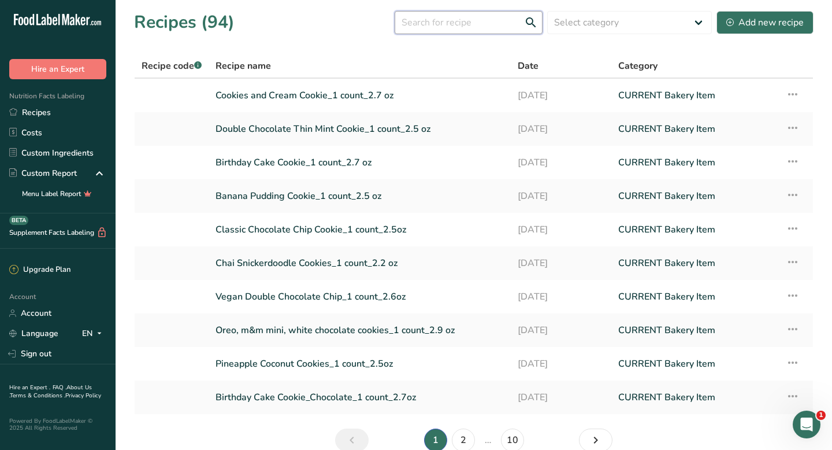
click at [469, 24] on input "text" at bounding box center [469, 22] width 148 height 23
click at [598, 24] on select "Select category All Baked Goods [GEOGRAPHIC_DATA] Confectionery Cooked Meals, S…" at bounding box center [629, 22] width 165 height 23
click at [484, 23] on input "text" at bounding box center [469, 22] width 148 height 23
type input "24"
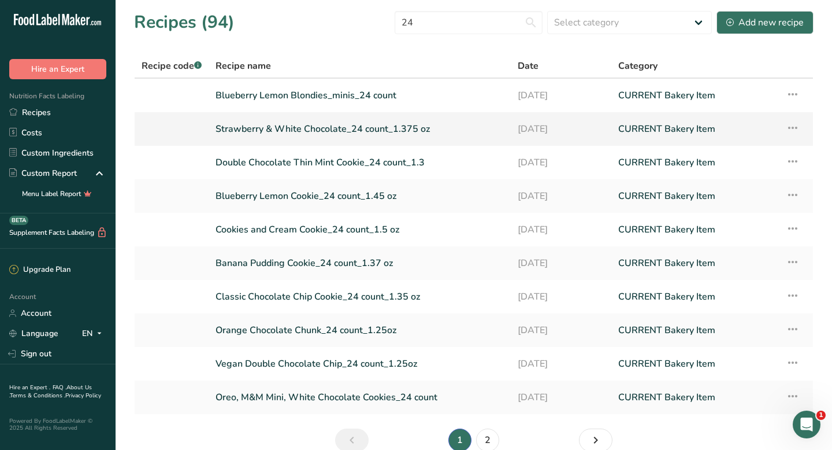
click at [237, 128] on link "Strawberry & White Chocolate_24 count_1.375 oz" at bounding box center [360, 129] width 288 height 24
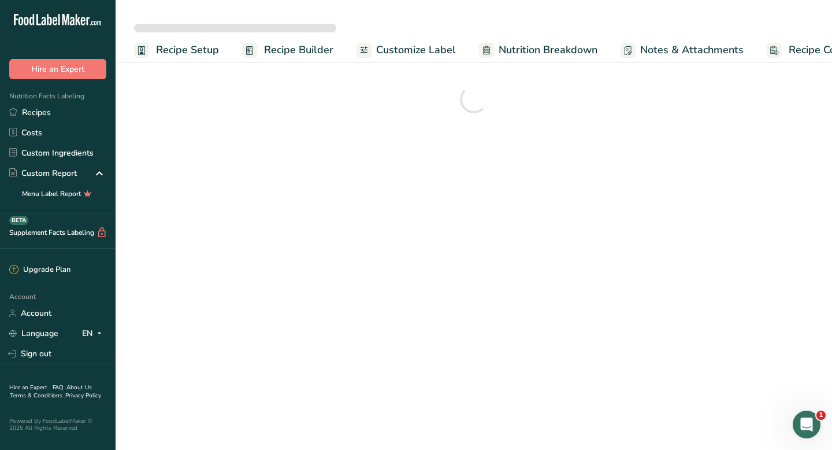
click at [797, 51] on span "Recipe Costing" at bounding box center [824, 50] width 71 height 16
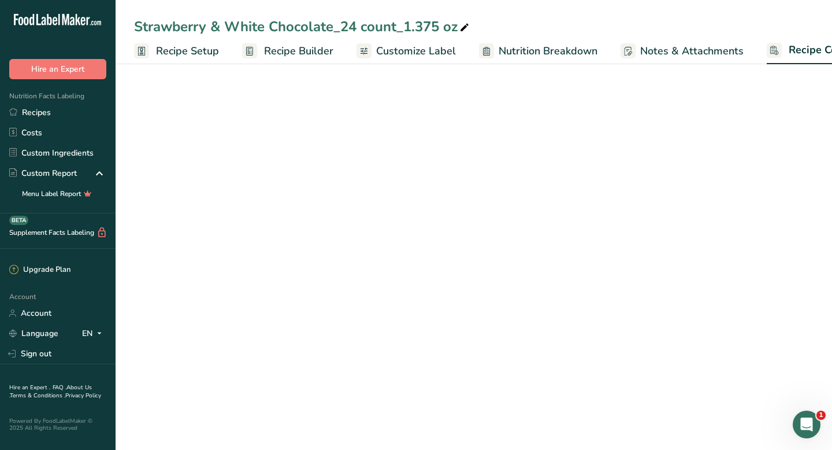
select select "5"
select select "12"
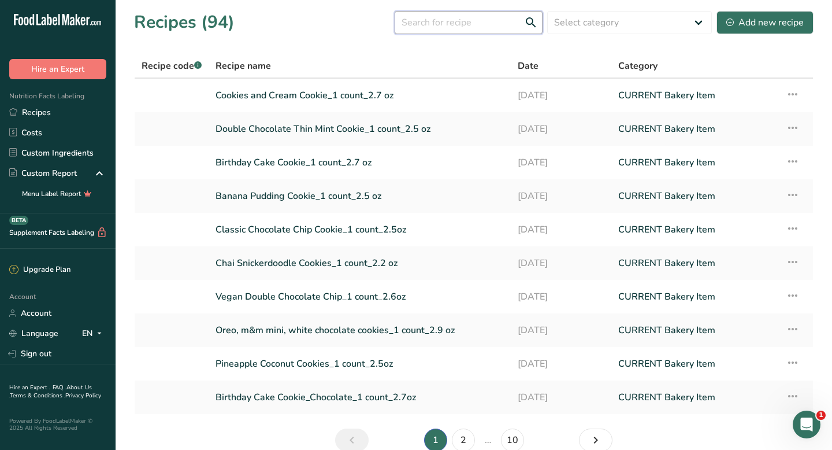
click at [451, 24] on input "text" at bounding box center [469, 22] width 148 height 23
type input "24"
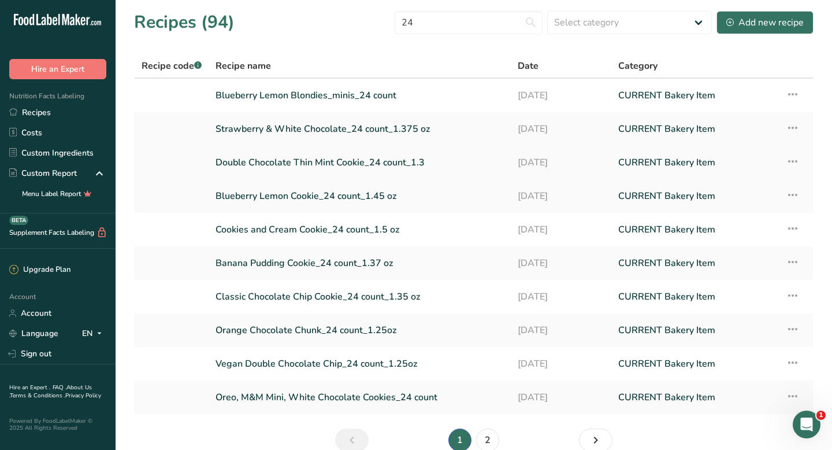
click at [361, 158] on link "Double Chocolate Thin Mint Cookie_24 count_1.3" at bounding box center [360, 162] width 288 height 24
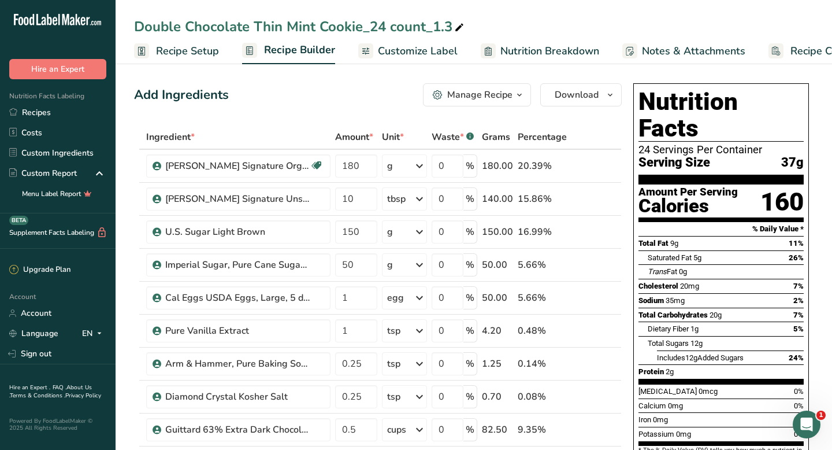
click at [812, 55] on span "Recipe Costing" at bounding box center [826, 51] width 71 height 16
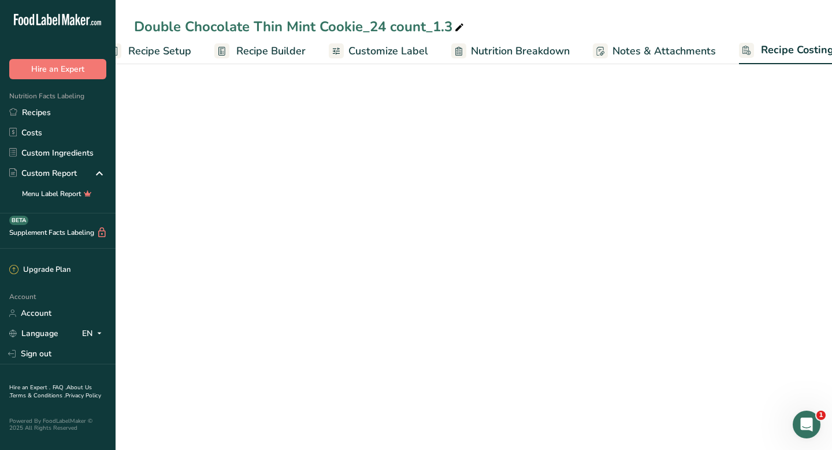
scroll to position [0, 47]
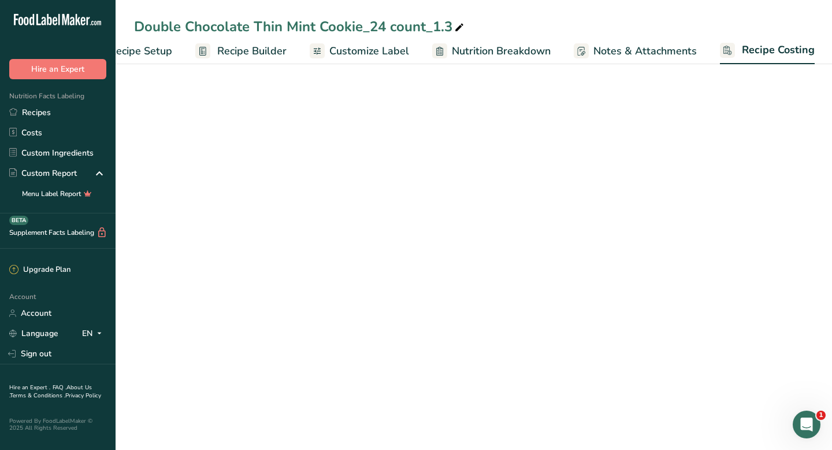
select select "12"
select select "5"
select select "12"
select select "5"
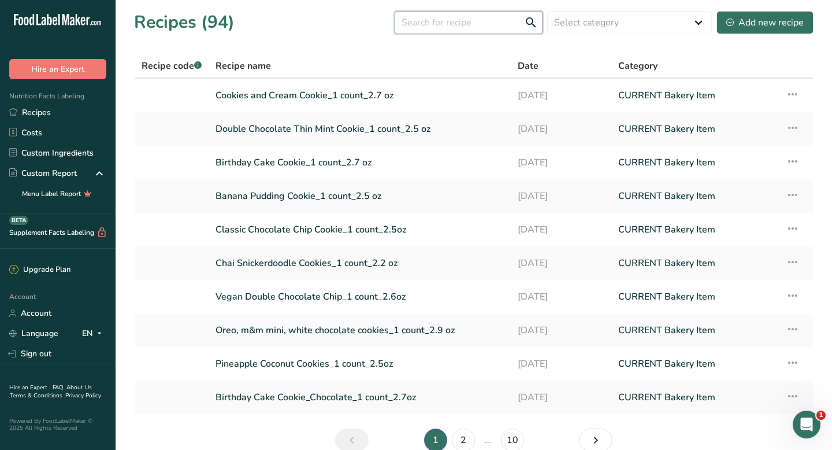
click at [427, 27] on input "text" at bounding box center [469, 22] width 148 height 23
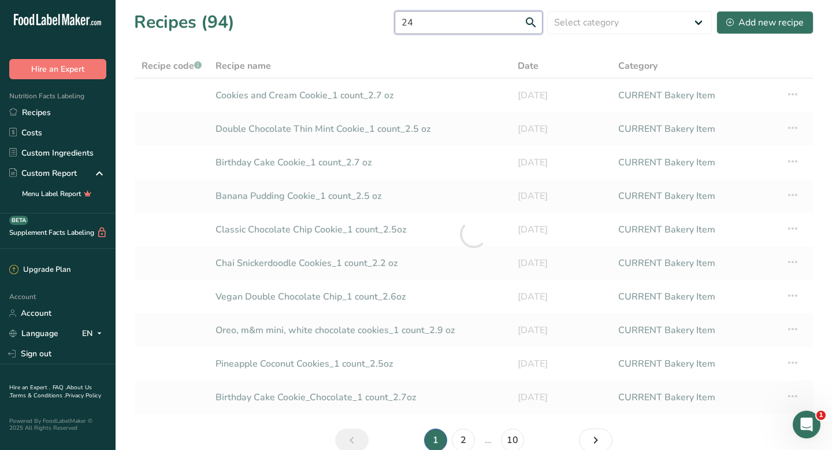
type input "24"
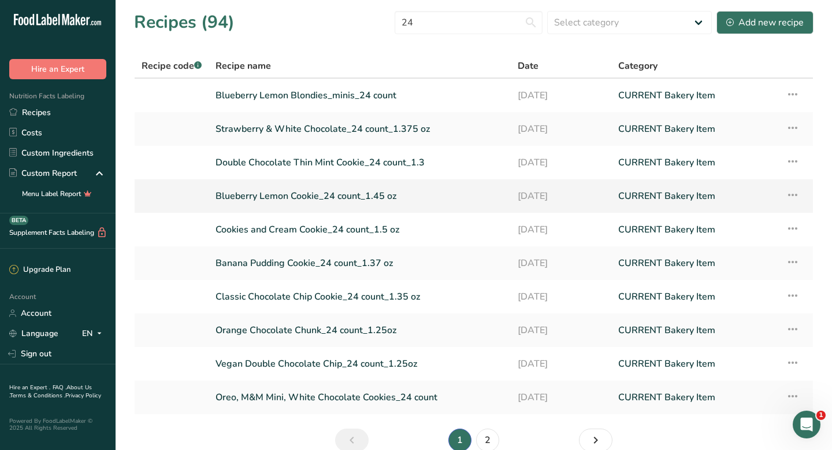
click at [253, 196] on link "Blueberry Lemon Cookie_24 count_1.45 oz" at bounding box center [360, 196] width 288 height 24
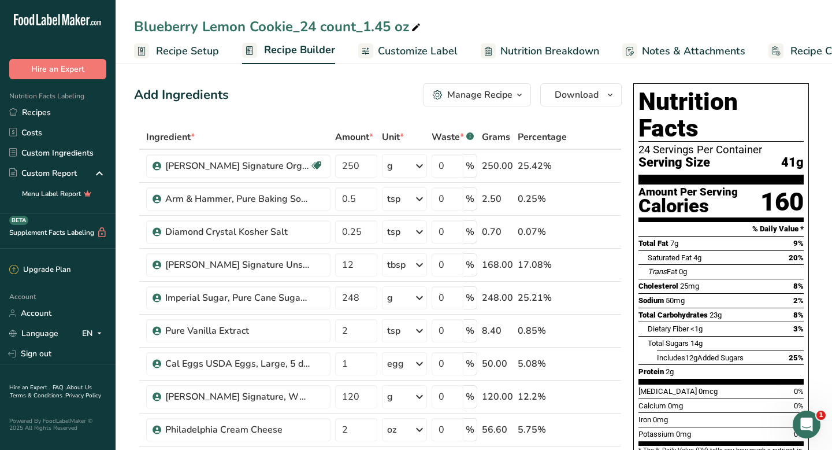
click at [791, 50] on span "Recipe Costing" at bounding box center [826, 51] width 71 height 16
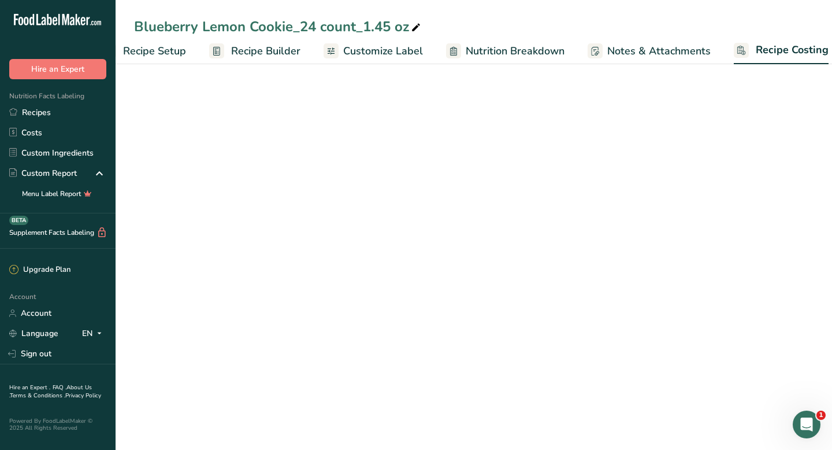
select select "12"
select select "5"
select select "12"
select select "5"
select select "12"
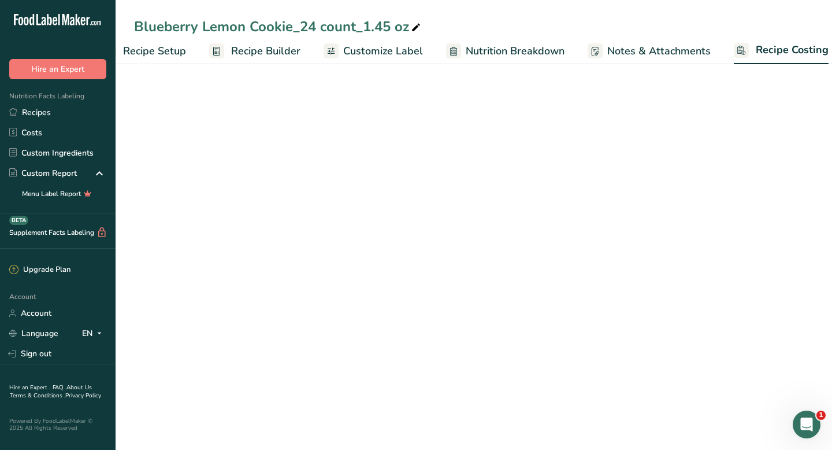
select select "12"
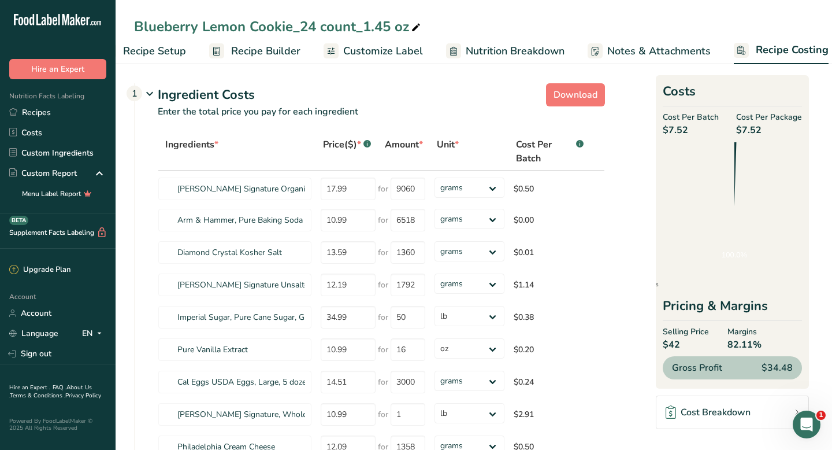
scroll to position [0, 47]
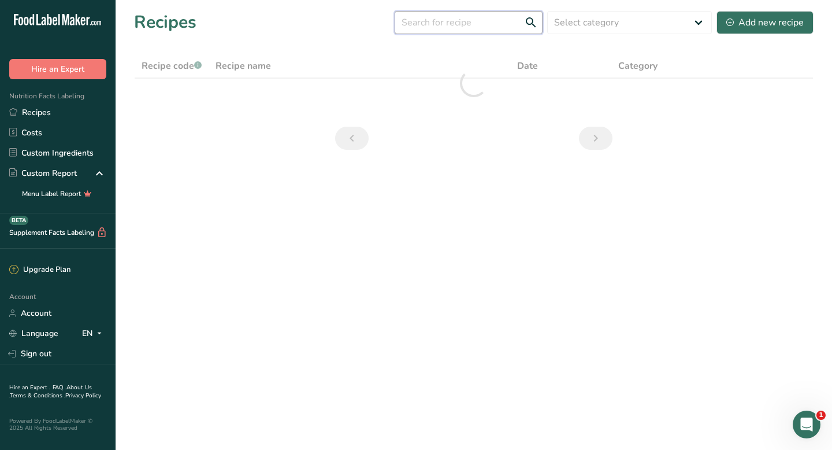
click at [442, 28] on input "text" at bounding box center [469, 22] width 148 height 23
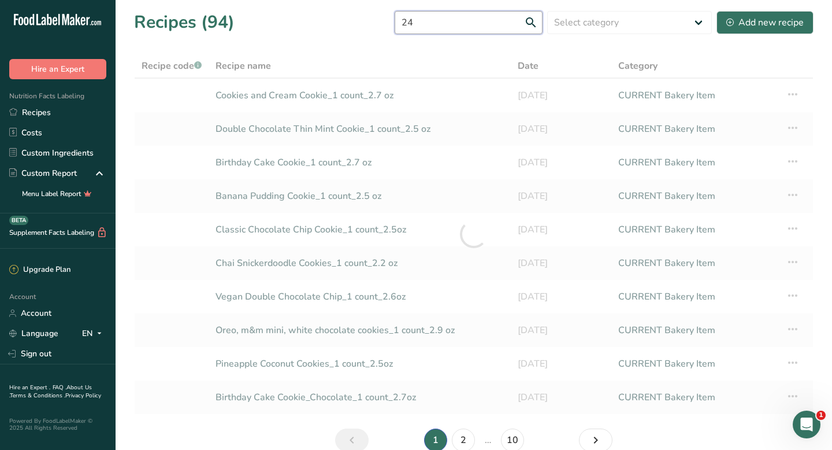
type input "24"
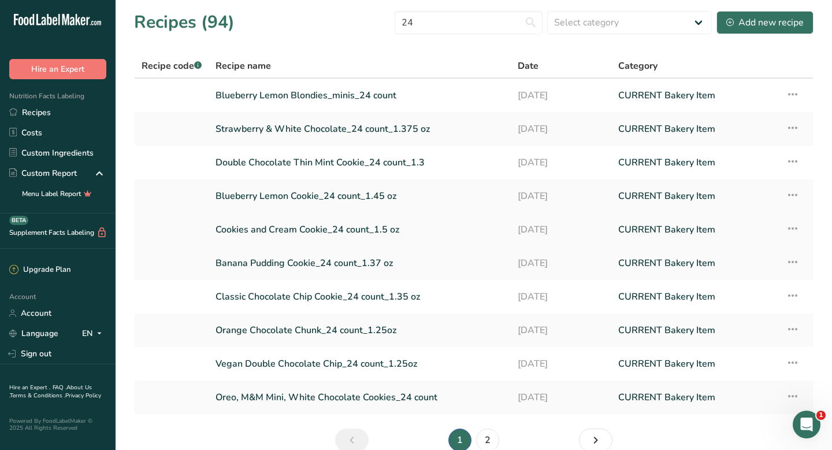
click at [272, 234] on link "Cookies and Cream Cookie_24 count_1.5 oz" at bounding box center [360, 229] width 288 height 24
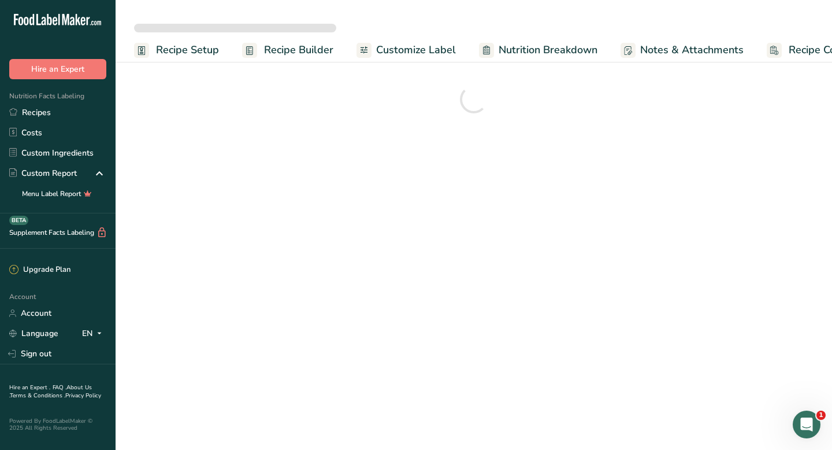
click at [800, 48] on span "Recipe Costing" at bounding box center [824, 50] width 71 height 16
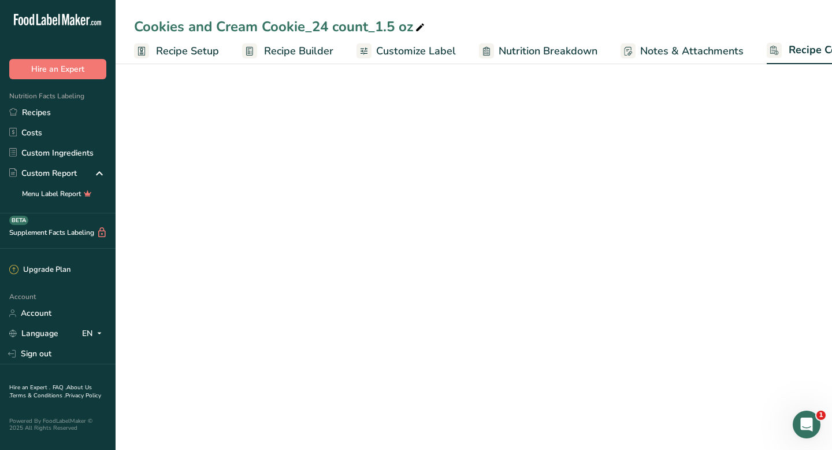
scroll to position [0, 47]
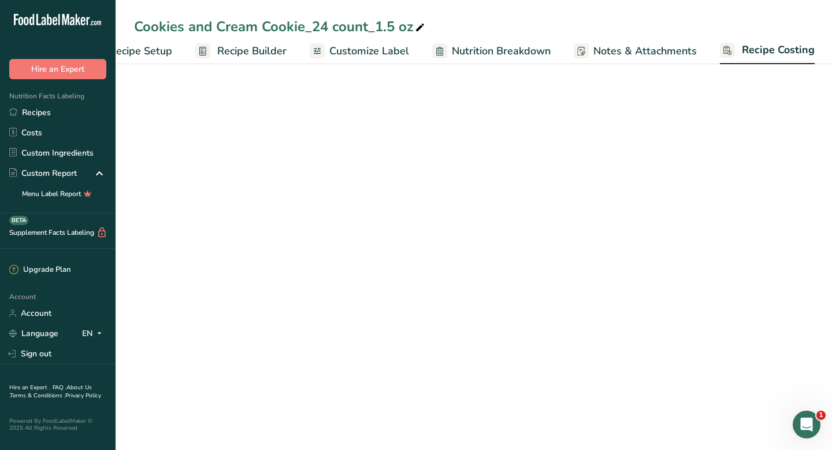
select select "12"
select select "1"
select select "5"
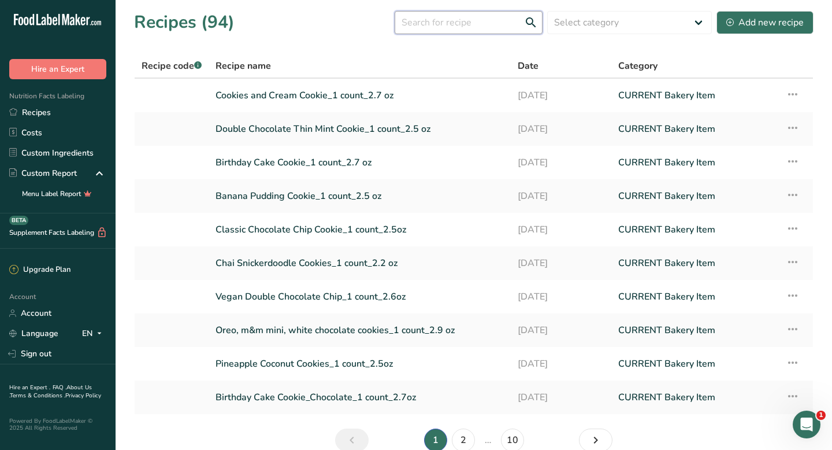
click at [465, 27] on input "text" at bounding box center [469, 22] width 148 height 23
type input "24 count"
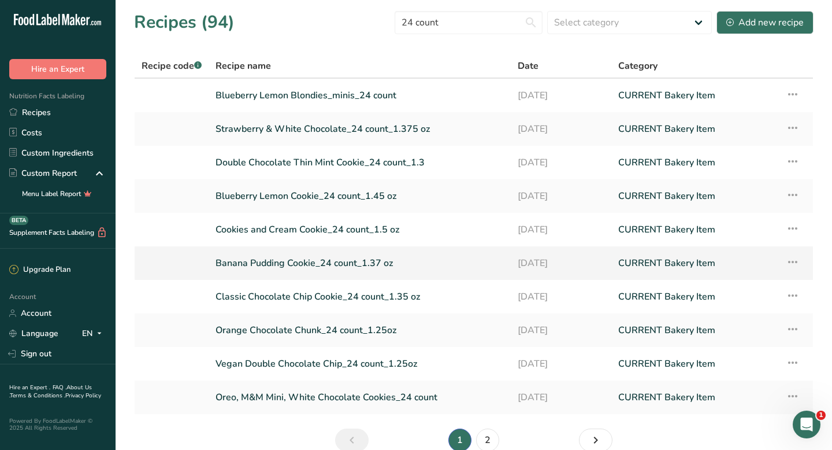
click at [240, 265] on link "Banana Pudding Cookie_24 count_1.37 oz" at bounding box center [360, 263] width 288 height 24
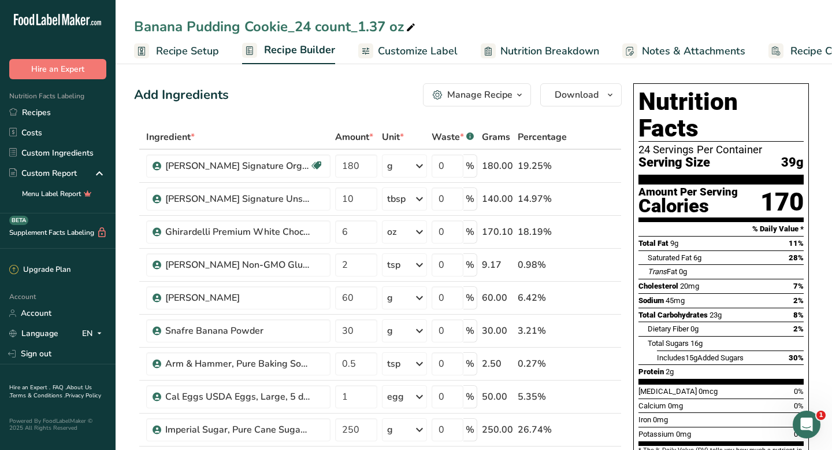
click at [814, 48] on span "Recipe Costing" at bounding box center [826, 51] width 71 height 16
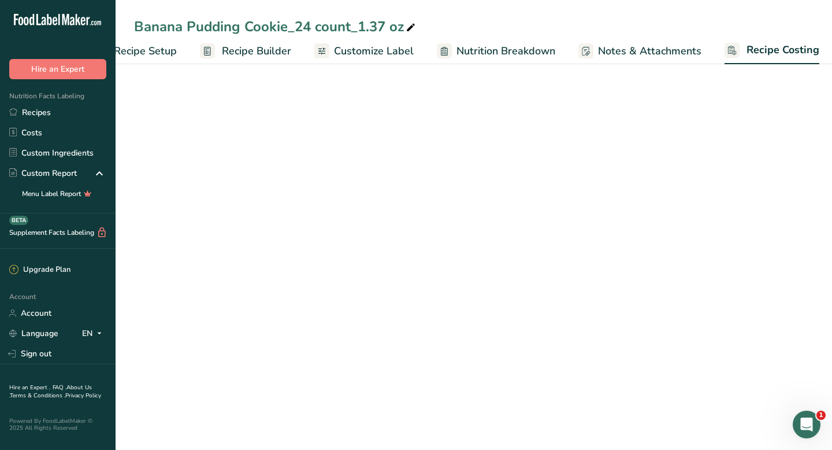
select select "5"
select select "12"
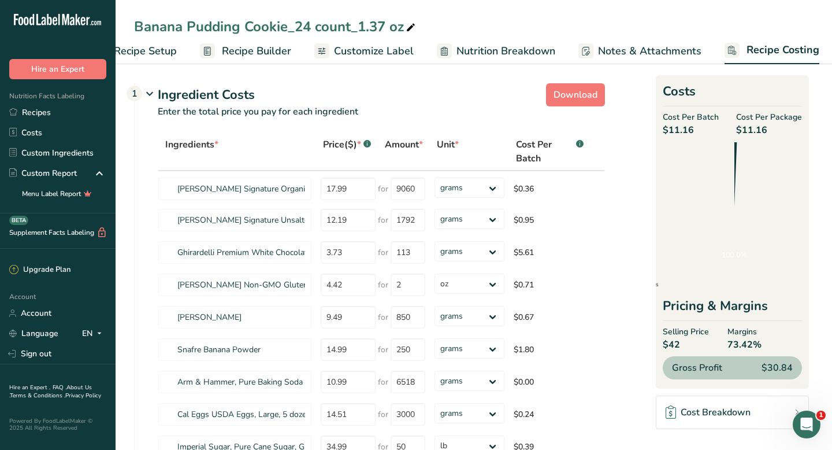
scroll to position [0, 47]
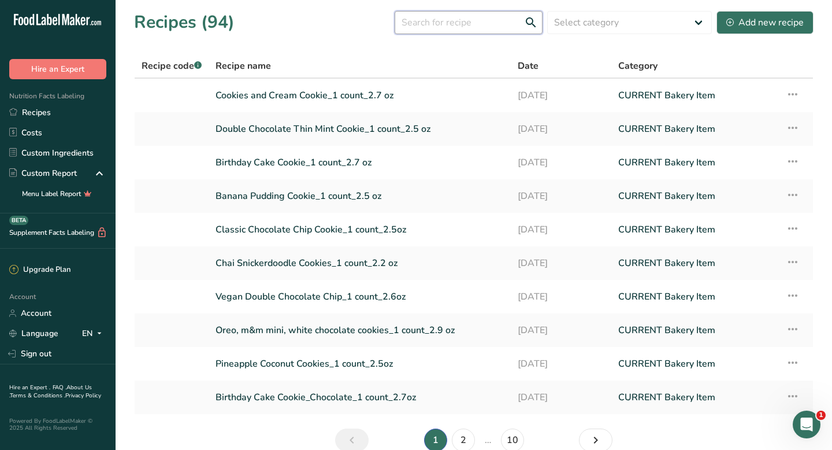
click at [478, 17] on input "text" at bounding box center [469, 22] width 148 height 23
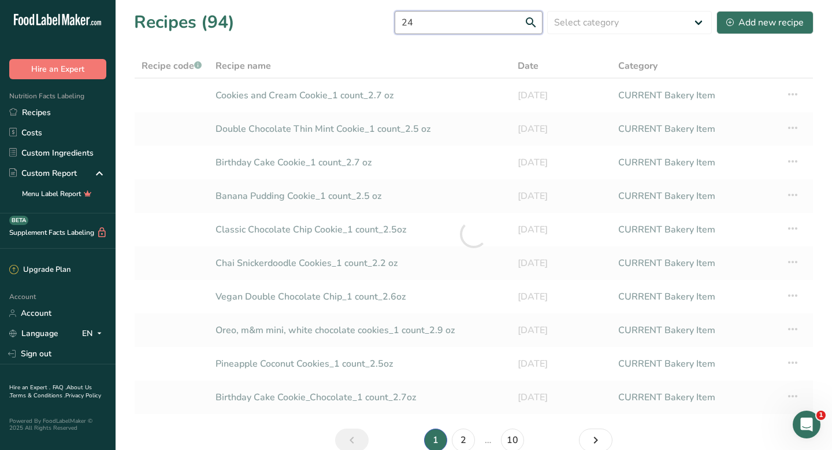
type input "24"
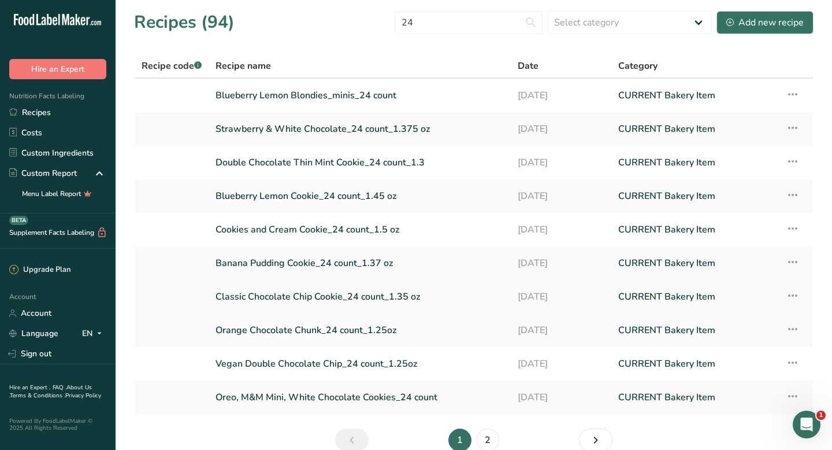
click at [280, 300] on link "Classic Chocolate Chip Cookie_24 count_1.35 oz" at bounding box center [360, 296] width 288 height 24
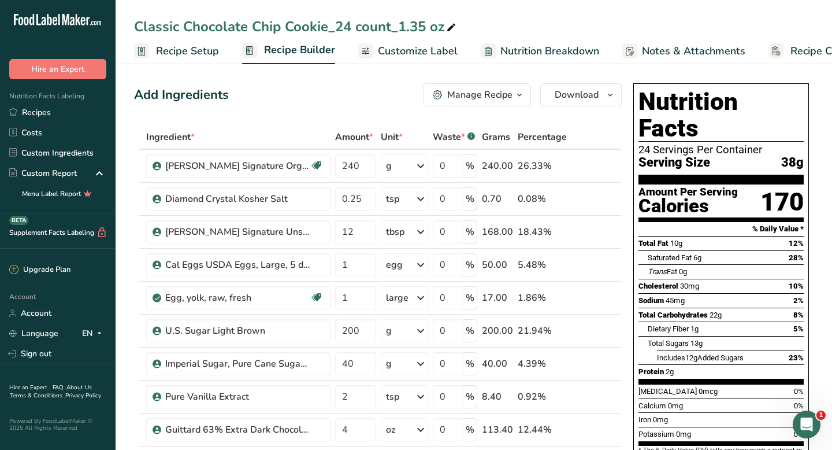
click at [804, 51] on span "Recipe Costing" at bounding box center [826, 51] width 71 height 16
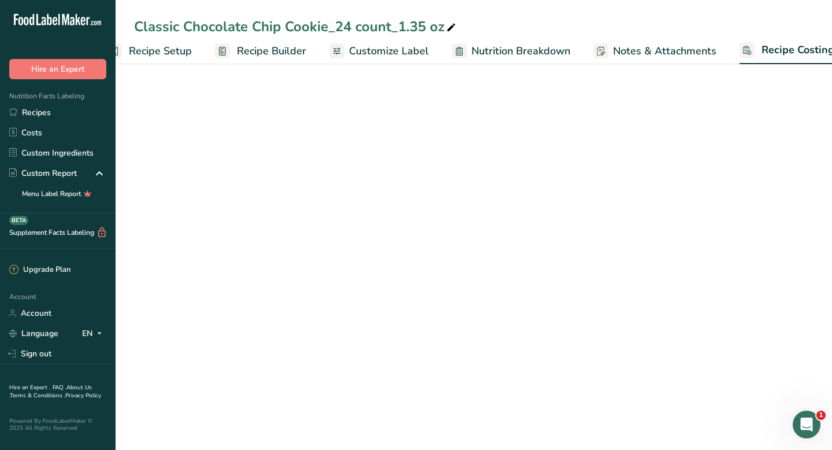
select select "12"
select select "5"
select select "12"
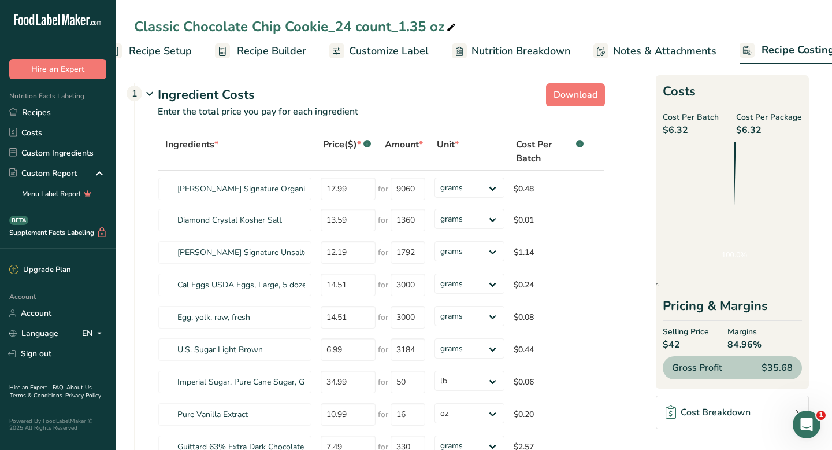
scroll to position [0, 47]
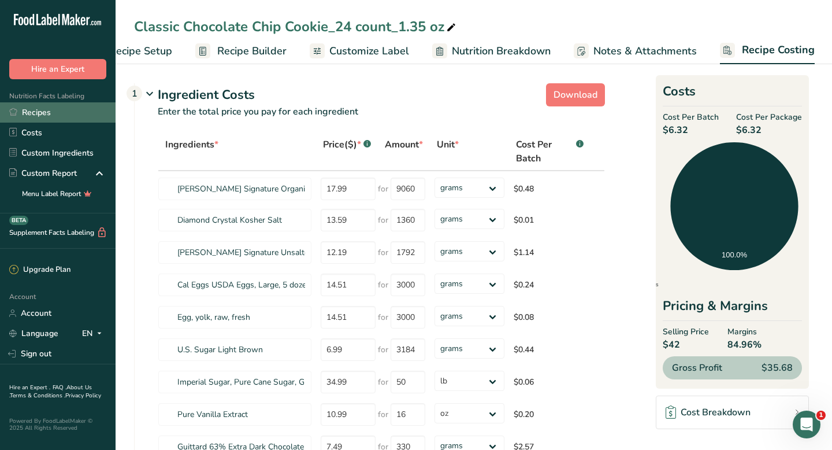
click at [33, 114] on link "Recipes" at bounding box center [58, 112] width 116 height 20
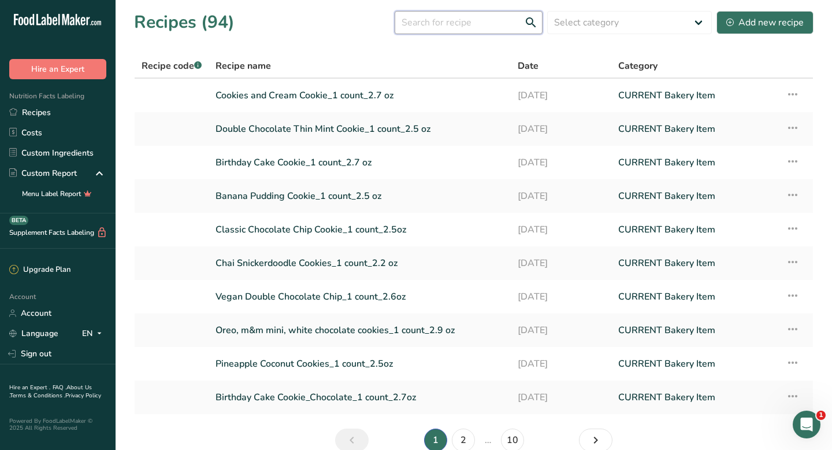
click at [458, 23] on input "text" at bounding box center [469, 22] width 148 height 23
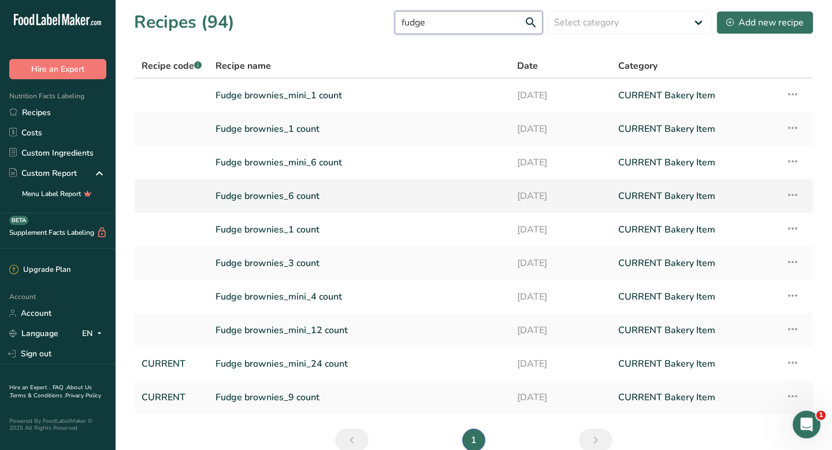
type input "fudge"
click at [273, 199] on link "Fudge brownies_6 count" at bounding box center [360, 196] width 288 height 24
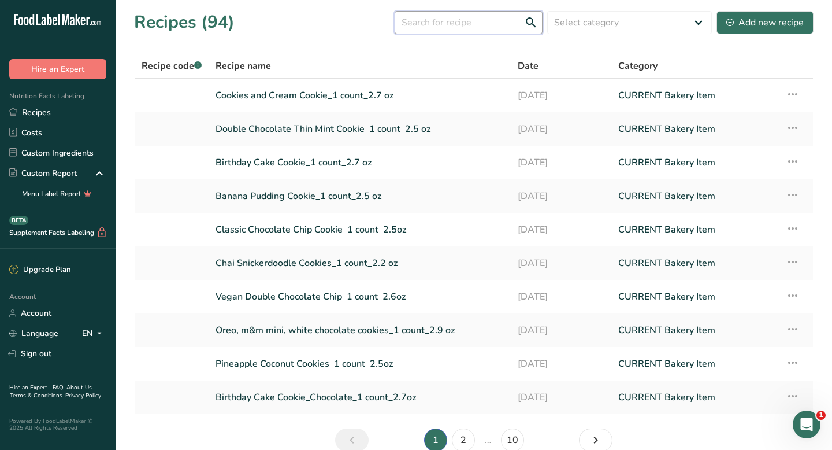
click at [453, 23] on input "text" at bounding box center [469, 22] width 148 height 23
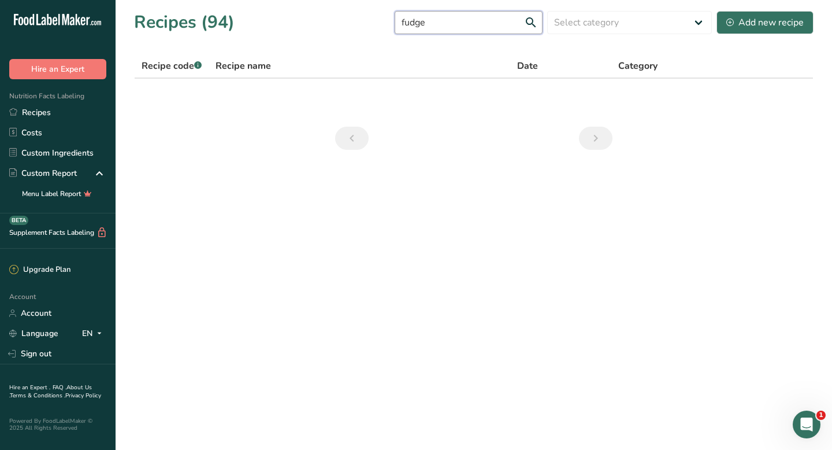
type input "fudge"
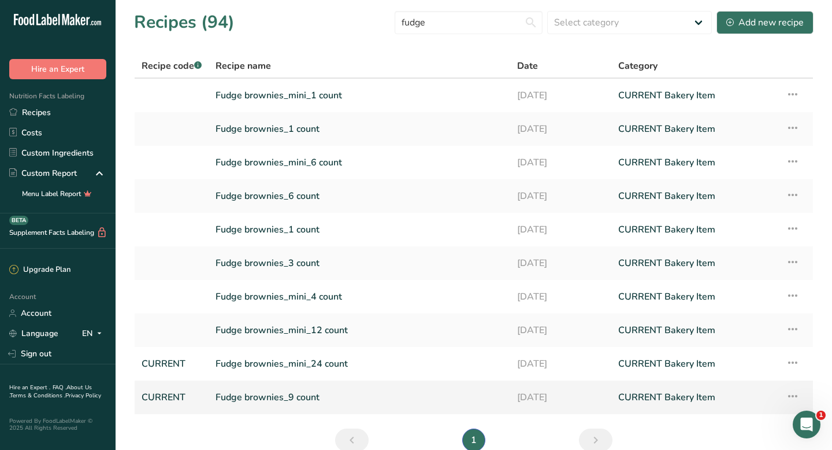
click at [273, 399] on link "Fudge brownies_9 count" at bounding box center [360, 397] width 288 height 24
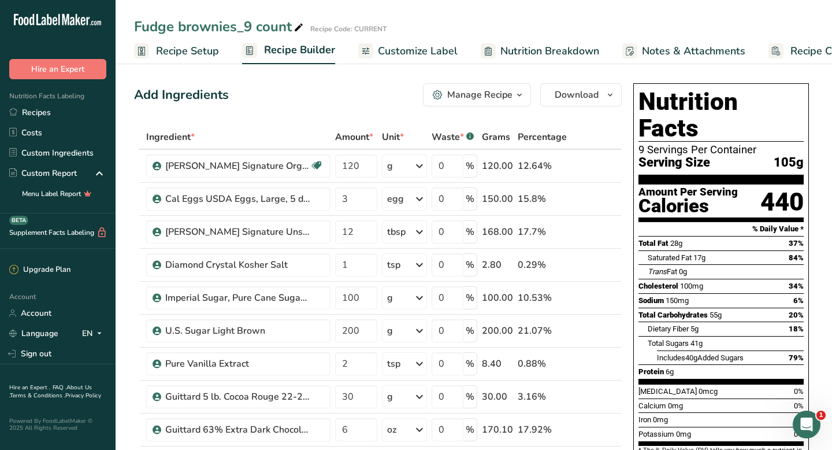
click at [802, 47] on span "Recipe Costing" at bounding box center [826, 51] width 71 height 16
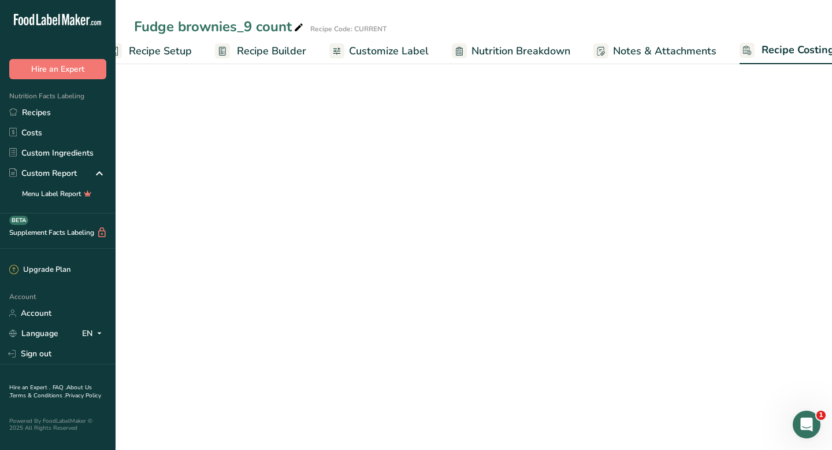
select select "12"
select select "5"
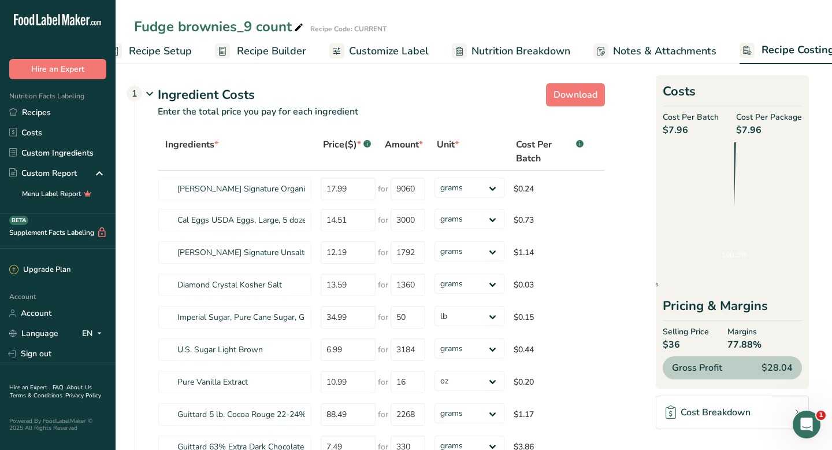
scroll to position [0, 47]
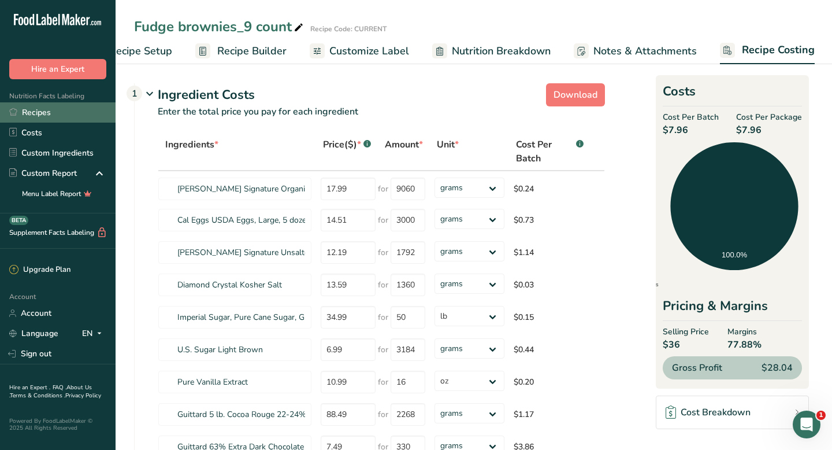
click at [60, 114] on link "Recipes" at bounding box center [58, 112] width 116 height 20
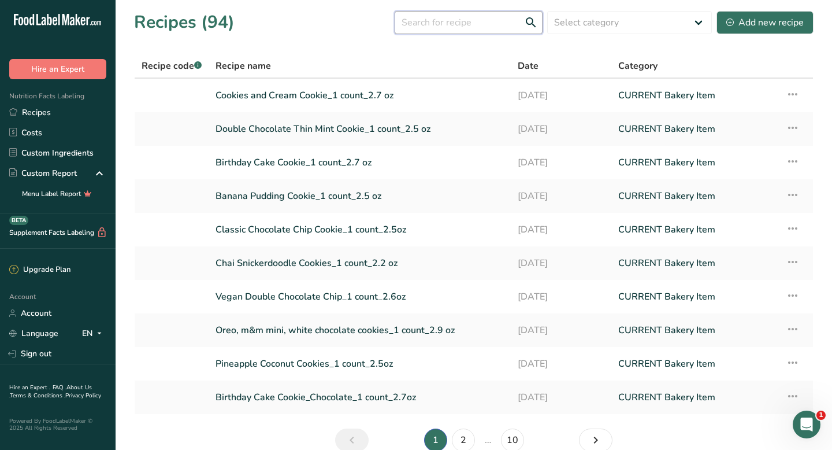
click at [447, 17] on input "text" at bounding box center [469, 22] width 148 height 23
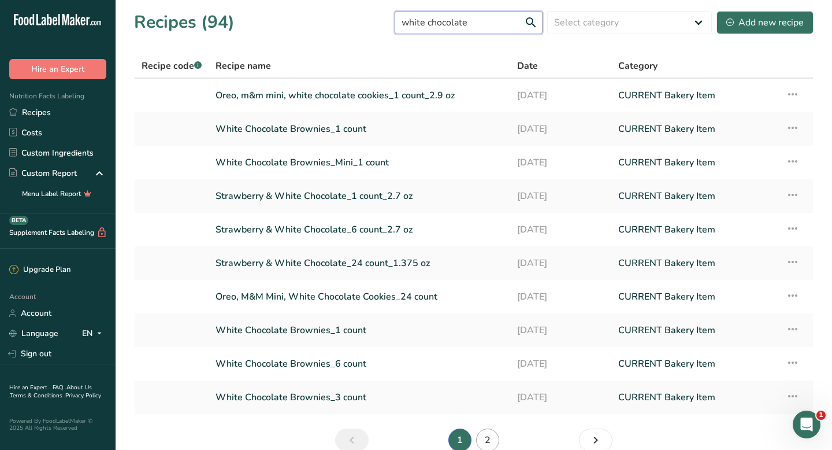
type input "white chocolate"
click at [489, 439] on link "2" at bounding box center [487, 439] width 23 height 23
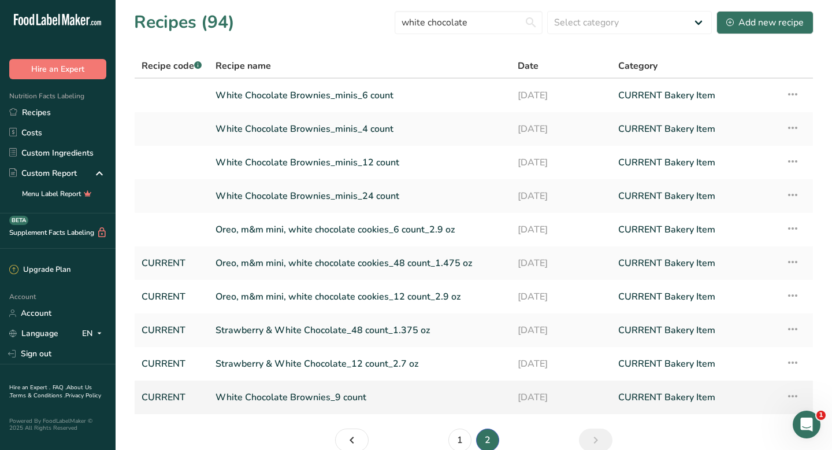
click at [258, 398] on link "White Chocolate Brownies_9 count" at bounding box center [360, 397] width 288 height 24
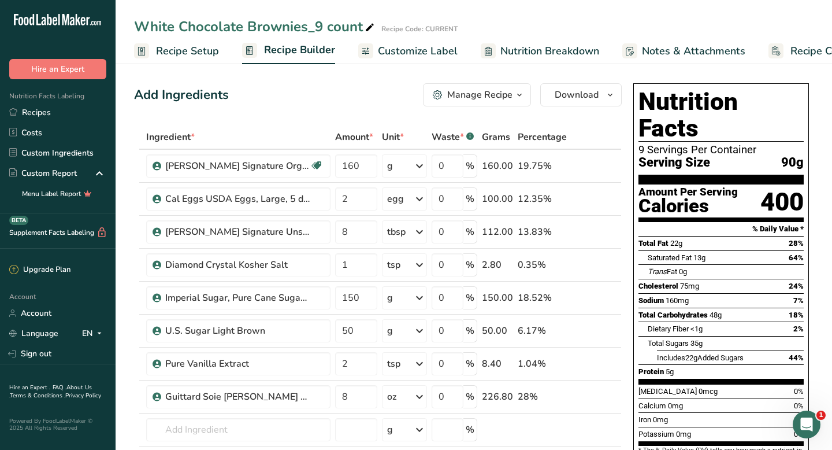
click at [795, 53] on span "Recipe Costing" at bounding box center [826, 51] width 71 height 16
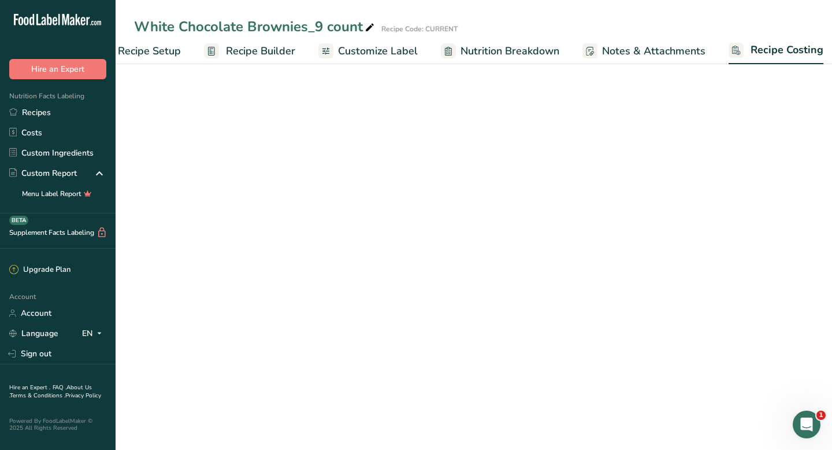
select select "12"
select select "5"
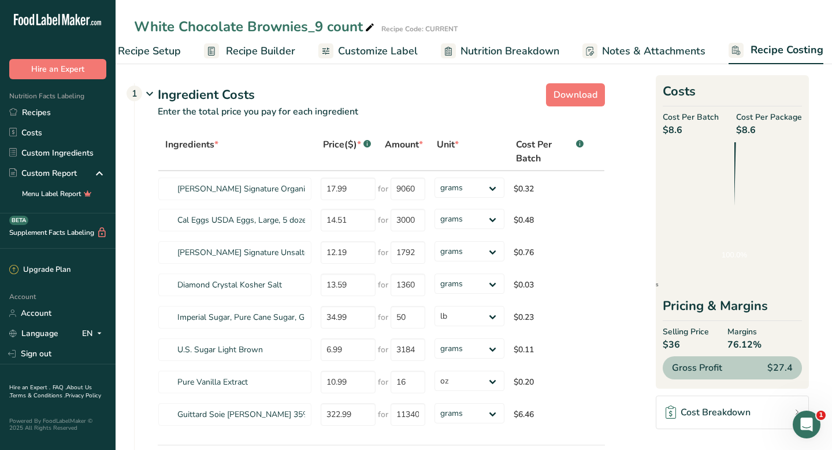
scroll to position [0, 47]
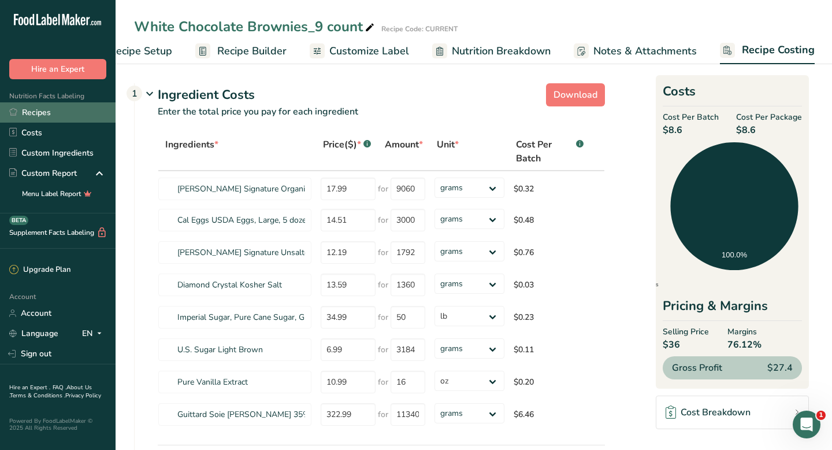
click at [34, 115] on link "Recipes" at bounding box center [58, 112] width 116 height 20
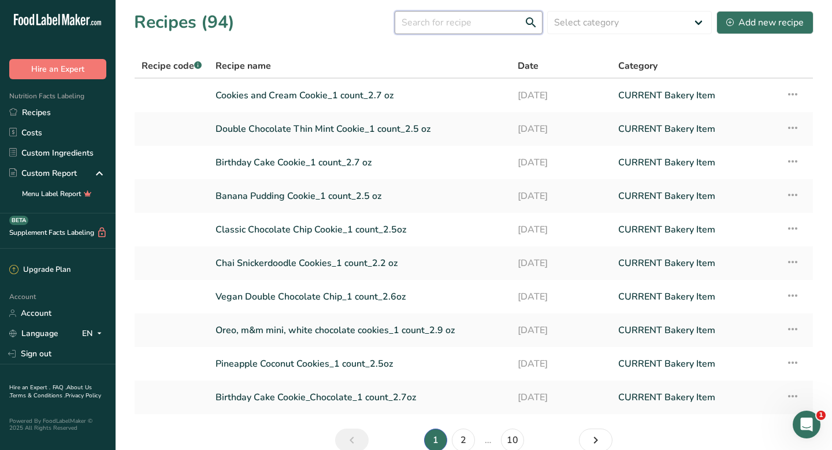
click at [430, 25] on input "text" at bounding box center [469, 22] width 148 height 23
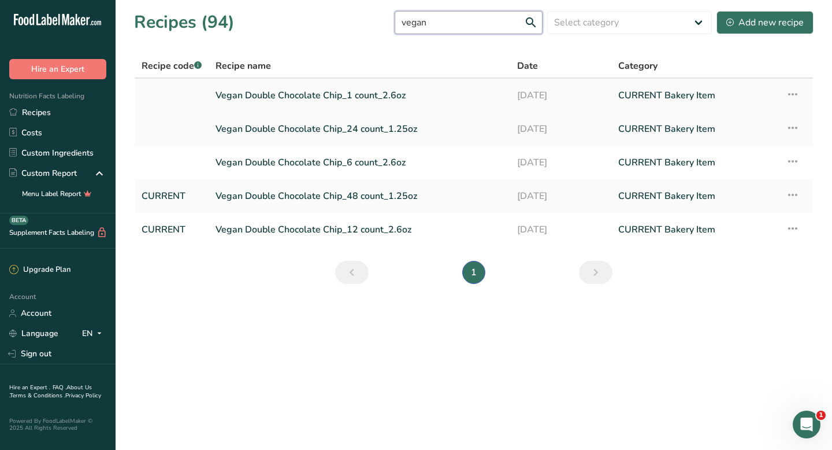
type input "vegan"
click at [261, 92] on link "Vegan Double Chocolate Chip_1 count_2.6oz" at bounding box center [360, 95] width 288 height 24
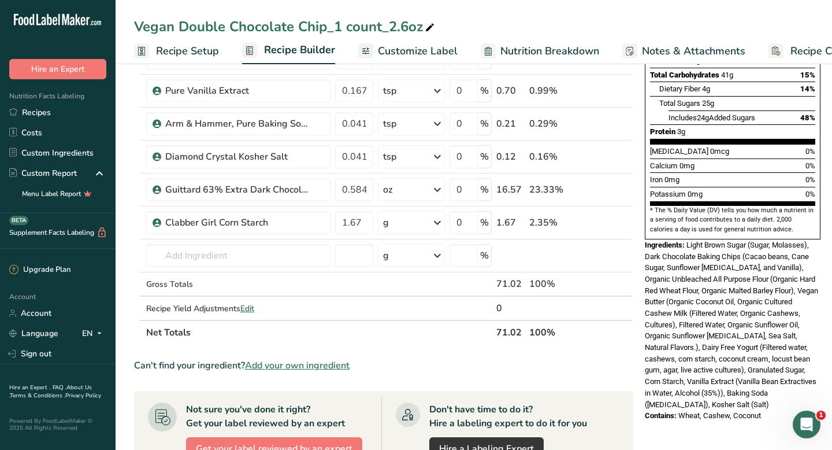
scroll to position [241, 0]
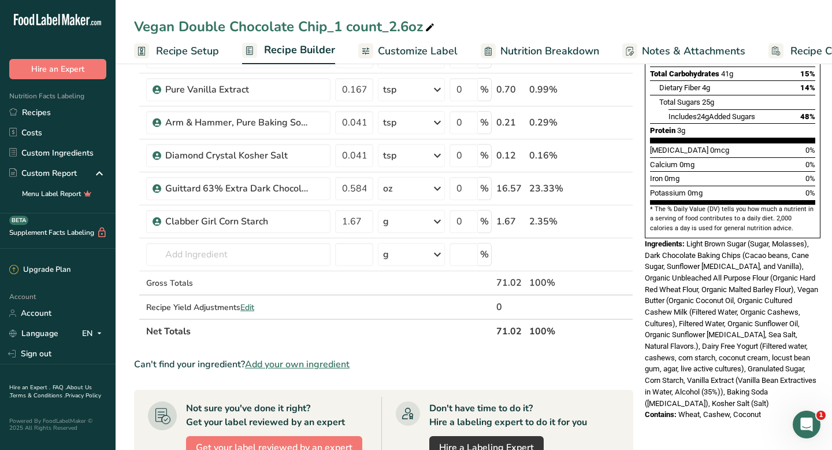
drag, startPoint x: 771, startPoint y: 387, endPoint x: 687, endPoint y: 214, distance: 192.3
click at [687, 214] on div "Nutrition Facts 1 Serving Per Container Serving Size 71g Amount Per Serving Cal…" at bounding box center [732, 131] width 185 height 587
copy div "Light Brown Sugar (Sugar, Molasses), Dark Chocolate Baking Chips (Cacao beans, …"
